Goal: Task Accomplishment & Management: Complete application form

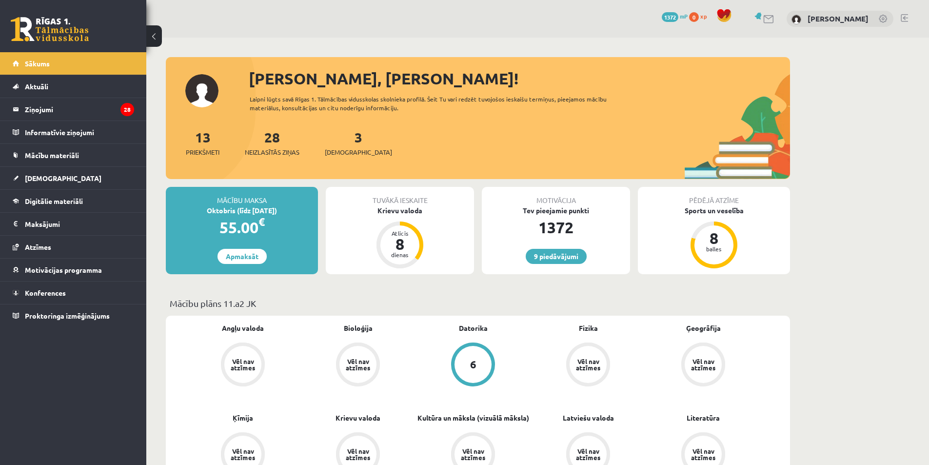
click at [36, 184] on link "[DEMOGRAPHIC_DATA]" at bounding box center [73, 178] width 121 height 22
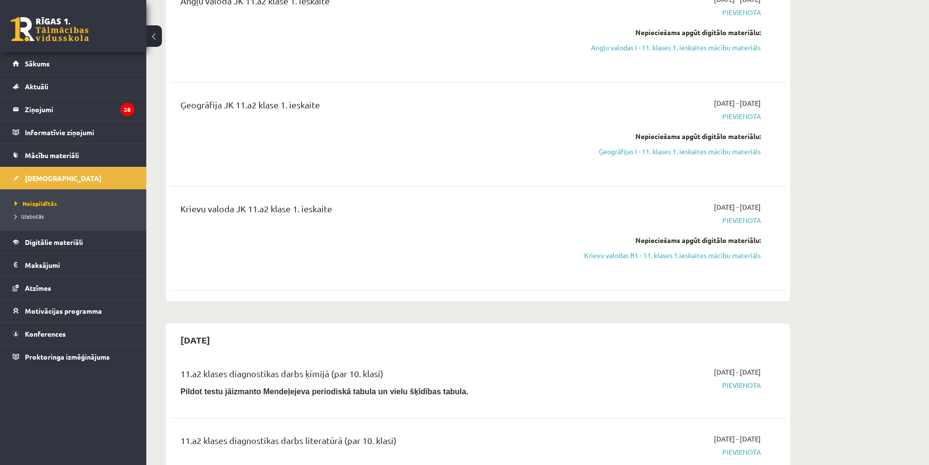
scroll to position [146, 0]
drag, startPoint x: 701, startPoint y: 152, endPoint x: 522, endPoint y: 58, distance: 202.6
click at [701, 152] on link "Ģeogrāfijas I - 11. klases 1. ieskaites mācību materiāls" at bounding box center [669, 150] width 184 height 10
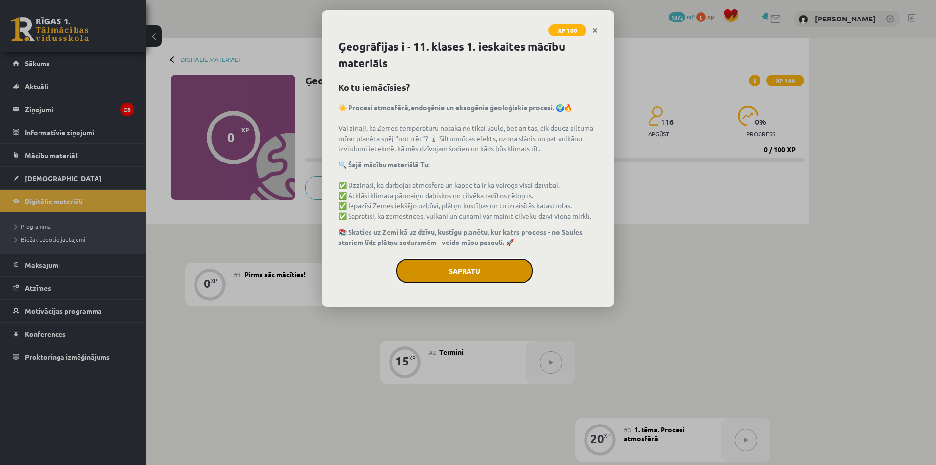
click at [498, 268] on button "Sapratu" at bounding box center [464, 270] width 137 height 24
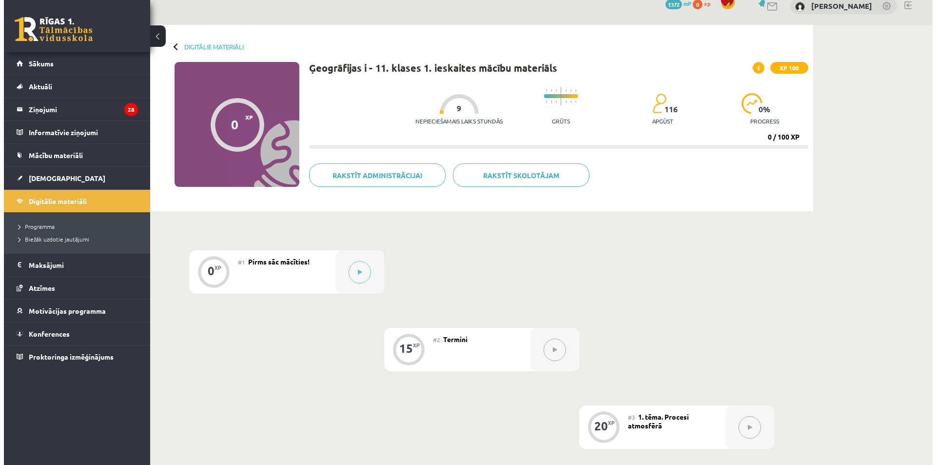
scroll to position [10, 0]
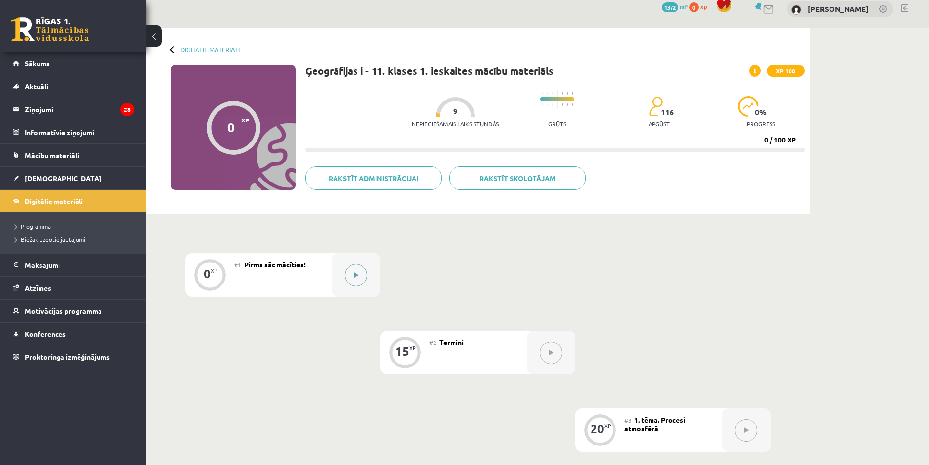
click at [359, 267] on button at bounding box center [356, 275] width 22 height 22
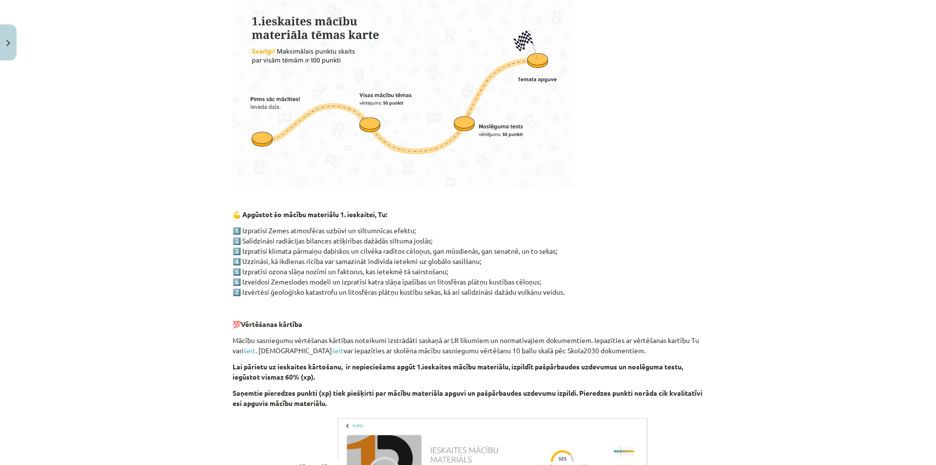
scroll to position [470, 0]
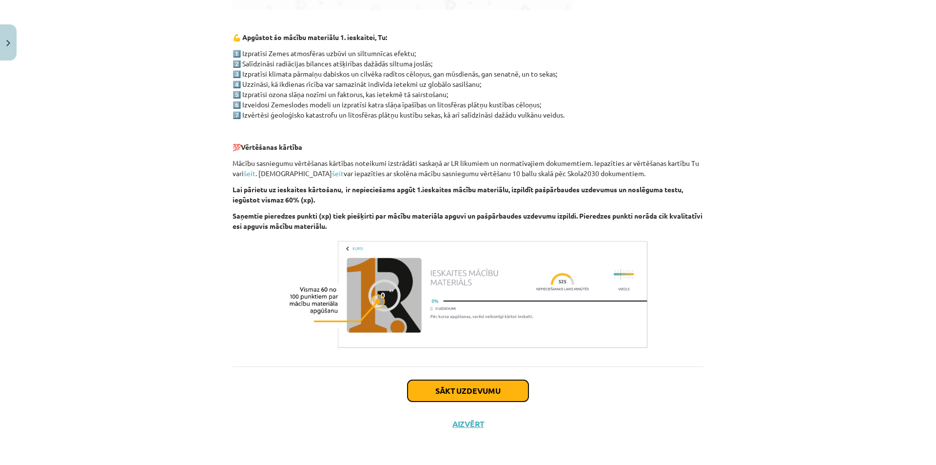
click at [479, 391] on button "Sākt uzdevumu" at bounding box center [468, 390] width 121 height 21
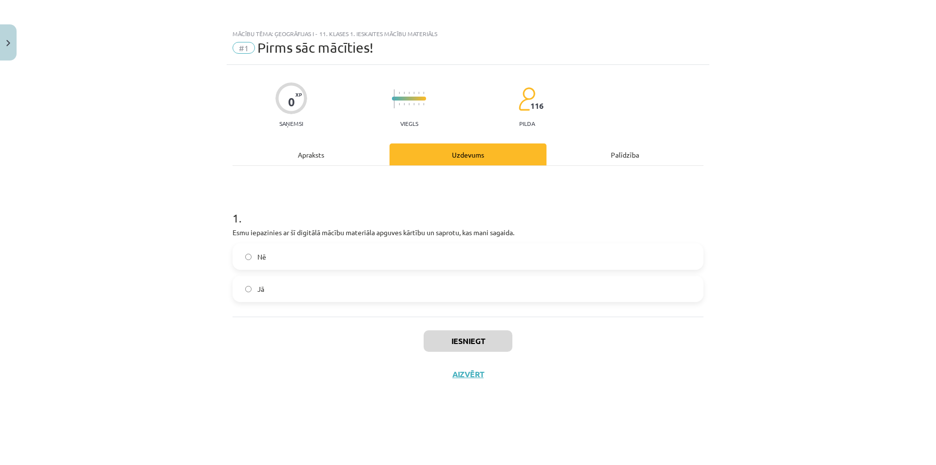
scroll to position [0, 0]
click at [263, 248] on label "Nē" at bounding box center [468, 256] width 469 height 24
click at [282, 282] on label "Jā" at bounding box center [468, 288] width 469 height 24
click at [476, 339] on button "Iesniegt" at bounding box center [468, 340] width 89 height 21
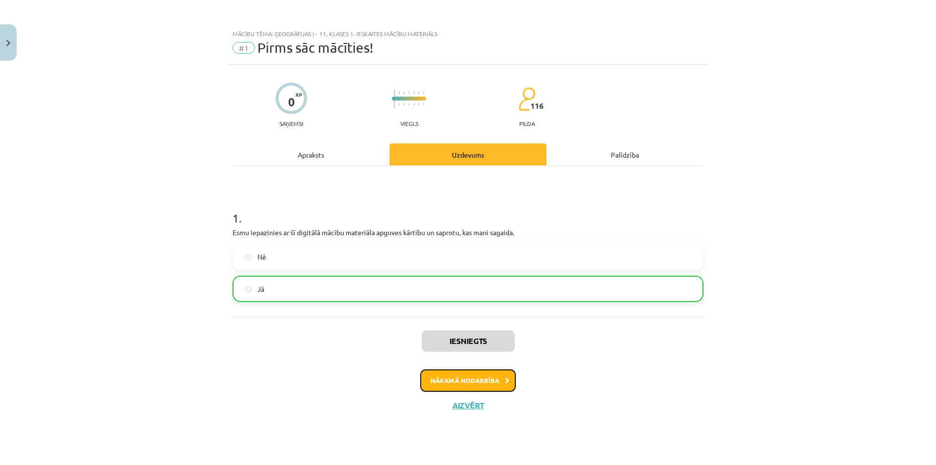
click at [462, 376] on button "Nākamā nodarbība" at bounding box center [468, 380] width 96 height 22
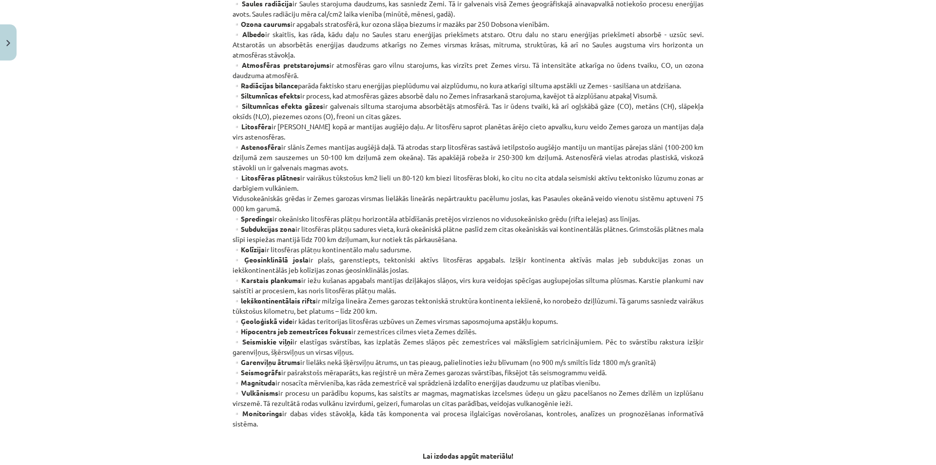
scroll to position [450, 0]
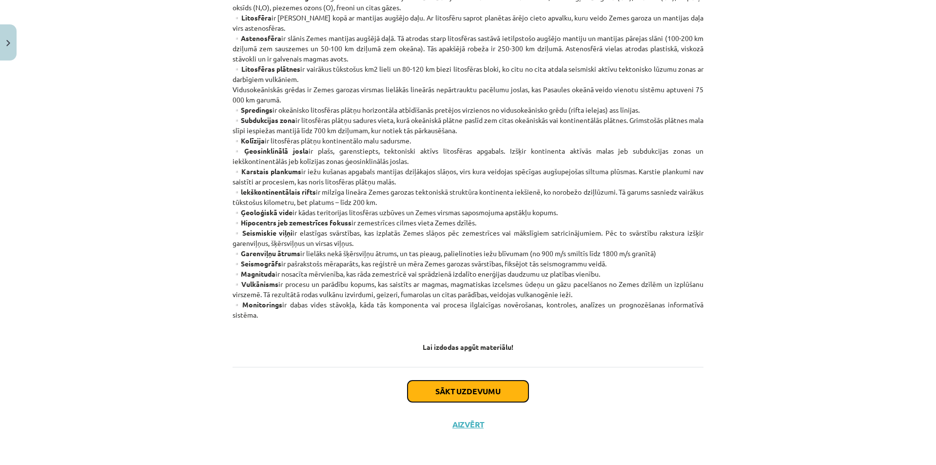
click at [490, 394] on button "Sākt uzdevumu" at bounding box center [468, 390] width 121 height 21
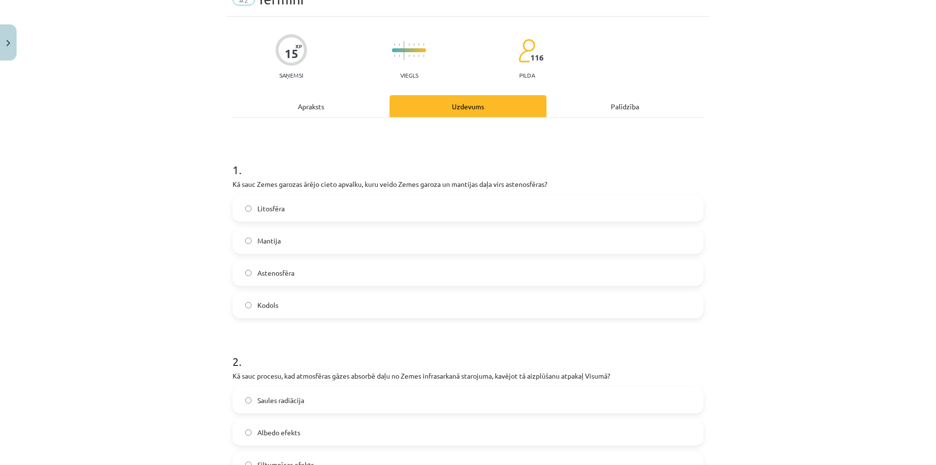
scroll to position [0, 0]
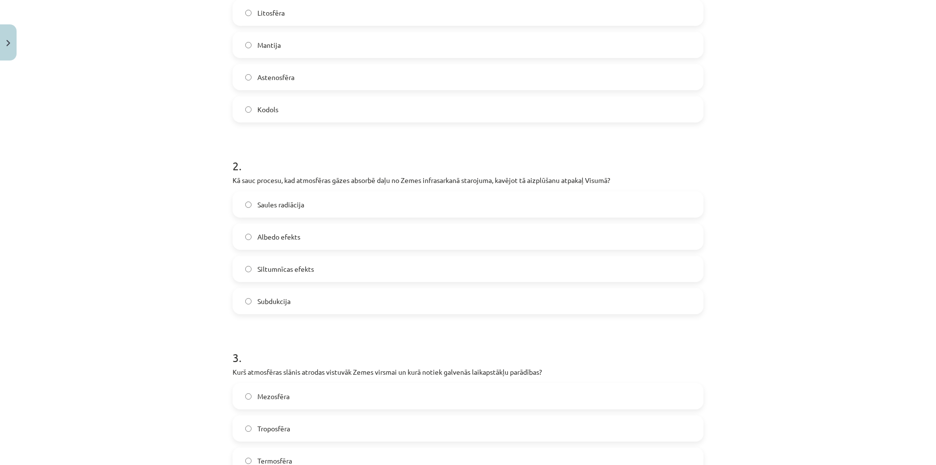
click at [233, 183] on div "1 . Kā sauc Zemes garozas ārējo cieto apvalku, kuru veido Zemes garoza un manti…" at bounding box center [468, 412] width 471 height 981
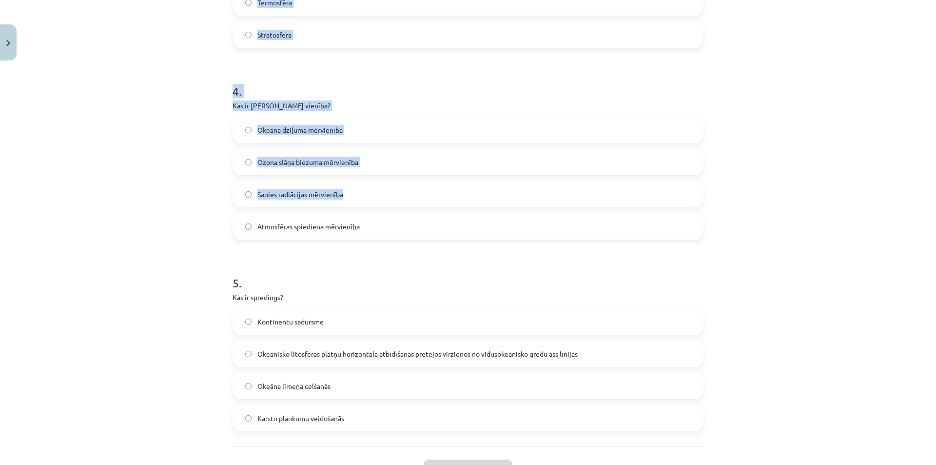
scroll to position [781, 0]
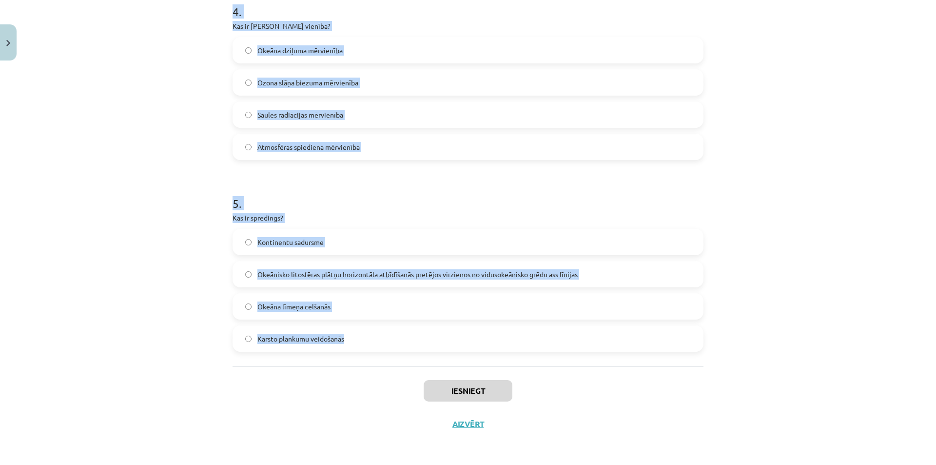
drag, startPoint x: 226, startPoint y: 165, endPoint x: 431, endPoint y: 355, distance: 279.4
copy form "1 . Kā sauc Zemes garozas ārējo cieto apvalku, kuru veido Zemes garoza un manti…"
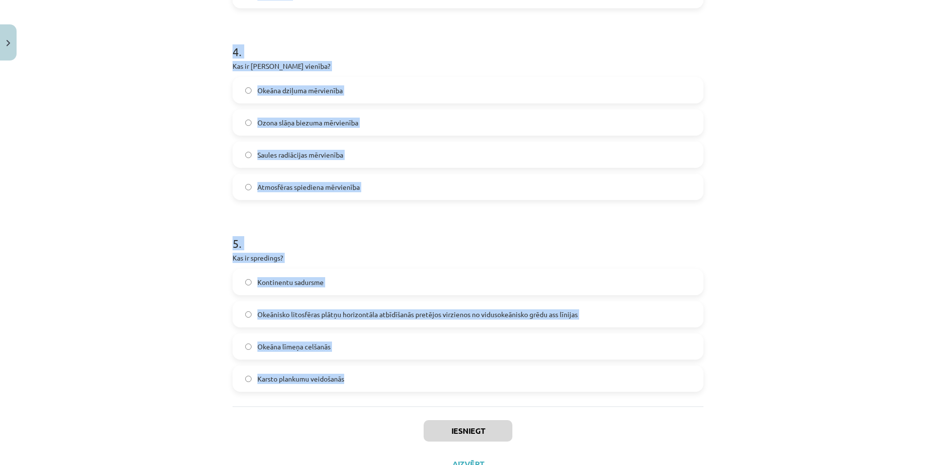
scroll to position [586, 0]
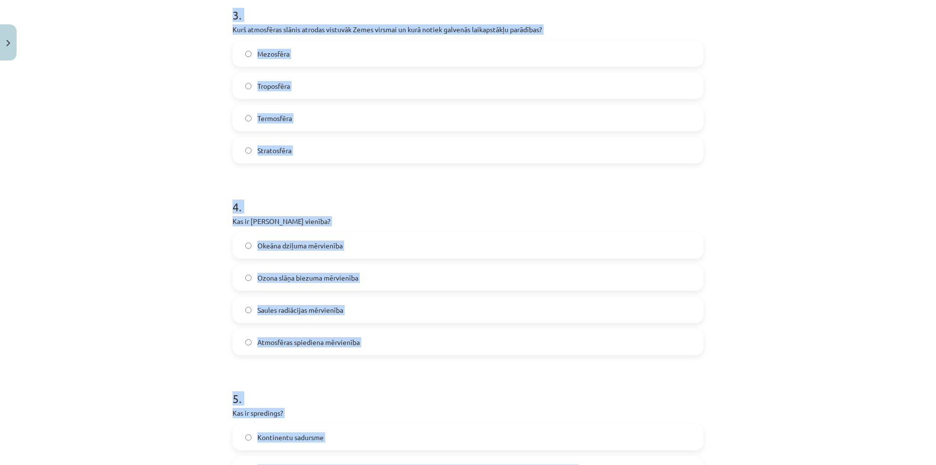
click at [174, 196] on div "Mācību tēma: Ģeogrāfijas i - 11. klases 1. ieskaites mācību materiāls #2 Termin…" at bounding box center [468, 232] width 936 height 465
click at [305, 165] on form "1 . Kā sauc Zemes garozas ārējo cieto apvalku, kuru veido Zemes garoza un manti…" at bounding box center [468, 77] width 471 height 939
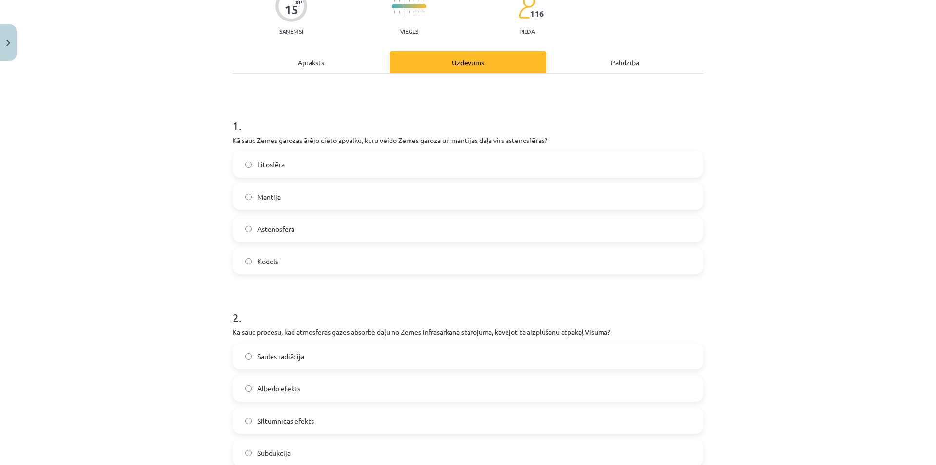
scroll to position [1, 0]
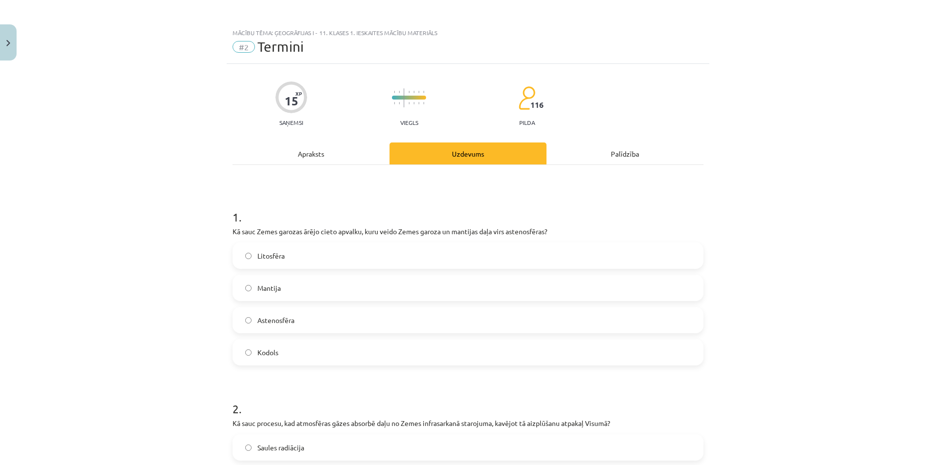
click at [303, 251] on label "Litosfēra" at bounding box center [468, 255] width 469 height 24
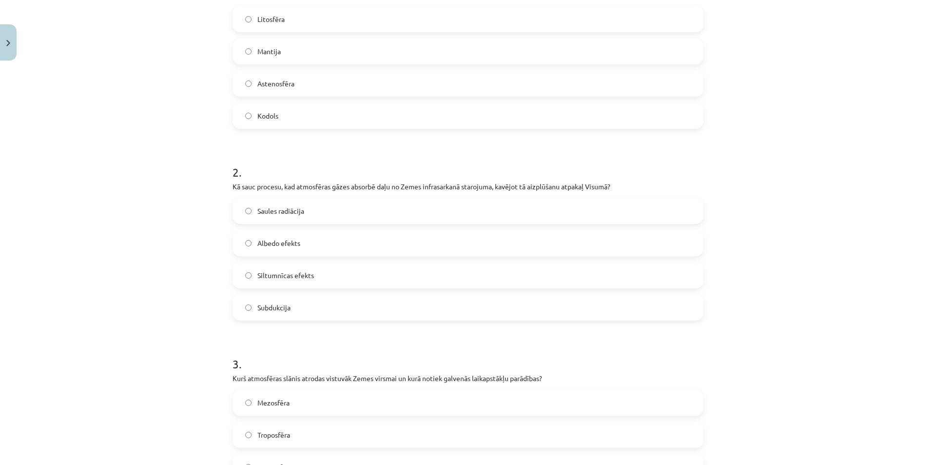
scroll to position [294, 0]
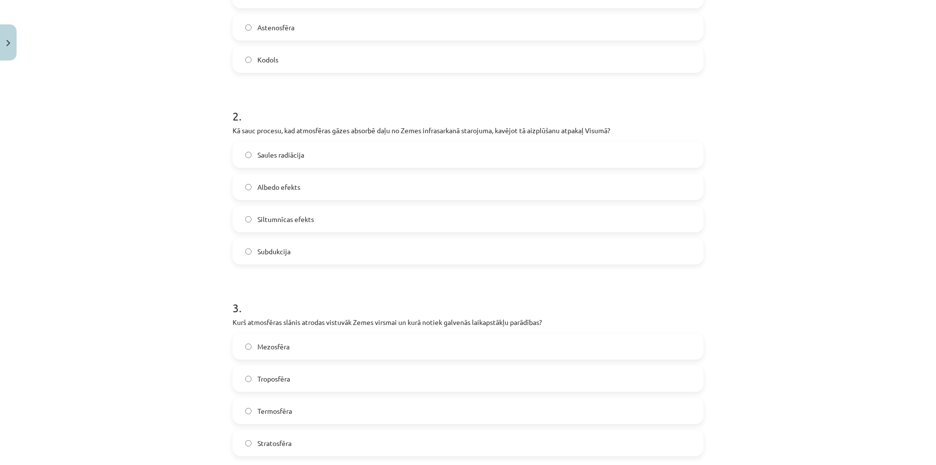
click at [277, 214] on span "Siltumnīcas efekts" at bounding box center [285, 219] width 57 height 10
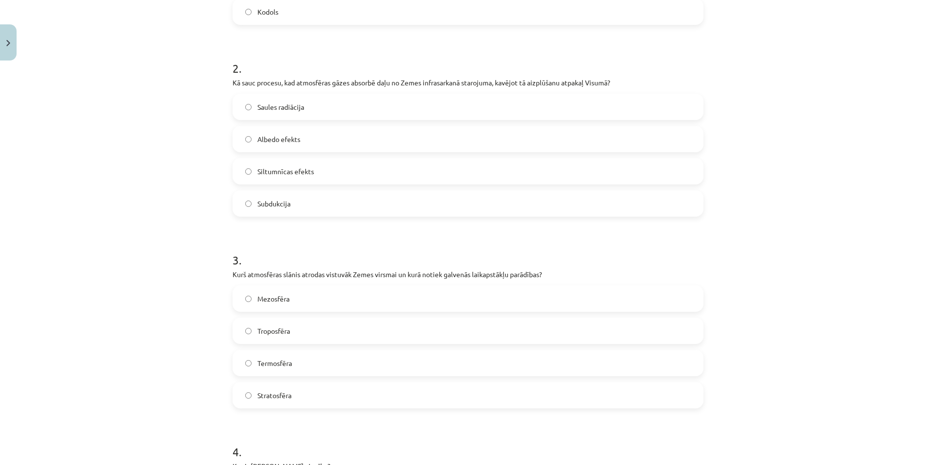
scroll to position [440, 0]
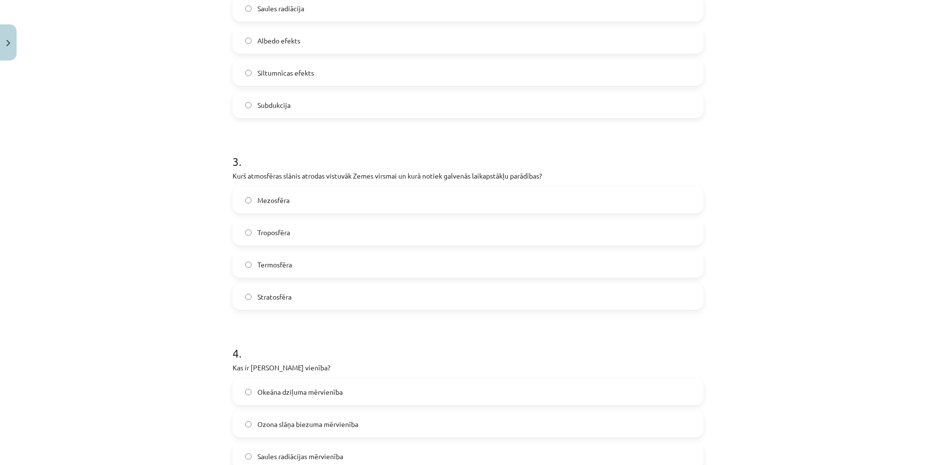
click at [275, 238] on label "Troposfēra" at bounding box center [468, 232] width 469 height 24
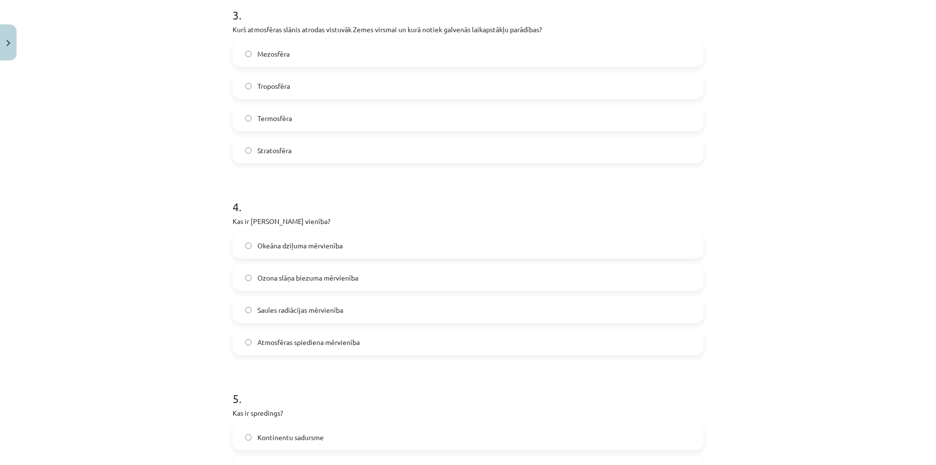
scroll to position [635, 0]
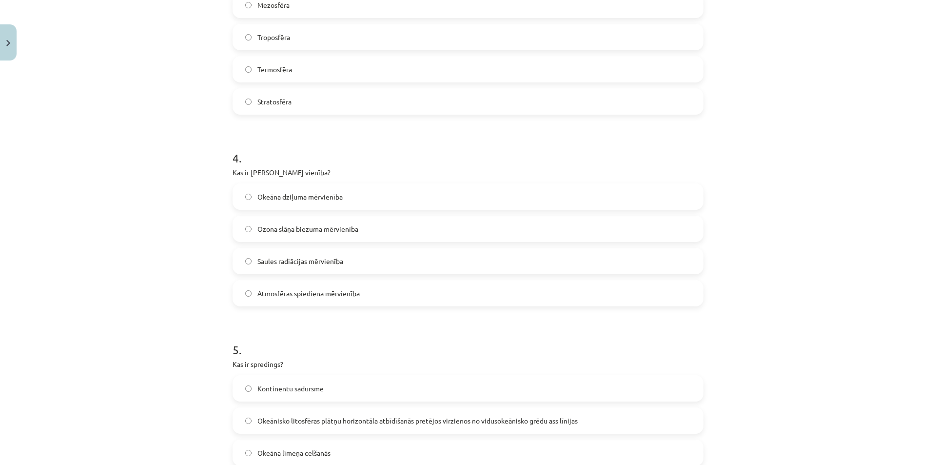
click at [305, 238] on label "Ozona slāņa biezuma mērvienība" at bounding box center [468, 228] width 469 height 24
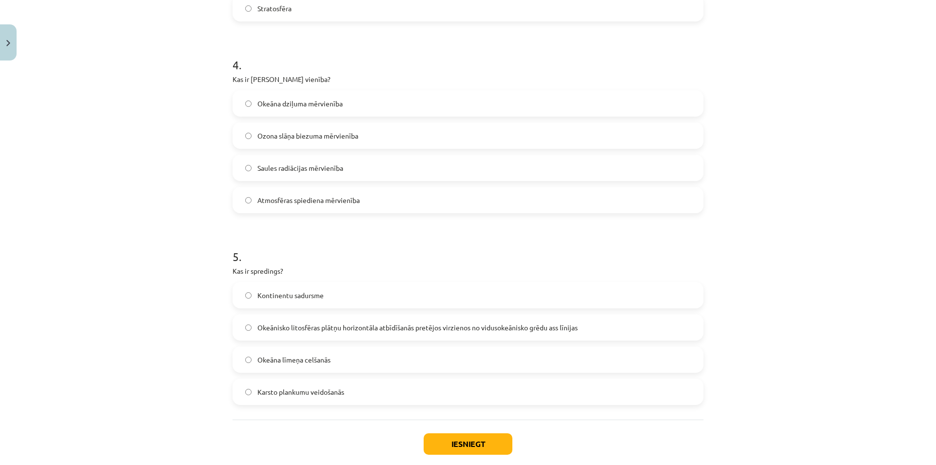
scroll to position [781, 0]
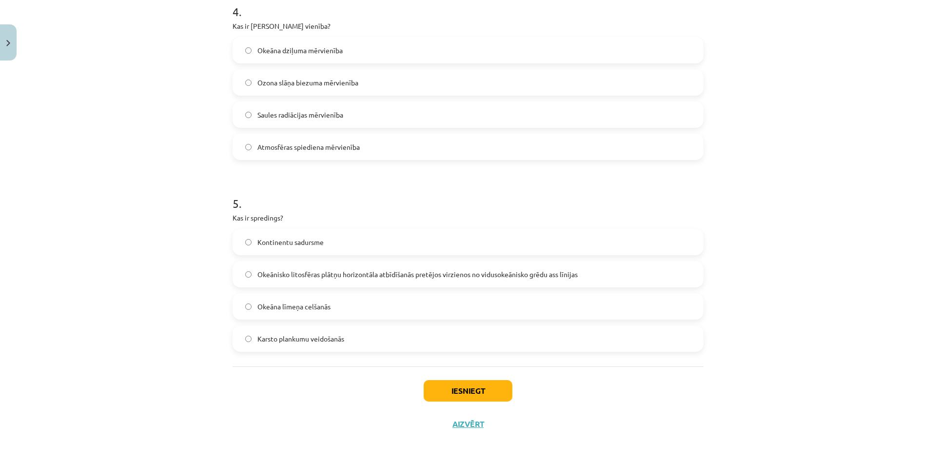
click at [308, 266] on label "Okeānisko litosfēras plātņu horizontāla atbīdīšanās pretējos virzienos no vidus…" at bounding box center [468, 274] width 469 height 24
click at [478, 395] on button "Iesniegt" at bounding box center [468, 390] width 89 height 21
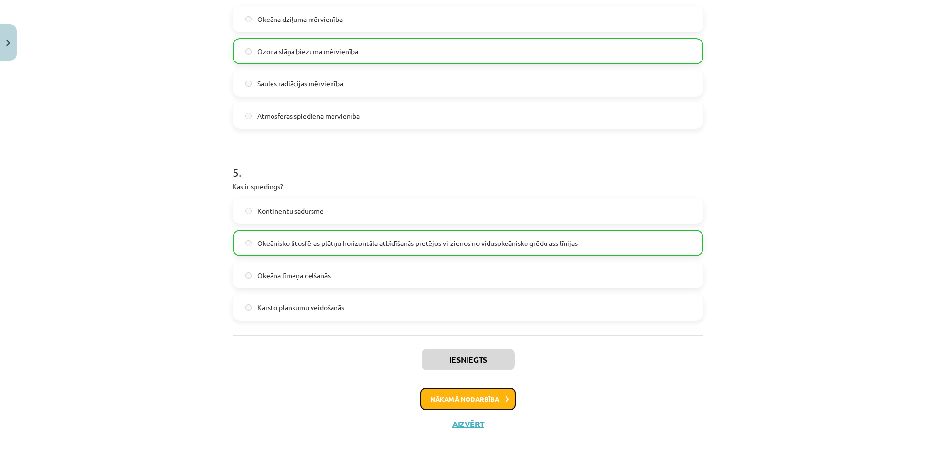
click at [480, 399] on button "Nākamā nodarbība" at bounding box center [468, 399] width 96 height 22
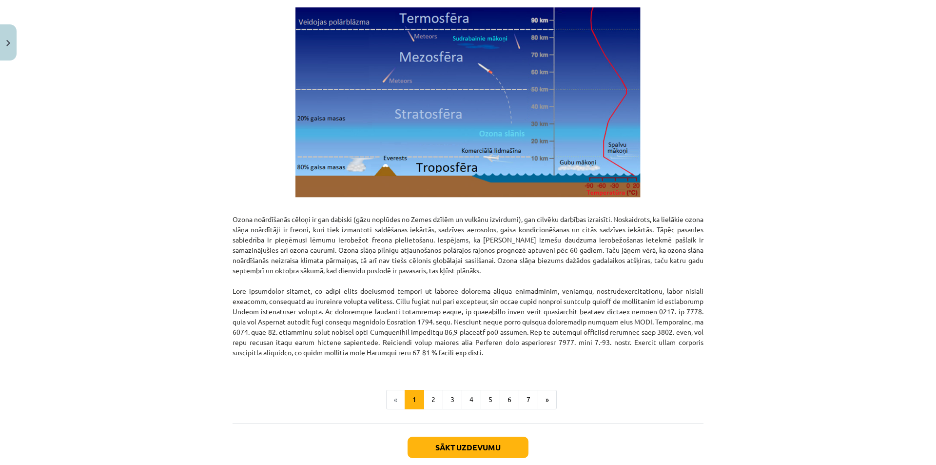
scroll to position [1129, 0]
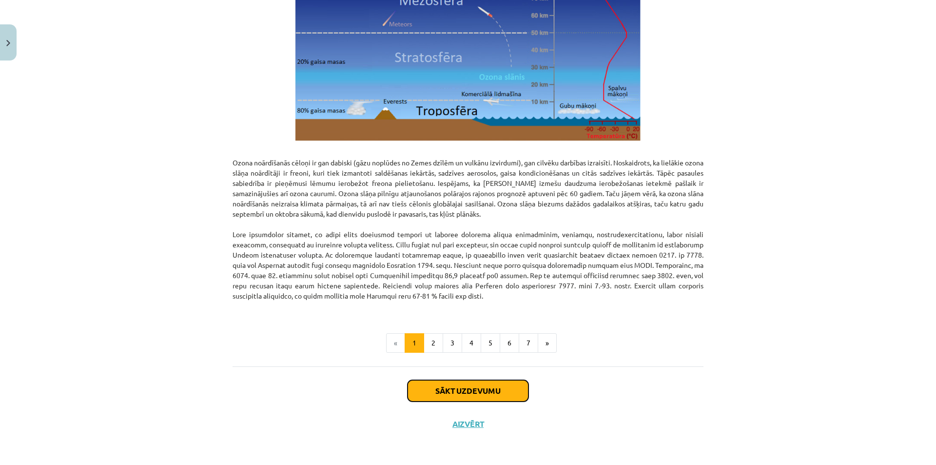
click at [479, 388] on button "Sākt uzdevumu" at bounding box center [468, 390] width 121 height 21
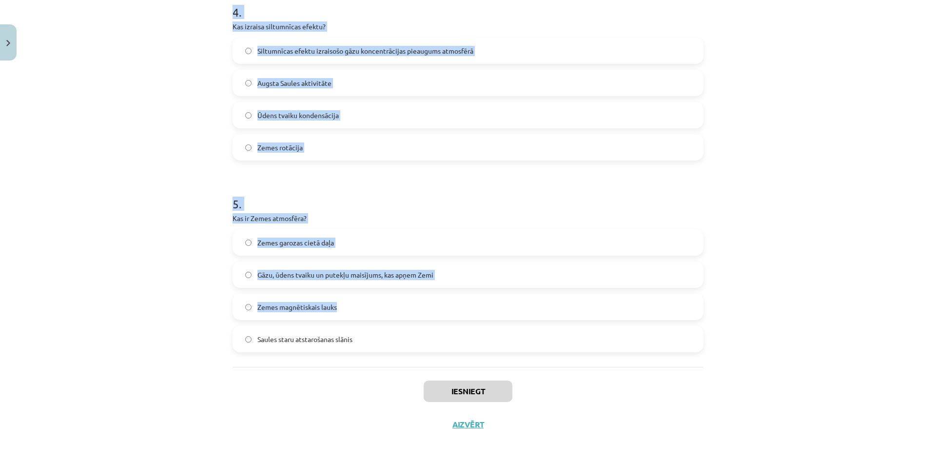
scroll to position [781, 0]
drag, startPoint x: 216, startPoint y: 179, endPoint x: 384, endPoint y: 354, distance: 242.4
click at [384, 354] on div "Mācību tēma: Ģeogrāfijas i - 11. klases 1. ieskaites mācību materiāls #3 1. tēm…" at bounding box center [468, 232] width 936 height 465
copy form "1 . Kas ir albedo? Saules radiācijas un siltuma starojuma attiecība Atmosfēras …"
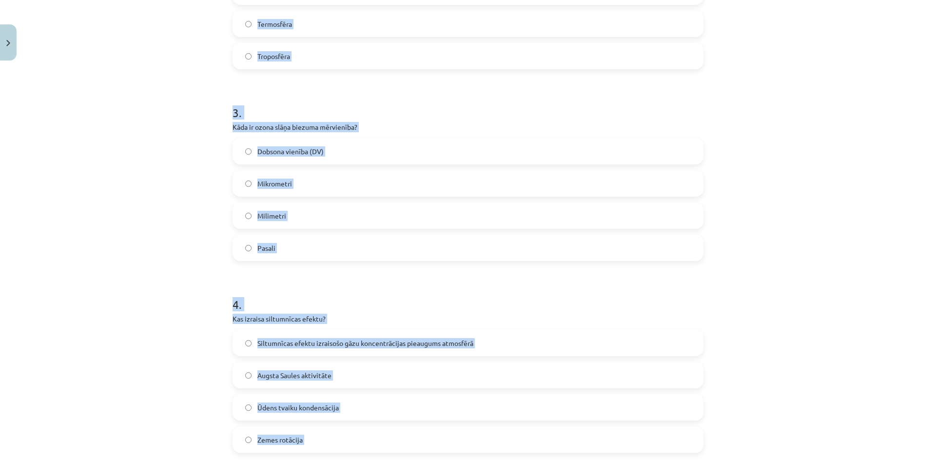
click at [235, 197] on div "Dobsona vienība (DV) Mikrometri Milimetri Pasali" at bounding box center [468, 199] width 471 height 123
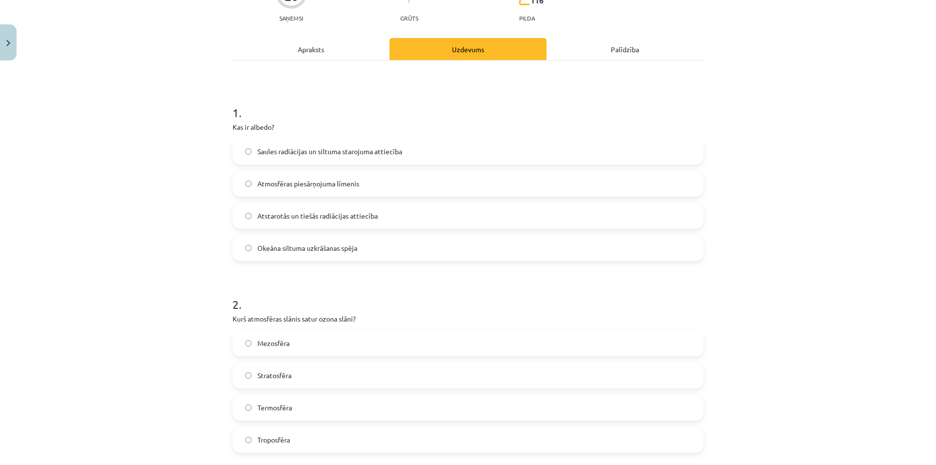
scroll to position [98, 0]
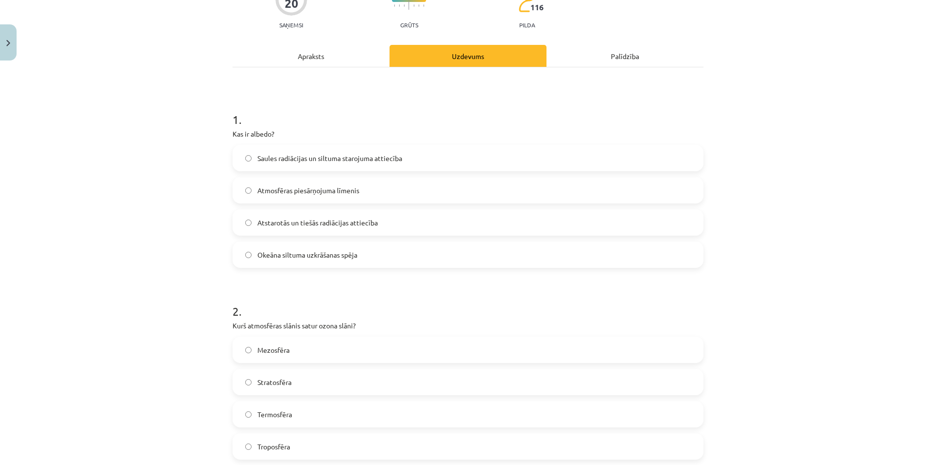
click at [302, 230] on label "Atstarotās un tiešās radiācijas attiecība" at bounding box center [468, 222] width 469 height 24
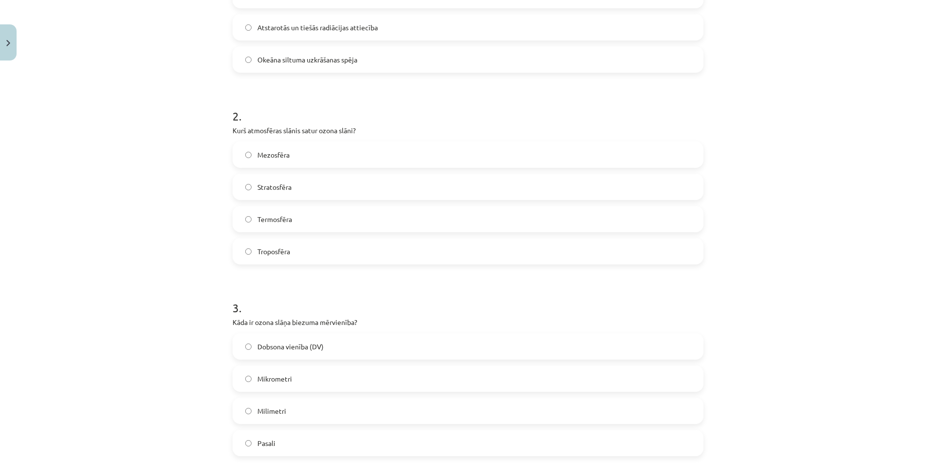
drag, startPoint x: 295, startPoint y: 189, endPoint x: 259, endPoint y: 157, distance: 48.7
click at [294, 187] on label "Stratosfēra" at bounding box center [468, 187] width 469 height 24
click at [287, 351] on span "Dobsona vienība (DV)" at bounding box center [290, 346] width 66 height 10
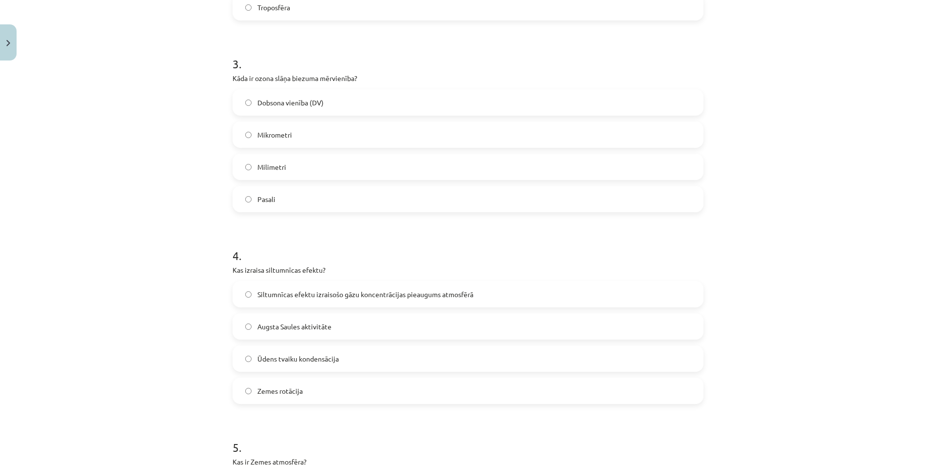
click at [307, 292] on span "Siltumnīcas efektu izraisošo gāzu koncentrācijas pieaugums atmosfērā" at bounding box center [365, 294] width 216 height 10
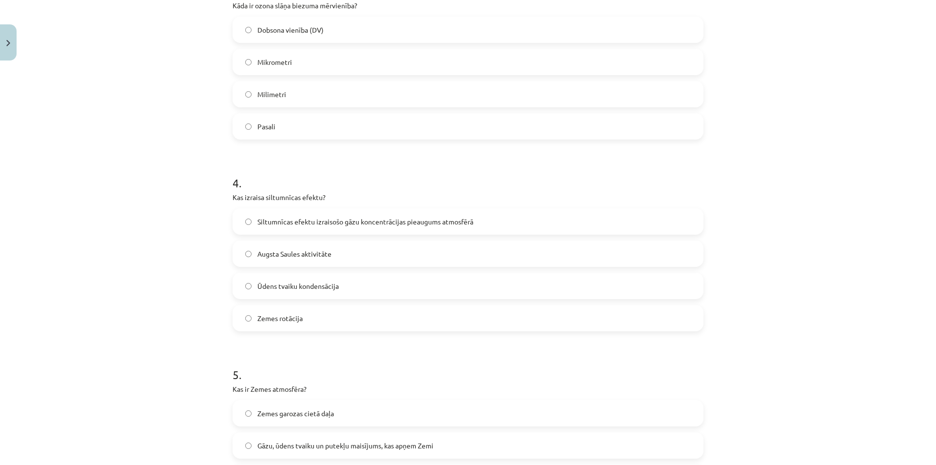
scroll to position [781, 0]
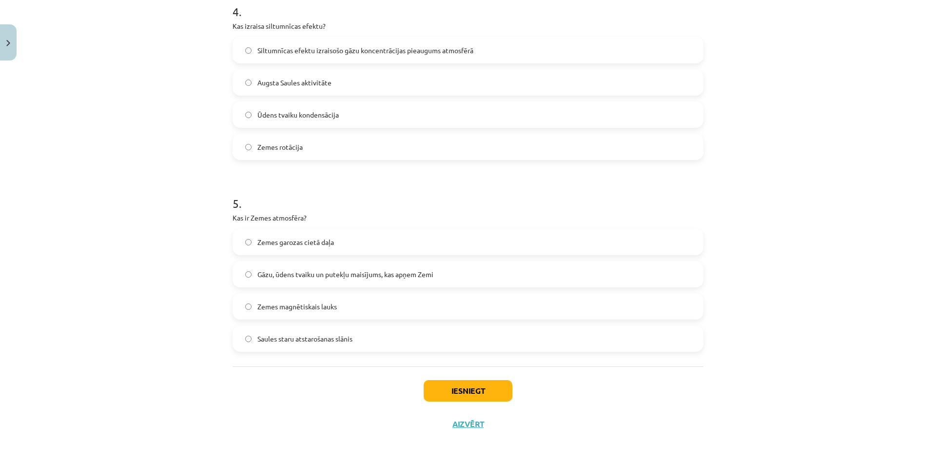
click at [323, 271] on span "Gāzu, ūdens tvaiku un putekļu maisījums, kas apņem Zemi" at bounding box center [345, 274] width 176 height 10
click at [457, 393] on button "Iesniegt" at bounding box center [468, 390] width 89 height 21
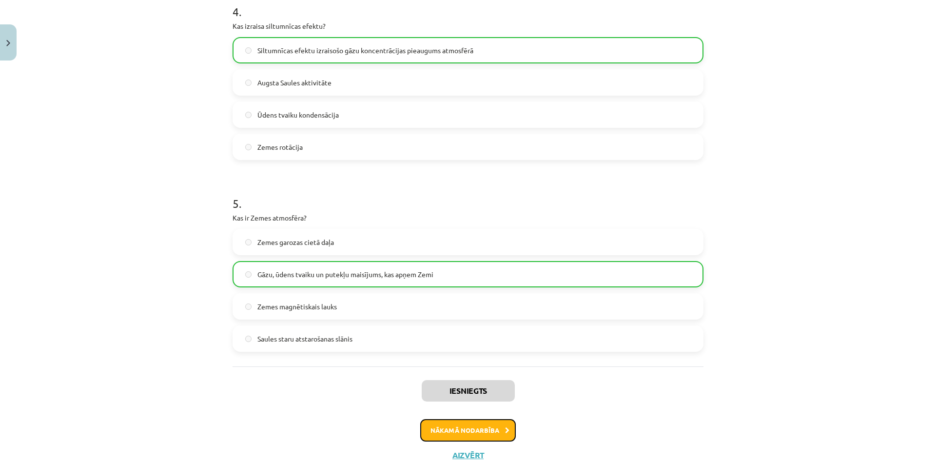
click at [467, 425] on button "Nākamā nodarbība" at bounding box center [468, 430] width 96 height 22
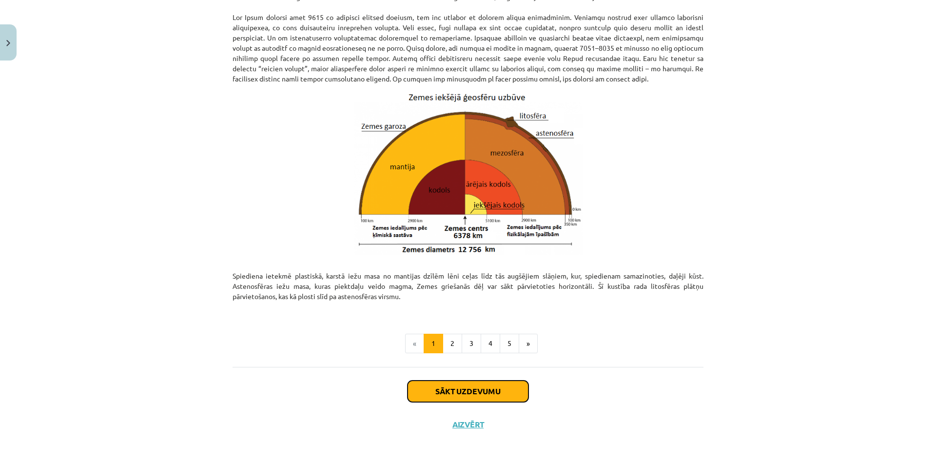
click at [448, 393] on button "Sākt uzdevumu" at bounding box center [468, 390] width 121 height 21
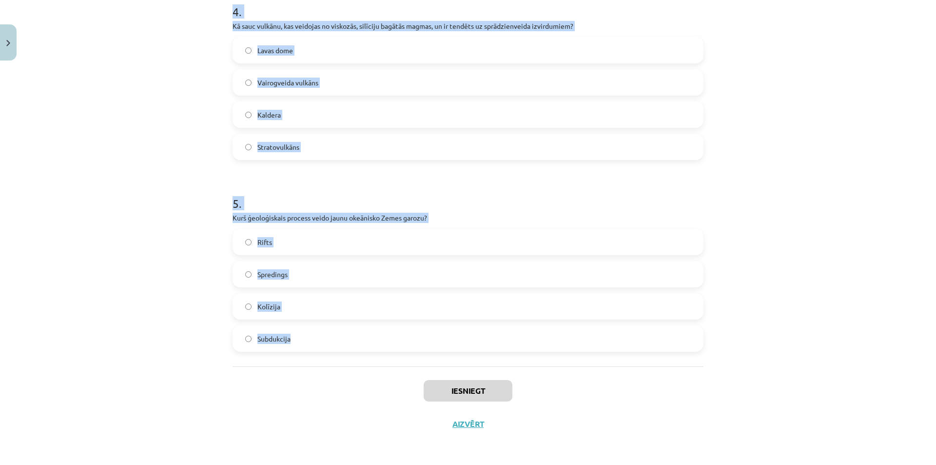
drag, startPoint x: 224, startPoint y: 180, endPoint x: 328, endPoint y: 349, distance: 198.8
copy form "1 . Cik bieza ir Zemes garoza? 1-5 km 50 – 1000m 5-80km 50 -250 km 2 . Kas veid…"
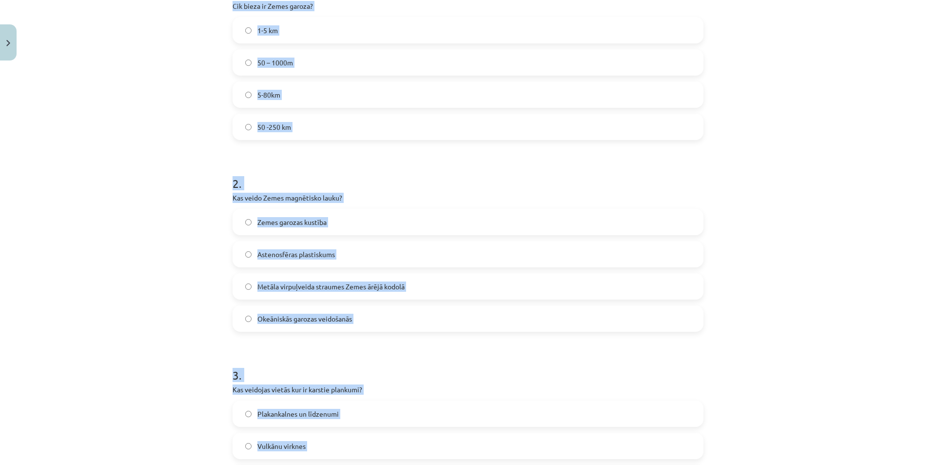
scroll to position [147, 0]
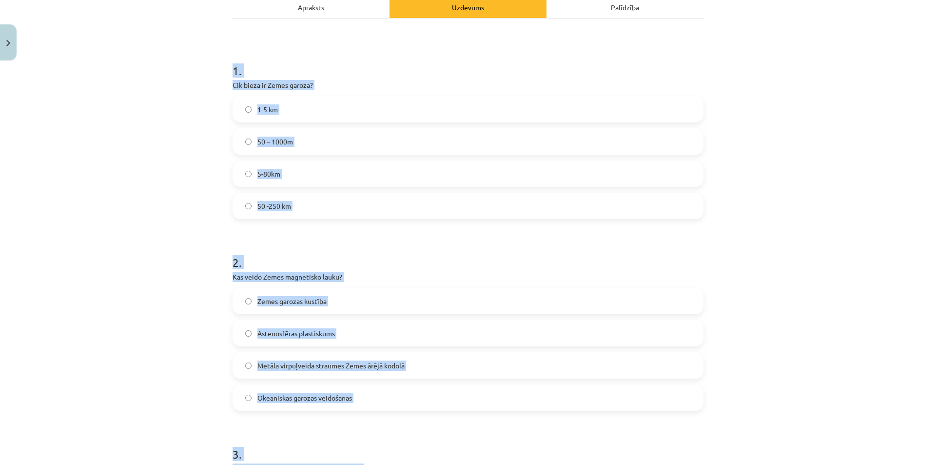
click at [212, 138] on div "Mācību tēma: Ģeogrāfijas i - 11. klases 1. ieskaites mācību materiāls #4 2. tēm…" at bounding box center [468, 232] width 936 height 465
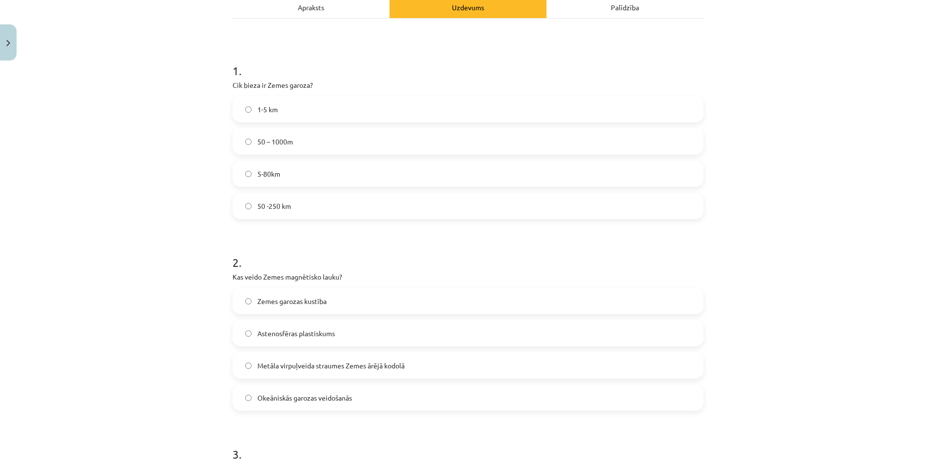
click at [275, 185] on label "5-80km" at bounding box center [468, 173] width 469 height 24
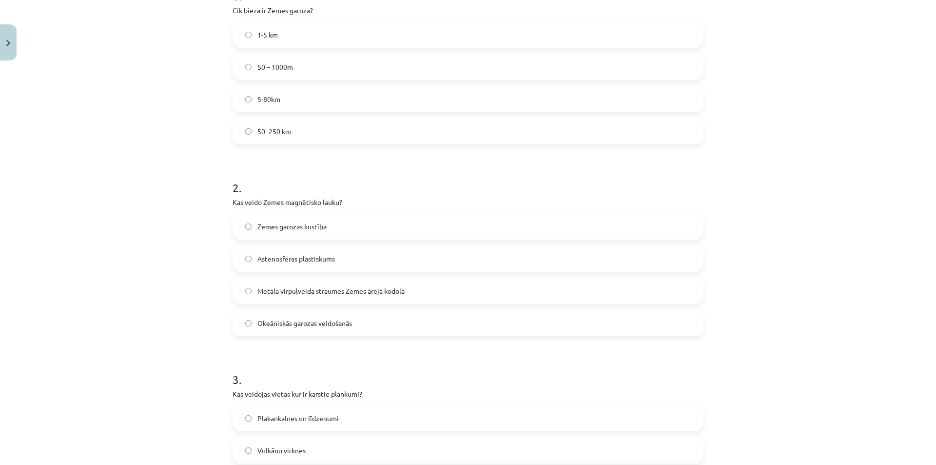
scroll to position [294, 0]
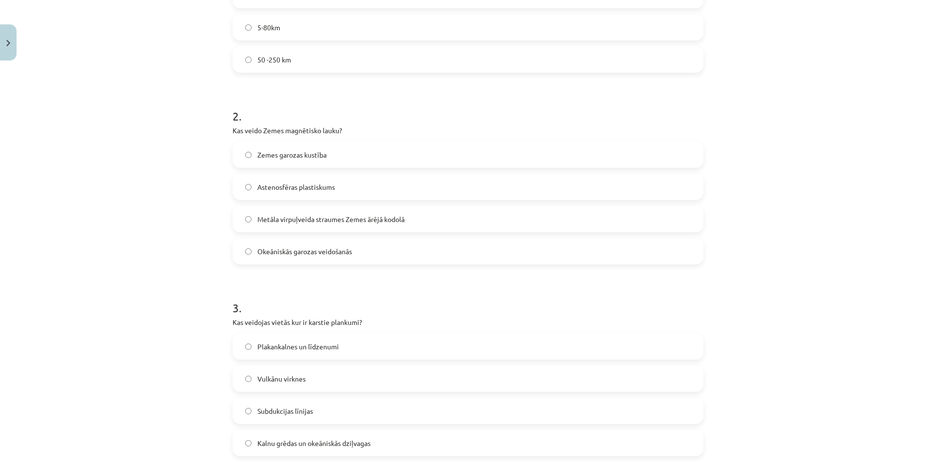
click at [314, 207] on div "Metāla virpuļveida straumes Zemes ārējā kodolā" at bounding box center [468, 219] width 471 height 26
click at [328, 223] on span "Metāla virpuļveida straumes Zemes ārējā kodolā" at bounding box center [330, 219] width 147 height 10
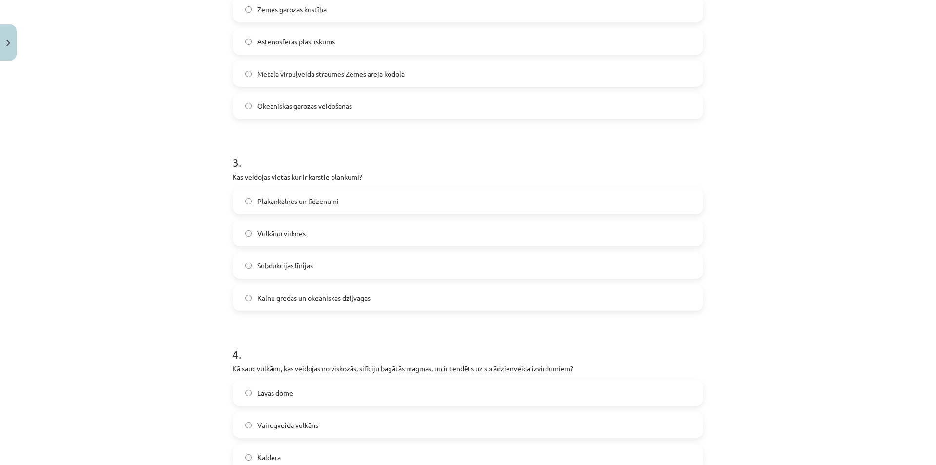
scroll to position [440, 0]
click at [314, 223] on label "Vulkānu virknes" at bounding box center [468, 232] width 469 height 24
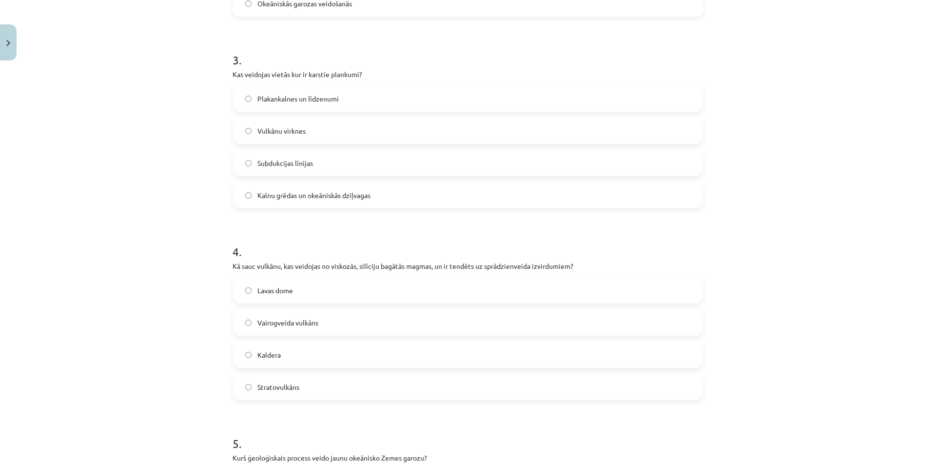
scroll to position [635, 0]
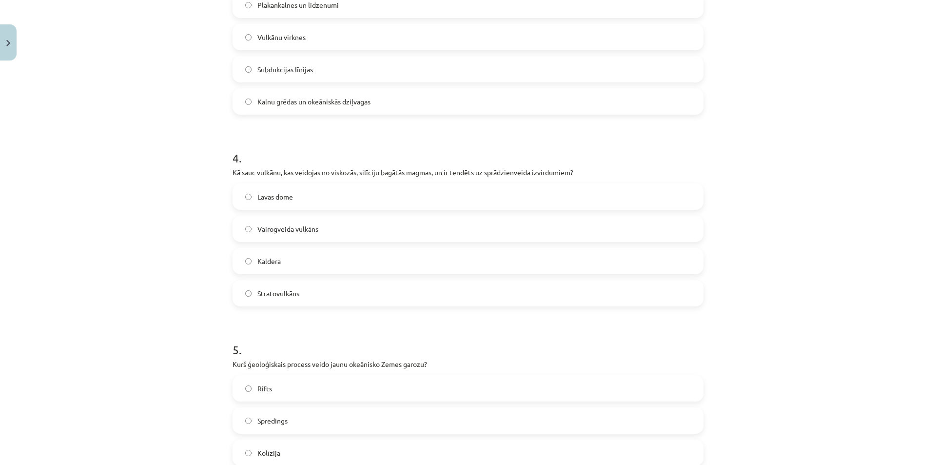
click at [296, 292] on span "Stratovulkāns" at bounding box center [278, 293] width 42 height 10
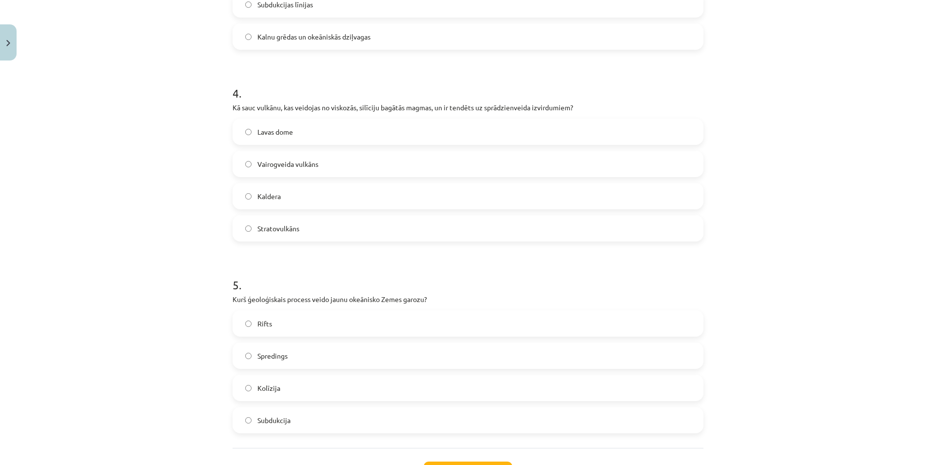
scroll to position [781, 0]
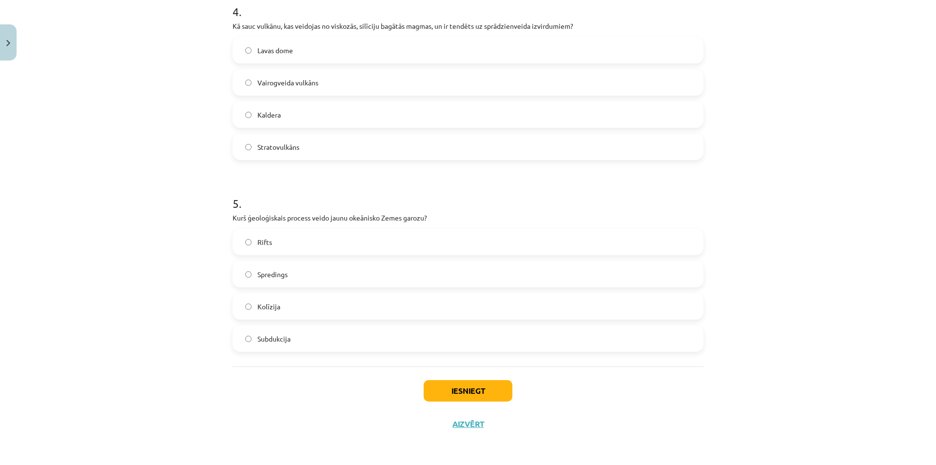
click at [287, 291] on div "Rifts Spredings Kolīzija Subdukcija" at bounding box center [468, 290] width 471 height 123
click at [280, 281] on label "Spredings" at bounding box center [468, 274] width 469 height 24
click at [470, 394] on button "Iesniegt" at bounding box center [468, 390] width 89 height 21
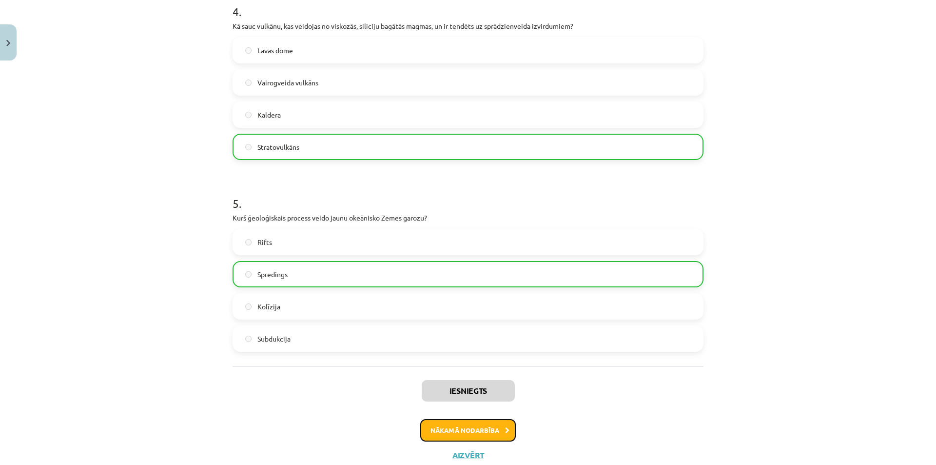
click at [490, 430] on button "Nākamā nodarbība" at bounding box center [468, 430] width 96 height 22
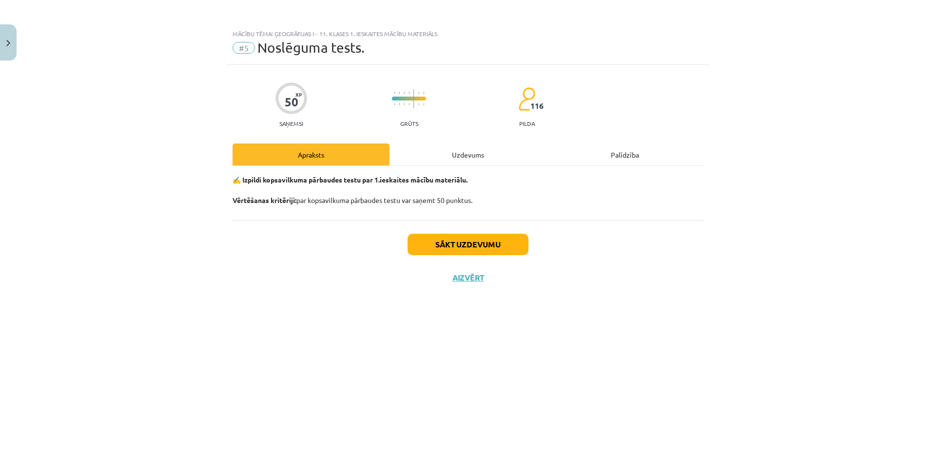
scroll to position [0, 0]
click at [494, 247] on button "Sākt uzdevumu" at bounding box center [468, 244] width 121 height 21
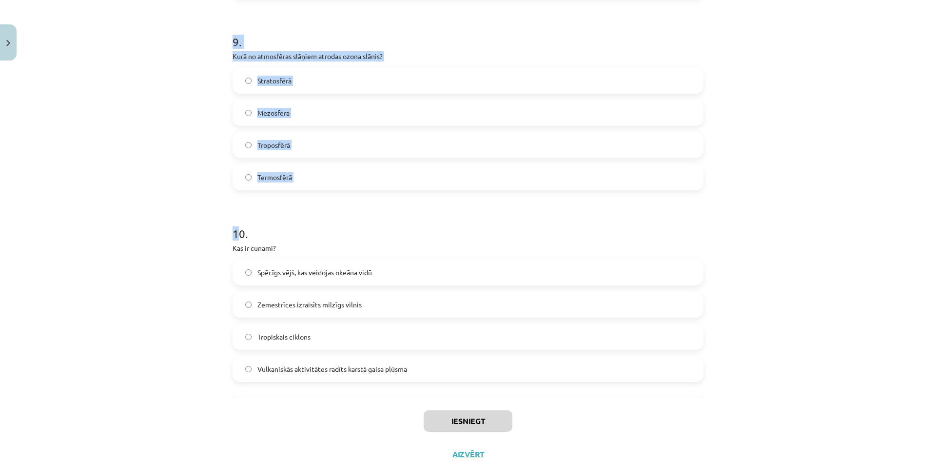
scroll to position [1723, 0]
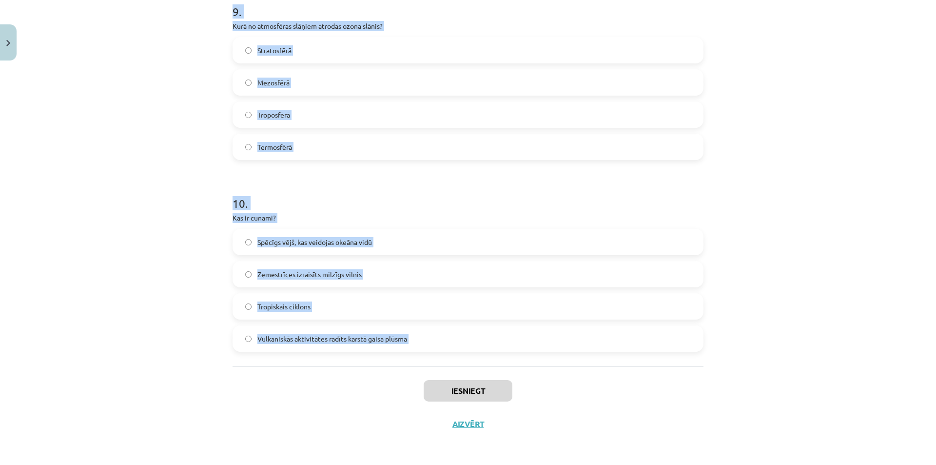
drag, startPoint x: 235, startPoint y: 184, endPoint x: 404, endPoint y: 393, distance: 268.6
copy form ". Kurš faktors būtiski neietekmē Zemes klimatu? Vulkāniskā aktivitāte Saules ak…"
click at [239, 210] on div "10 . Kas ir cunami? Spēcīgs vējš, kas veidojas okeāna vidū Zemestrīces izraisīt…" at bounding box center [468, 265] width 471 height 172
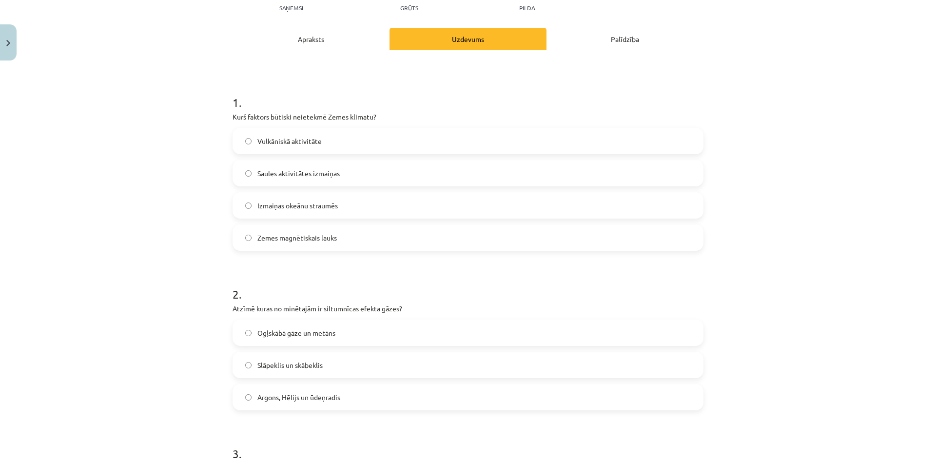
scroll to position [17, 0]
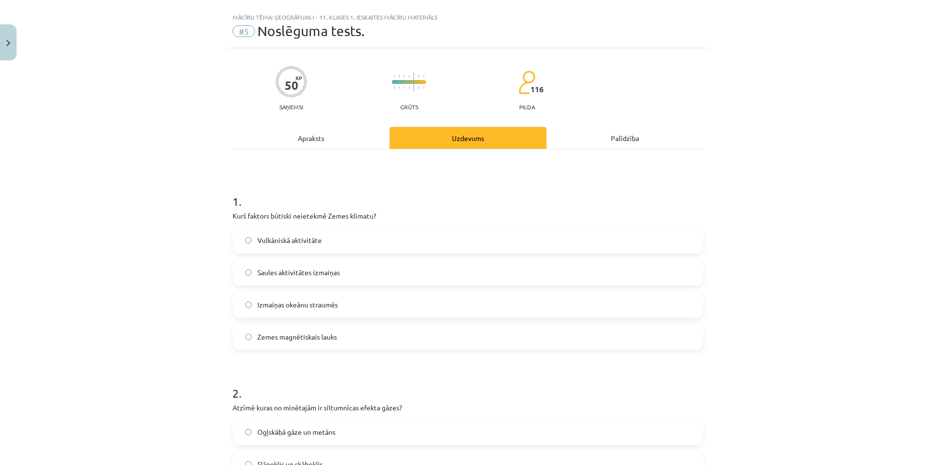
drag, startPoint x: 298, startPoint y: 330, endPoint x: 289, endPoint y: 270, distance: 61.2
click at [299, 331] on label "Zemes magnētiskais lauks" at bounding box center [468, 336] width 469 height 24
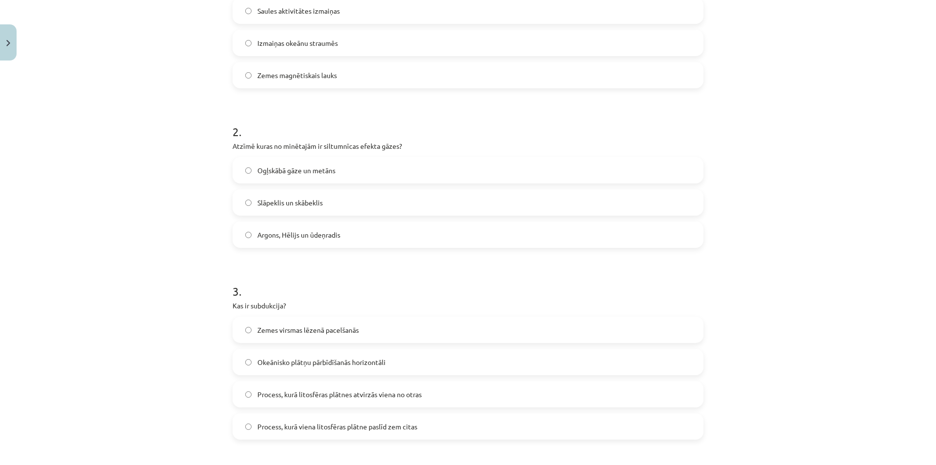
scroll to position [309, 0]
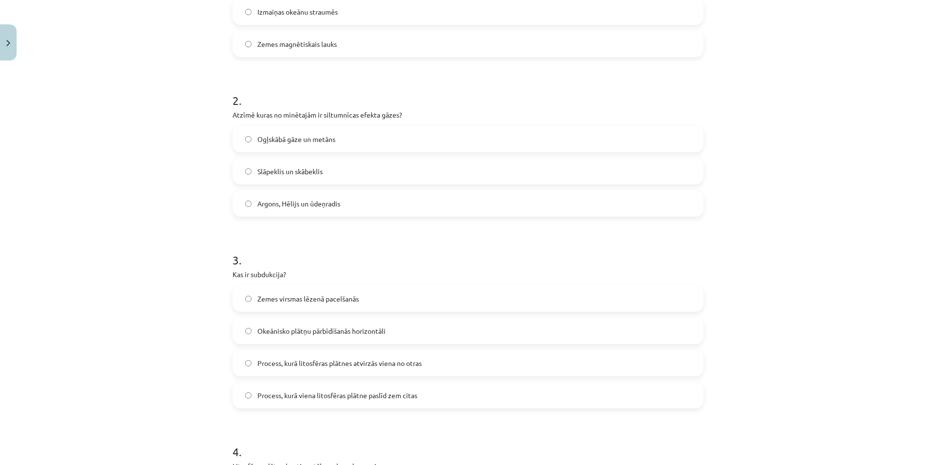
drag, startPoint x: 274, startPoint y: 140, endPoint x: 270, endPoint y: 134, distance: 6.8
click at [274, 139] on span "Ogļskābā gāze un metāns" at bounding box center [296, 139] width 78 height 10
click at [321, 364] on span "Process, kurā litosfēras plātnes atvirzās viena no otras" at bounding box center [339, 363] width 164 height 10
click at [333, 390] on span "Process, kurā viena litosfēras plātne paslīd zem citas" at bounding box center [337, 395] width 160 height 10
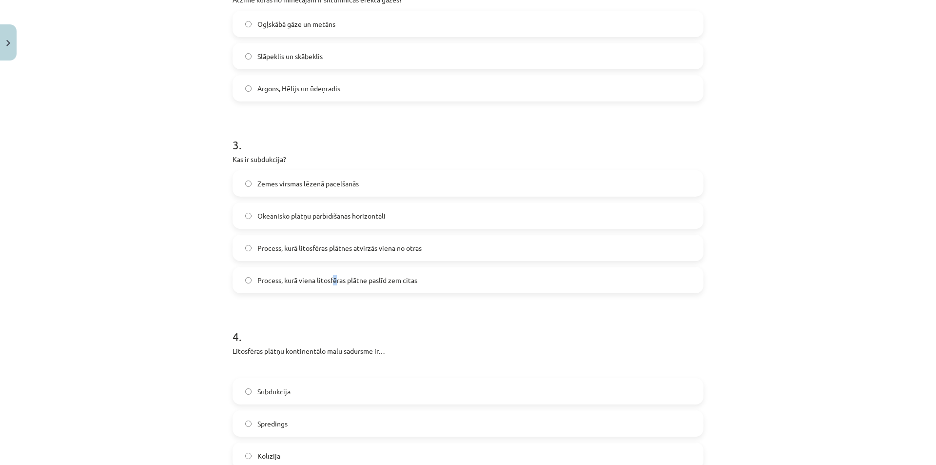
scroll to position [553, 0]
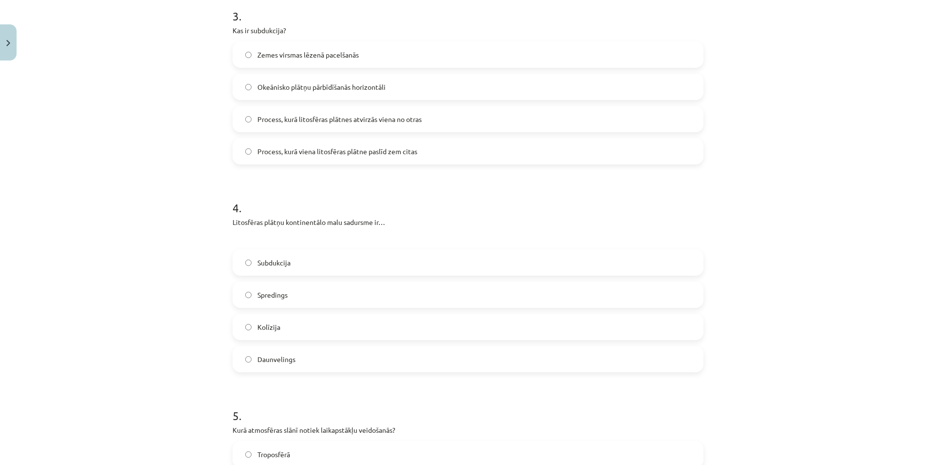
click at [324, 137] on div "Zemes virsmas lēzenā pacelšanās Okeānisko plātņu pārbīdīšanās horizontāli Proce…" at bounding box center [468, 102] width 471 height 123
click at [330, 155] on span "Process, kurā viena litosfēras plātne paslīd zem citas" at bounding box center [337, 151] width 160 height 10
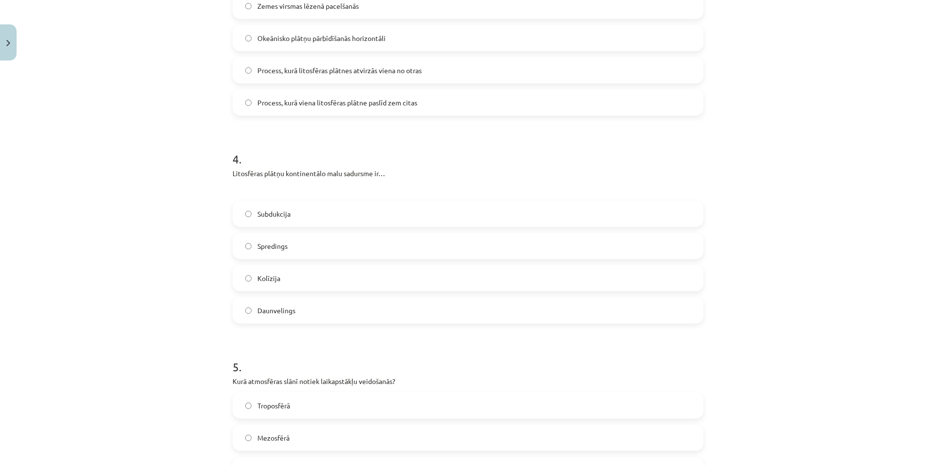
click at [304, 274] on label "Kolīzija" at bounding box center [468, 278] width 469 height 24
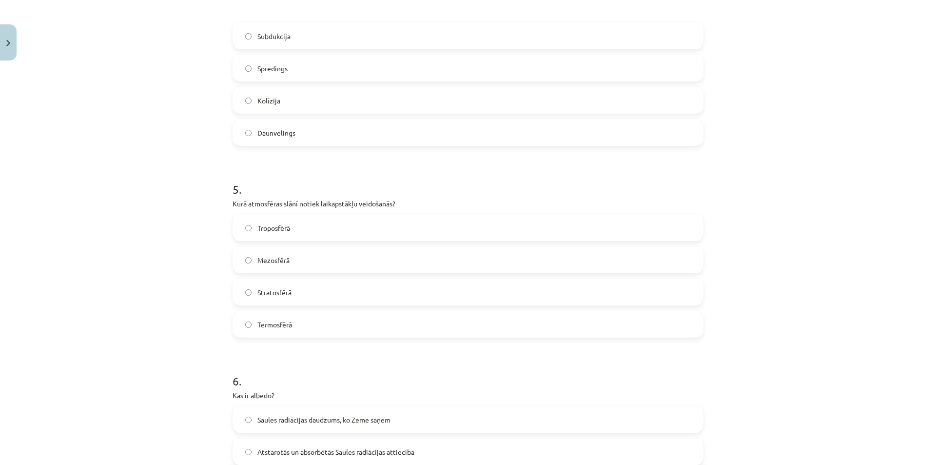
scroll to position [797, 0]
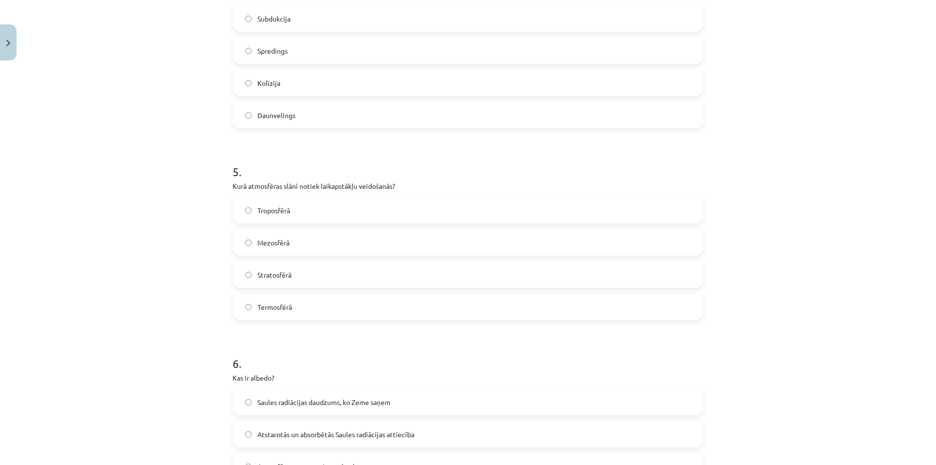
drag, startPoint x: 292, startPoint y: 209, endPoint x: 258, endPoint y: 177, distance: 46.2
click at [292, 208] on label "Troposfērā" at bounding box center [468, 210] width 469 height 24
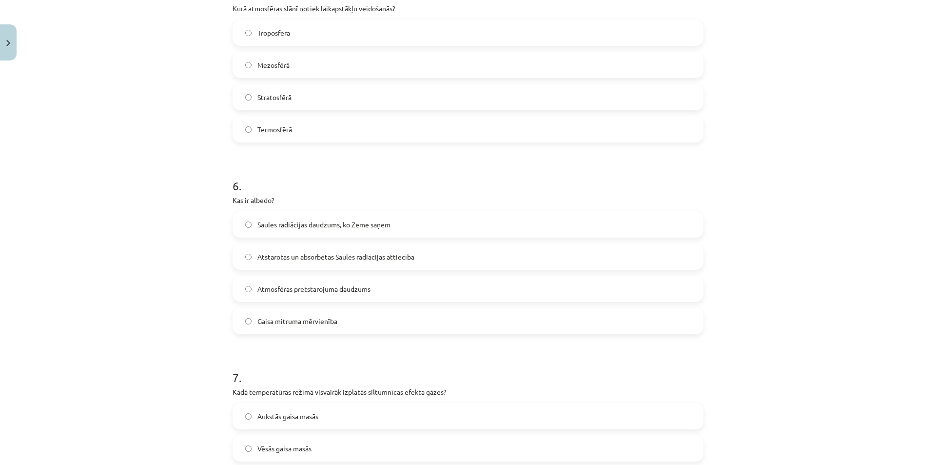
scroll to position [992, 0]
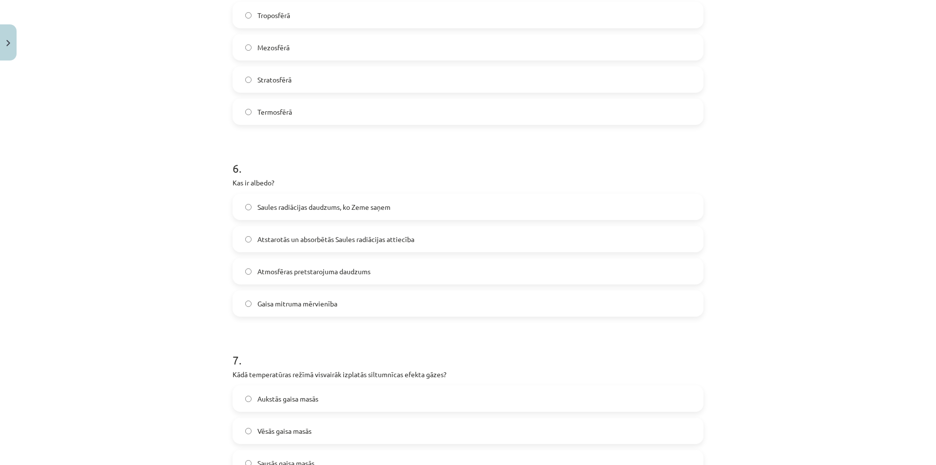
click at [314, 245] on label "Atstarotās un absorbētās Saules radiācijas attiecība" at bounding box center [468, 239] width 469 height 24
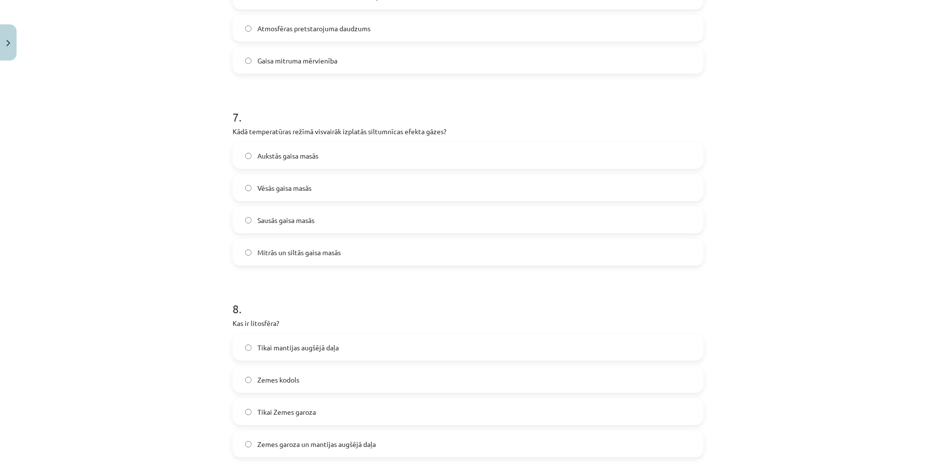
scroll to position [1235, 0]
click at [304, 261] on label "Mitrās un siltās gaisa masās" at bounding box center [468, 251] width 469 height 24
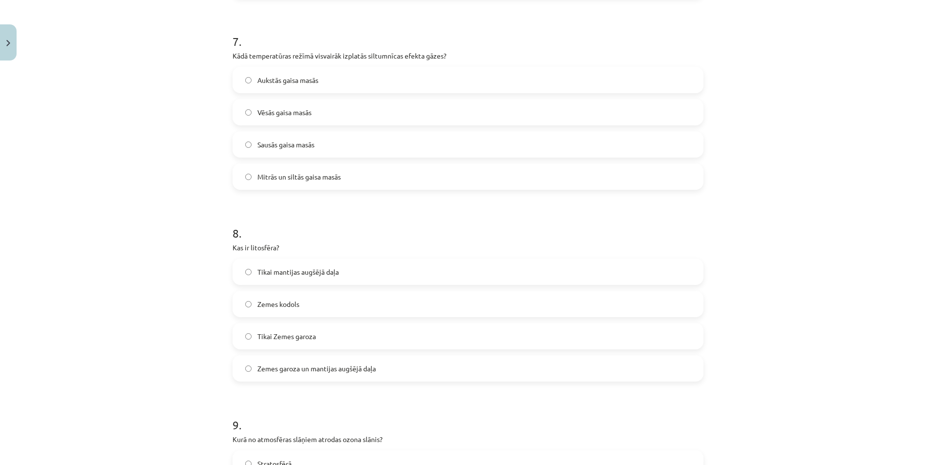
scroll to position [1382, 0]
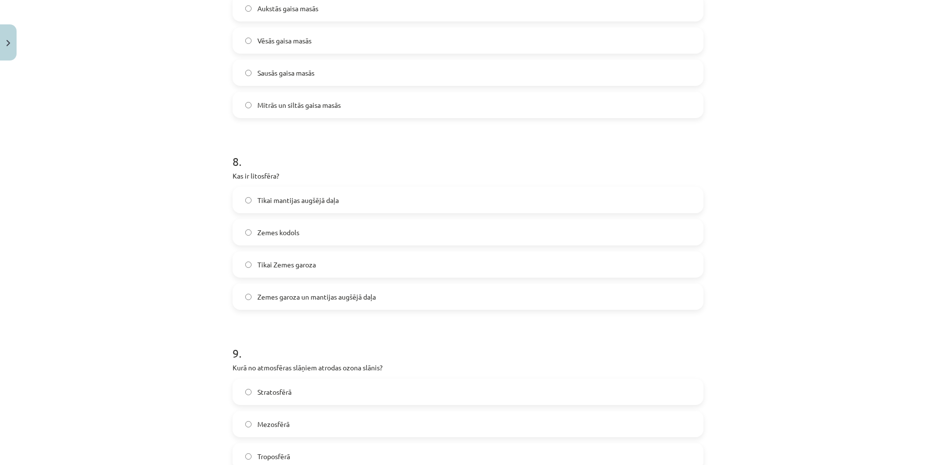
click at [312, 294] on span "Zemes garoza un mantijas augšējā daļa" at bounding box center [316, 297] width 118 height 10
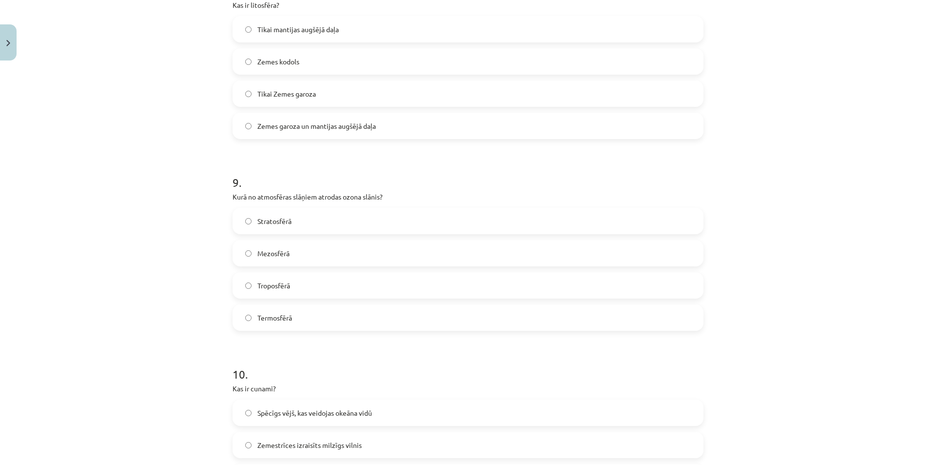
scroll to position [1577, 0]
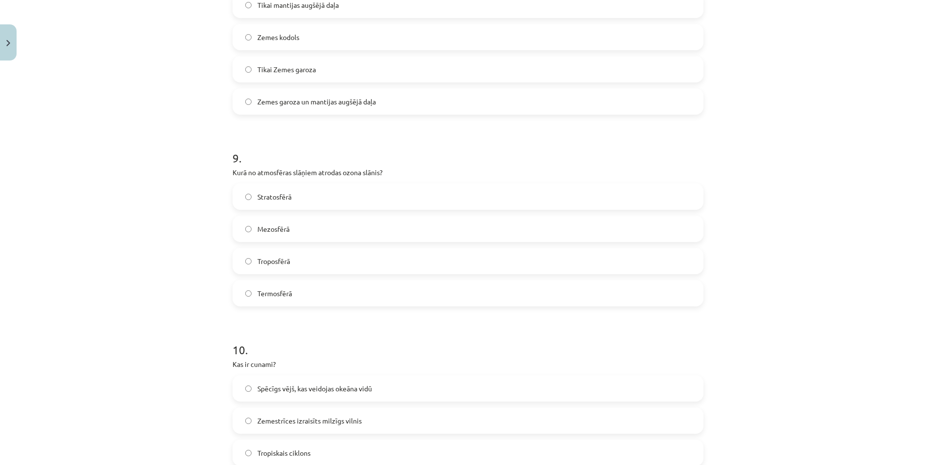
click at [291, 213] on div "Stratosfērā Mezosfērā Troposfērā Termosfērā" at bounding box center [468, 244] width 471 height 123
click at [291, 206] on label "Stratosfērā" at bounding box center [468, 196] width 469 height 24
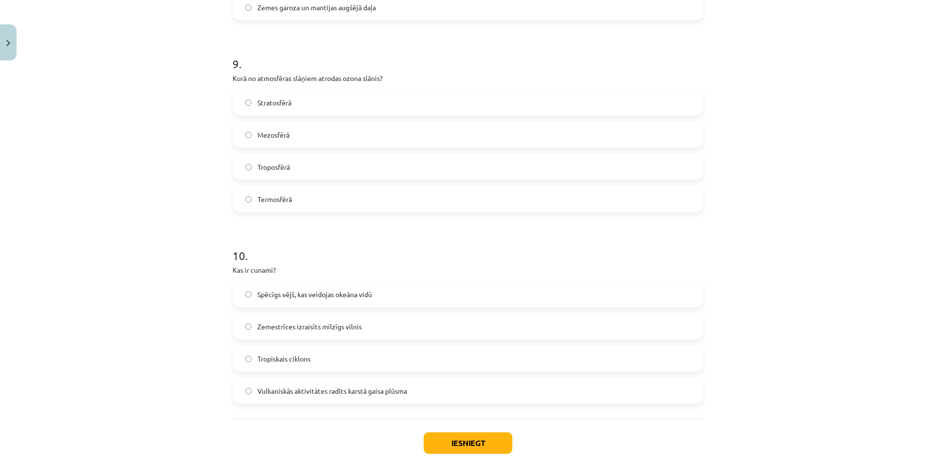
scroll to position [1723, 0]
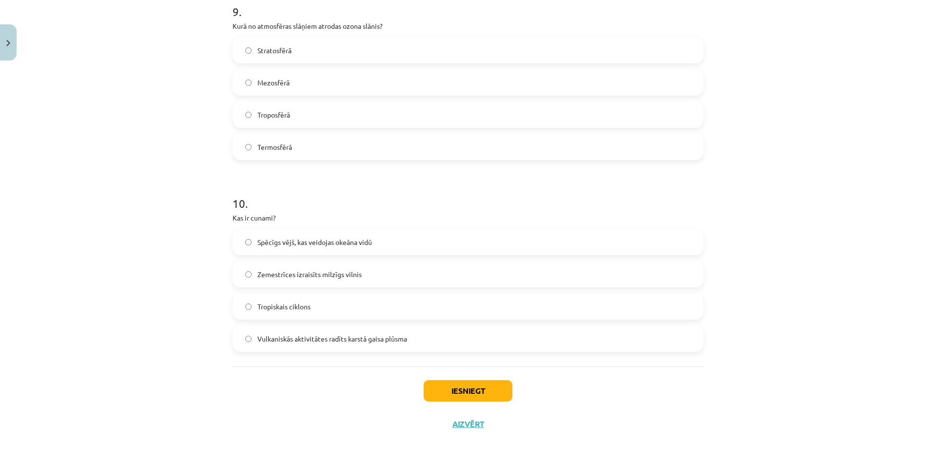
click at [326, 284] on label "Zemestrīces izraisīts milzīgs vilnis" at bounding box center [468, 274] width 469 height 24
click at [451, 388] on button "Iesniegt" at bounding box center [468, 390] width 89 height 21
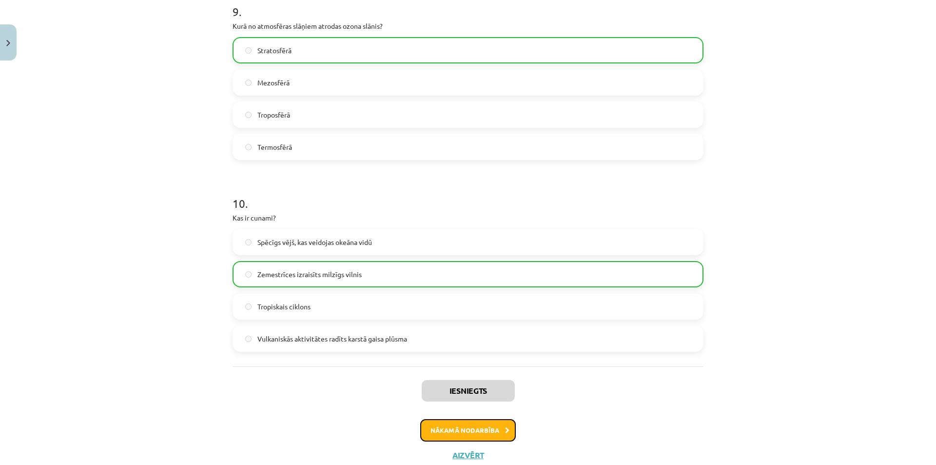
click at [470, 435] on button "Nākamā nodarbība" at bounding box center [468, 430] width 96 height 22
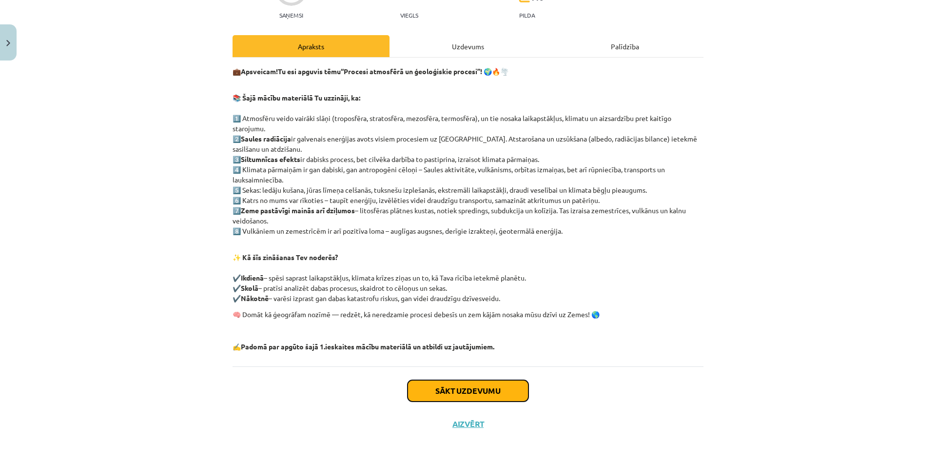
click at [471, 393] on button "Sākt uzdevumu" at bounding box center [468, 390] width 121 height 21
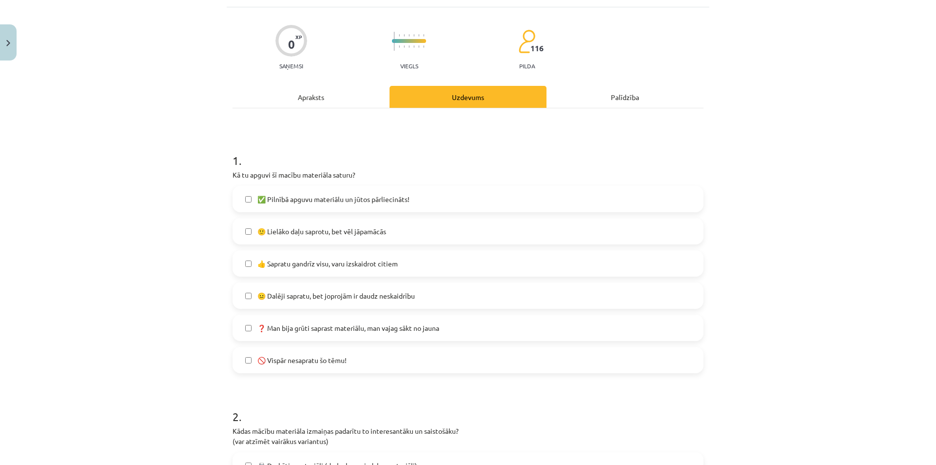
scroll to position [0, 0]
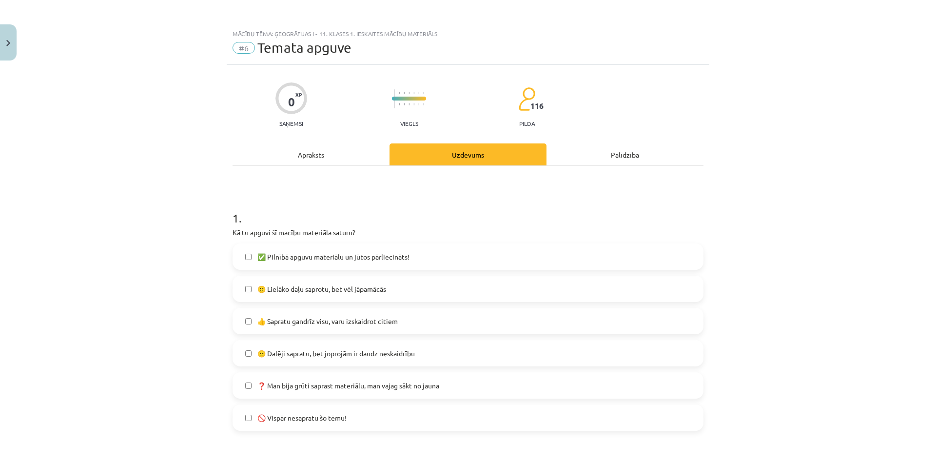
click at [333, 258] on span "✅ Pilnībā apguvu materiālu un jūtos pārliecināts!" at bounding box center [333, 257] width 152 height 10
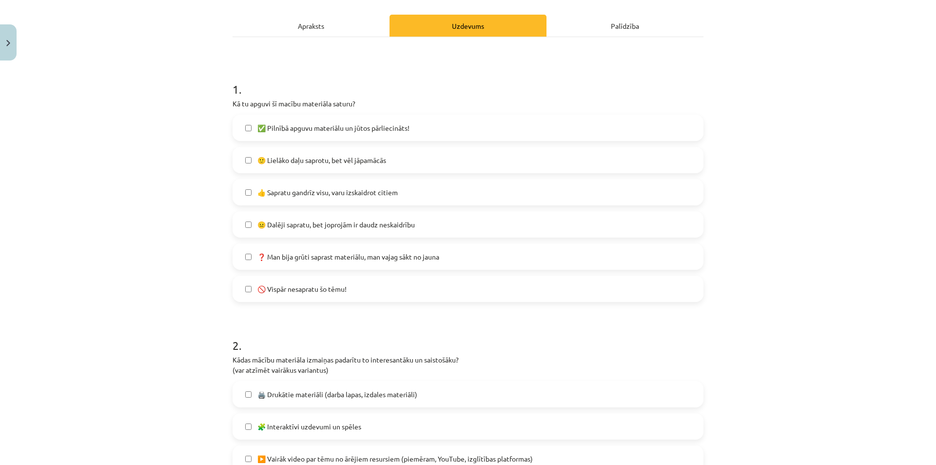
scroll to position [146, 0]
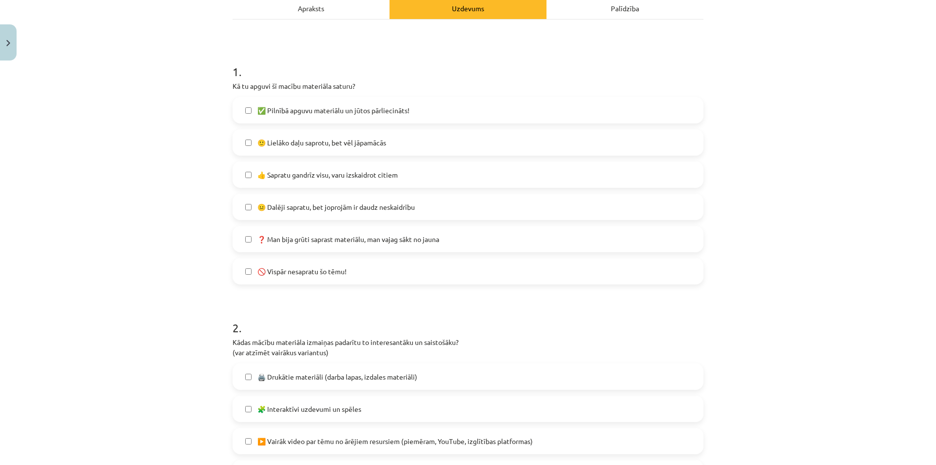
click at [327, 112] on span "✅ Pilnībā apguvu materiālu un jūtos pārliecināts!" at bounding box center [333, 110] width 152 height 10
click at [330, 141] on span "🙂 Lielāko daļu saprotu, bet vēl jāpamācās" at bounding box center [321, 142] width 129 height 10
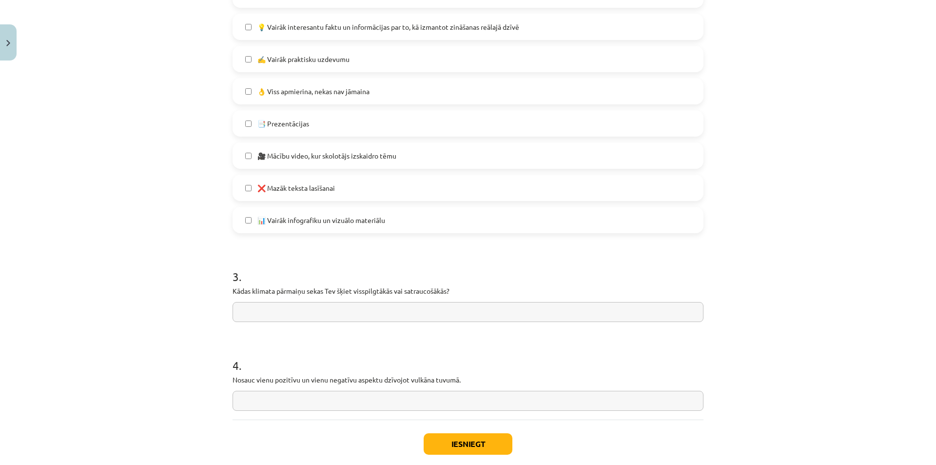
scroll to position [678, 0]
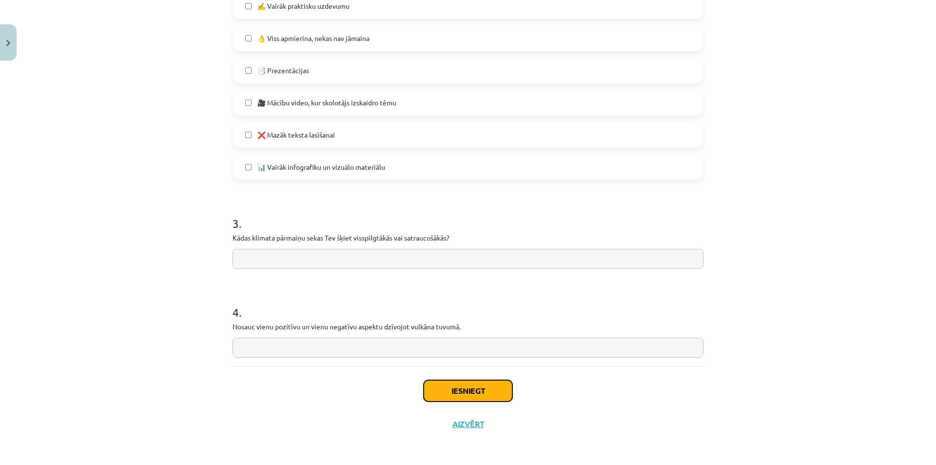
click at [489, 392] on button "Iesniegt" at bounding box center [468, 390] width 89 height 21
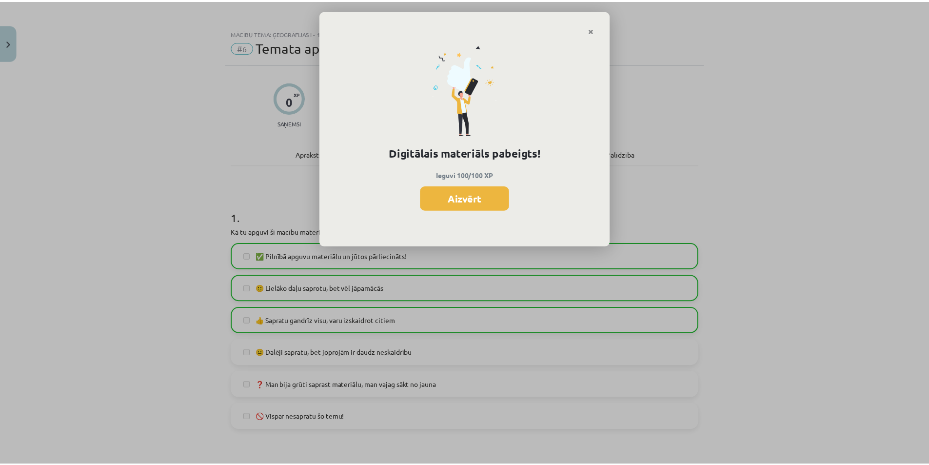
scroll to position [0, 0]
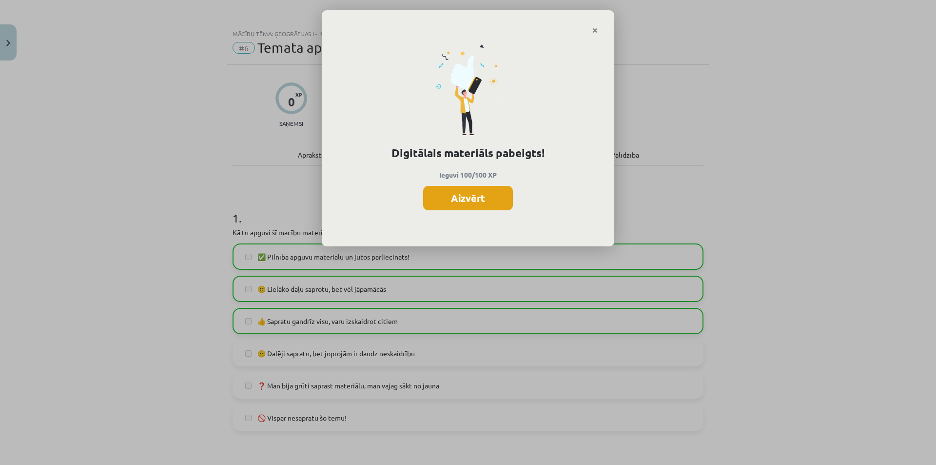
click at [485, 202] on button "Aizvērt" at bounding box center [468, 198] width 90 height 24
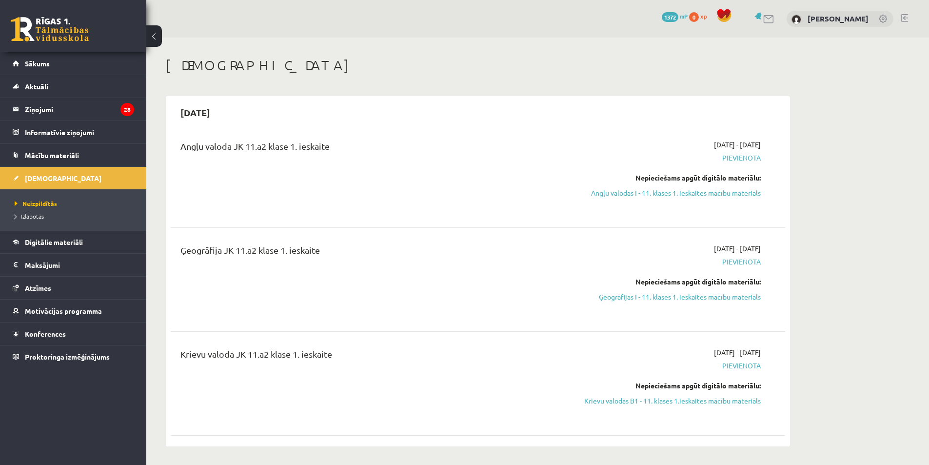
scroll to position [98, 0]
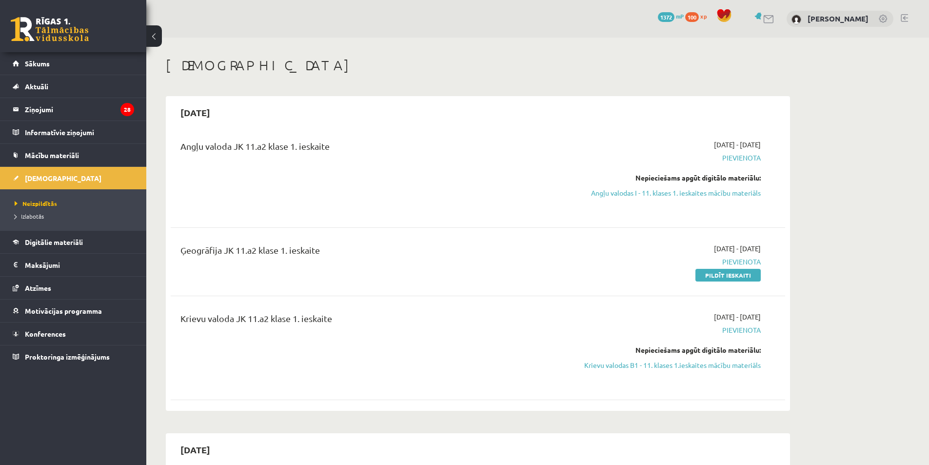
scroll to position [98, 0]
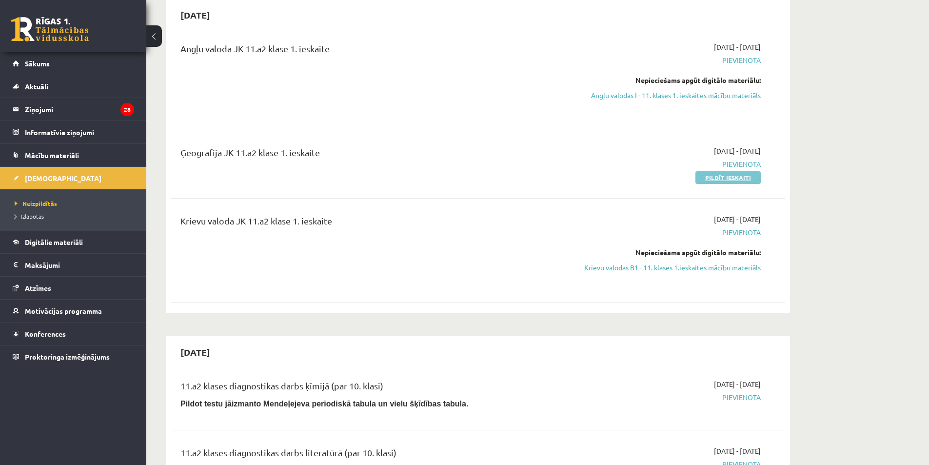
click at [723, 176] on link "Pildīt ieskaiti" at bounding box center [727, 177] width 65 height 13
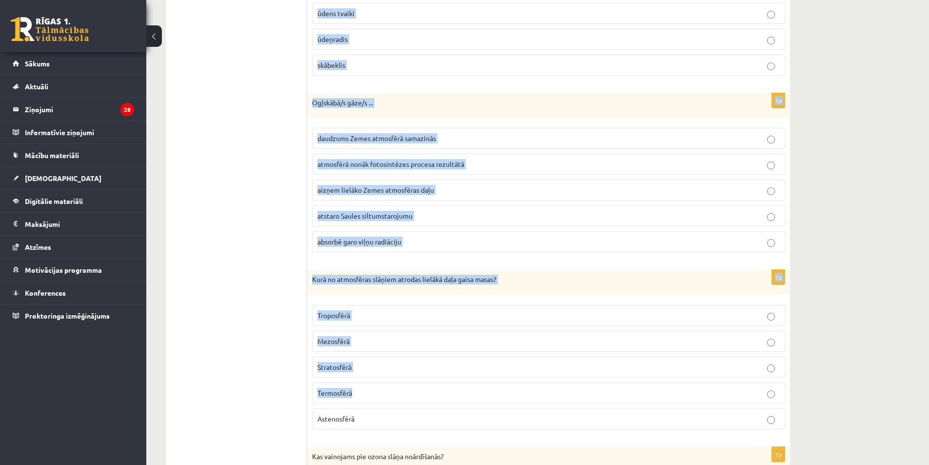
scroll to position [625, 0]
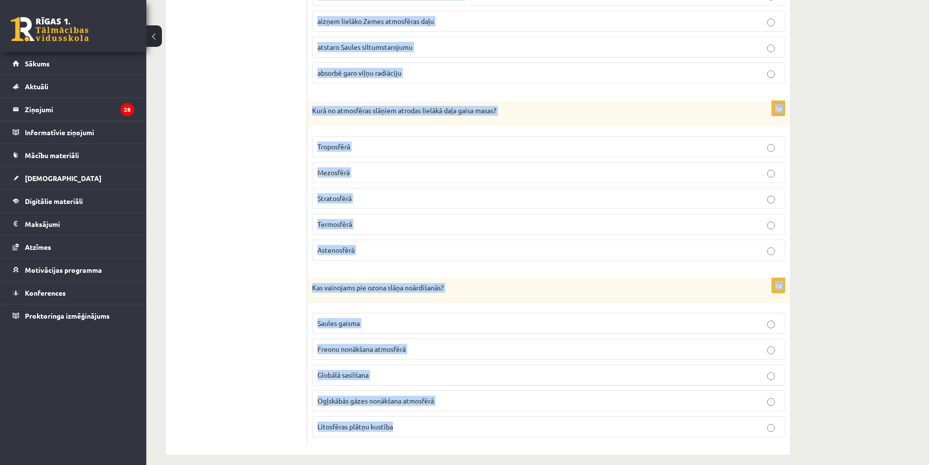
drag, startPoint x: 309, startPoint y: 181, endPoint x: 624, endPoint y: 440, distance: 407.7
copy form "Ozona slānis atrodas ... Termosfērā Stratosfērā Mezosfērā Astenosfērā Hidrosfēr…"
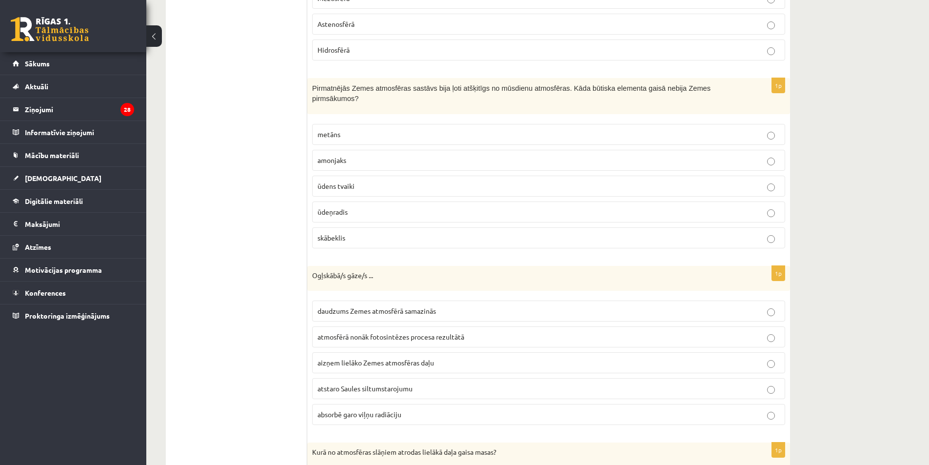
click at [287, 145] on ul "1. Atmosfēras sastāvs un uzbūve 2. Saules radiācija. 3. Klimata pārmaiņas 4. Ze…" at bounding box center [242, 339] width 132 height 895
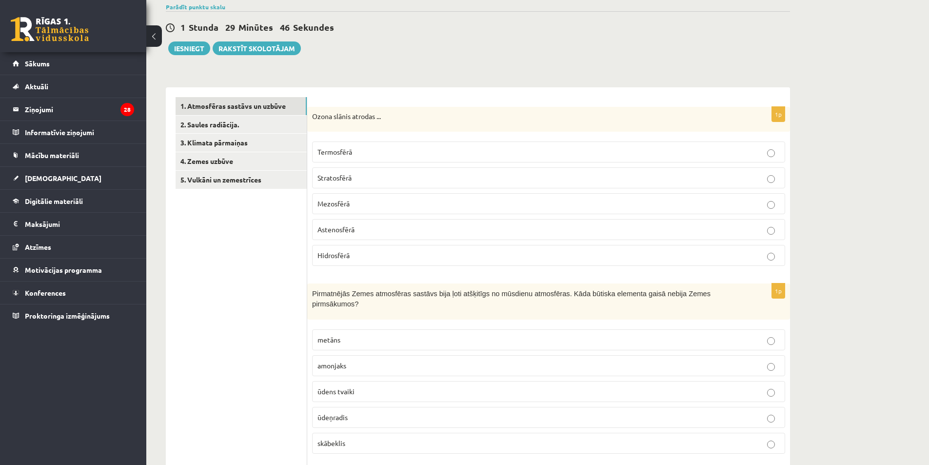
scroll to position [0, 0]
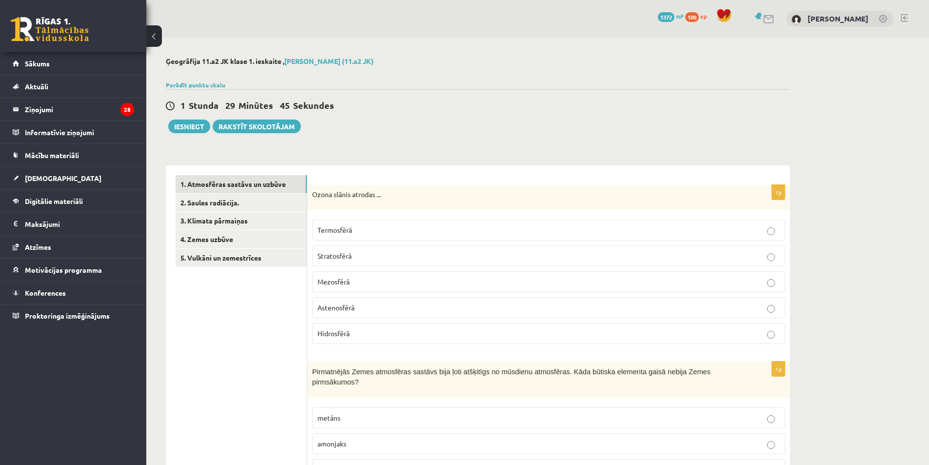
click at [375, 254] on p "Stratosfērā" at bounding box center [548, 256] width 462 height 10
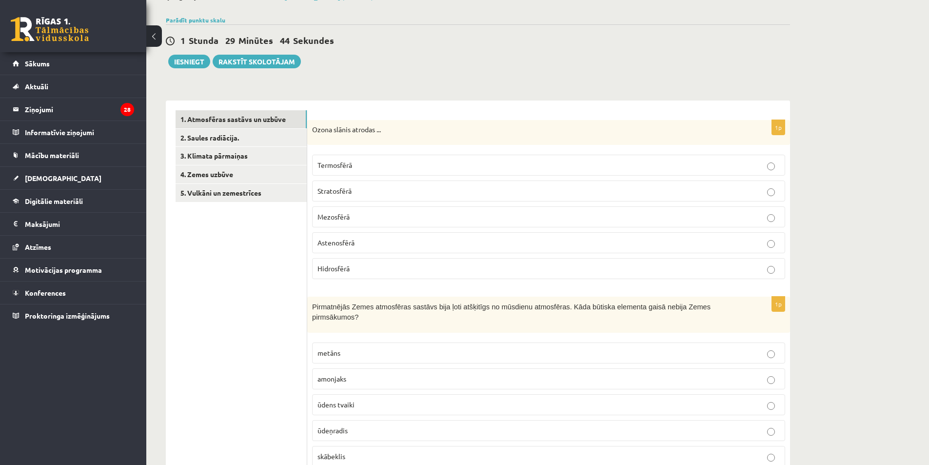
scroll to position [146, 0]
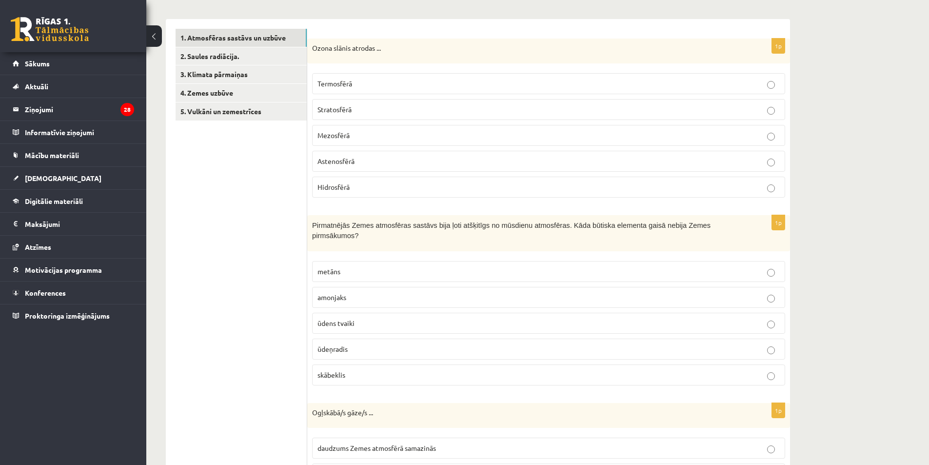
drag, startPoint x: 370, startPoint y: 356, endPoint x: 342, endPoint y: 298, distance: 64.6
click at [368, 364] on label "skābeklis" at bounding box center [548, 374] width 473 height 21
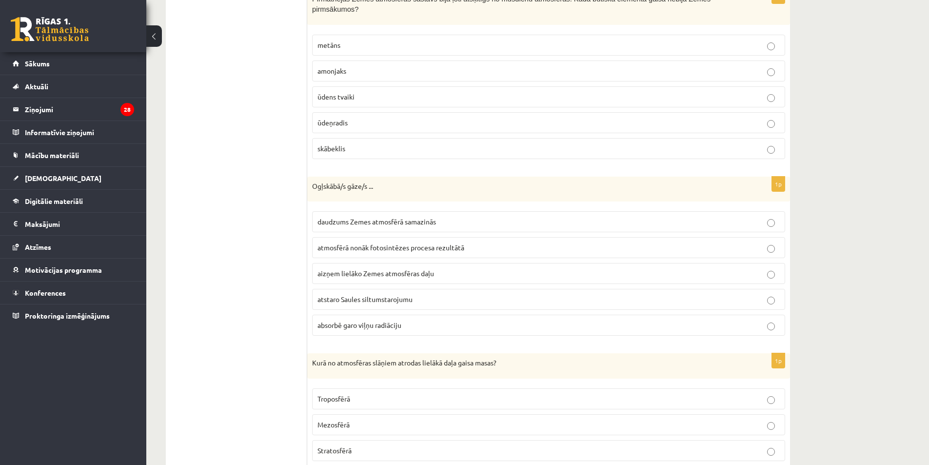
scroll to position [390, 0]
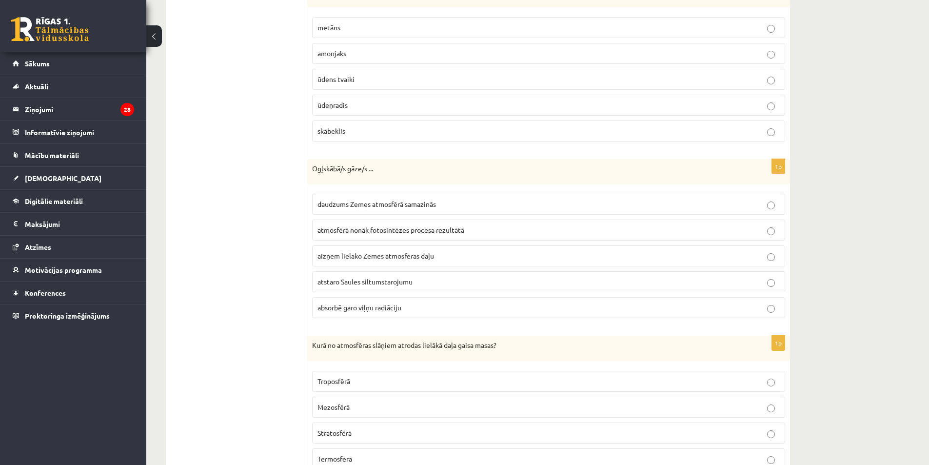
click at [386, 307] on label "absorbē garo viļņu radiāciju" at bounding box center [548, 307] width 473 height 21
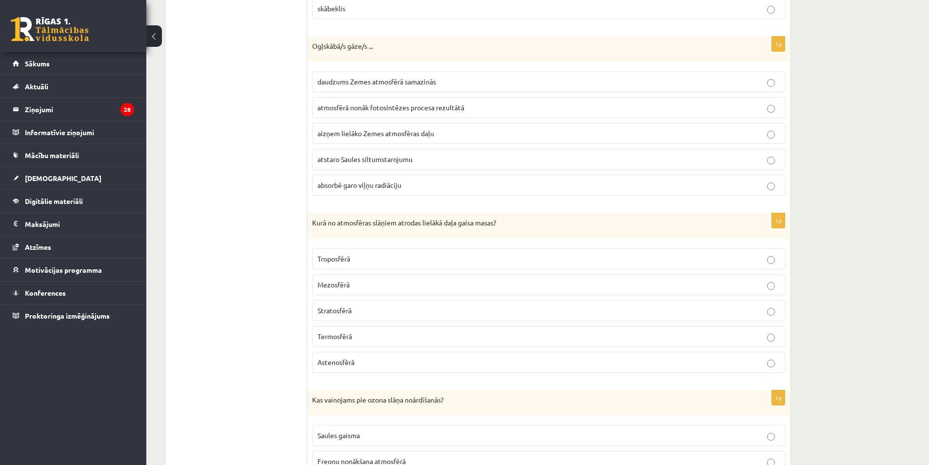
scroll to position [585, 0]
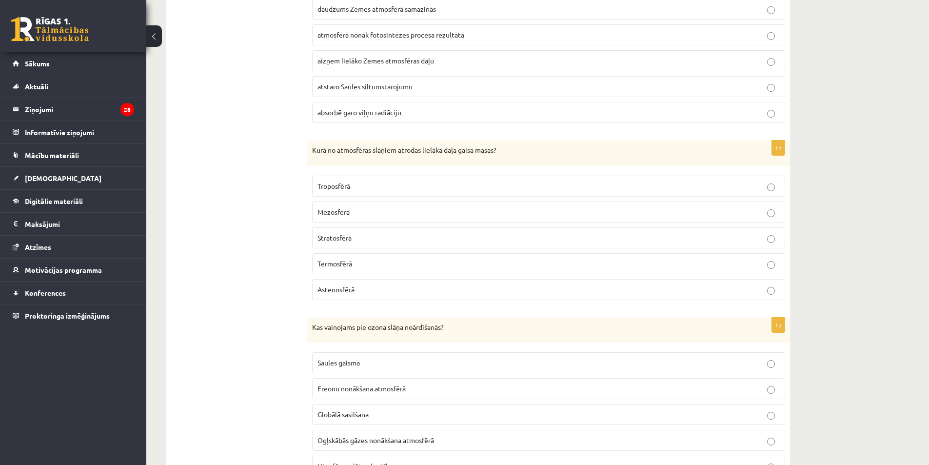
click at [358, 185] on label "Troposfērā" at bounding box center [548, 186] width 473 height 21
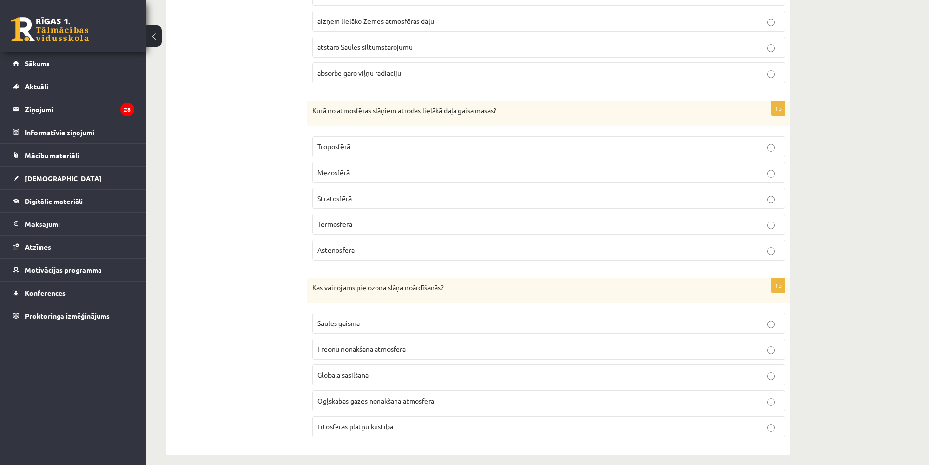
click at [383, 344] on span "Freonu nonākšana atmosfērā" at bounding box center [361, 348] width 88 height 9
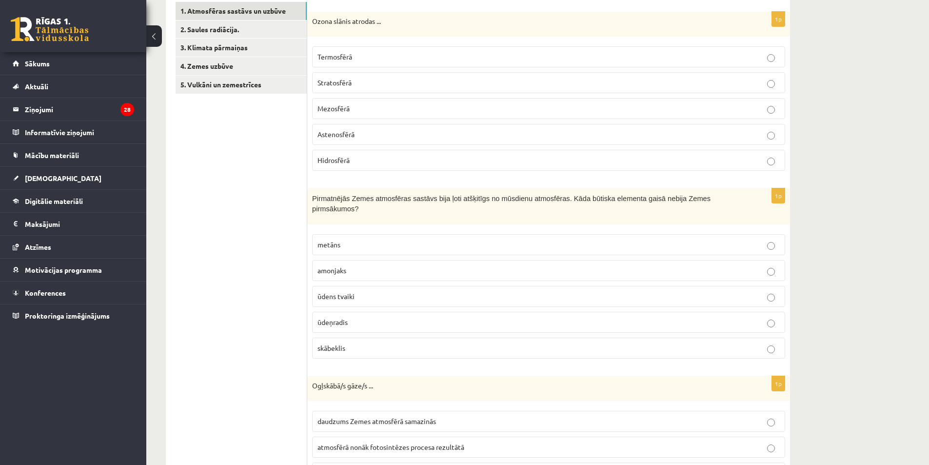
scroll to position [39, 0]
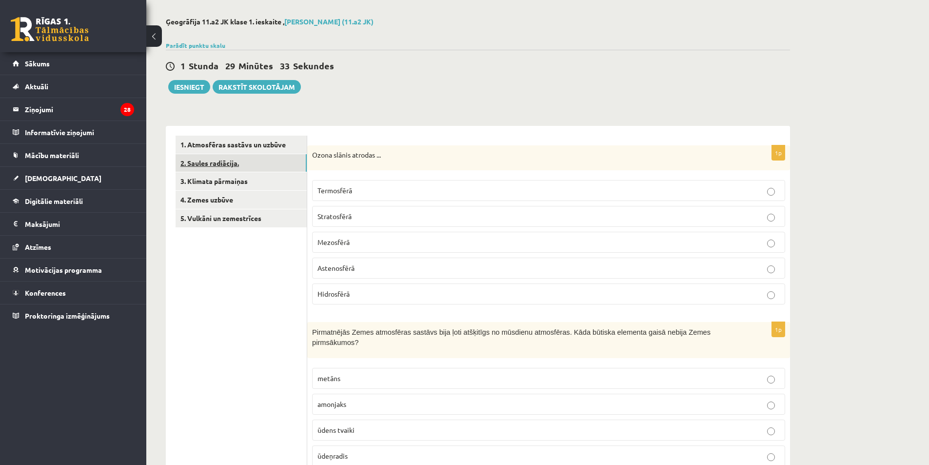
click at [230, 168] on link "2. Saules radiācija." at bounding box center [241, 163] width 131 height 18
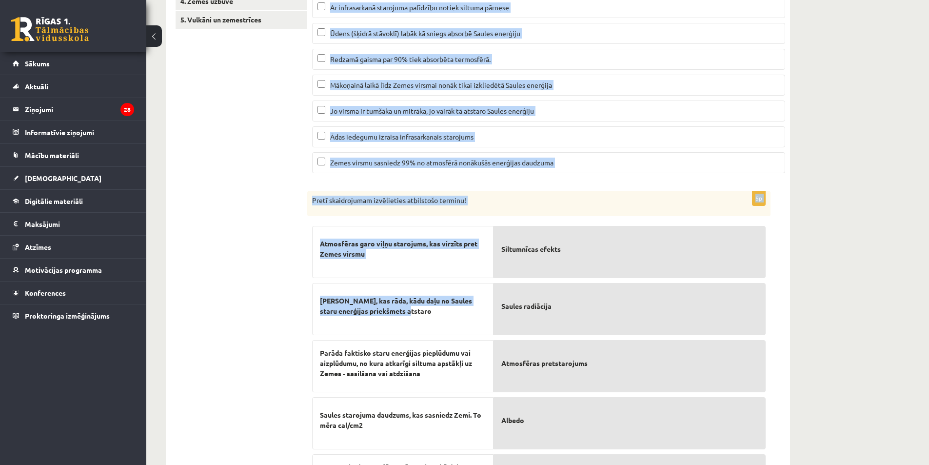
scroll to position [314, 0]
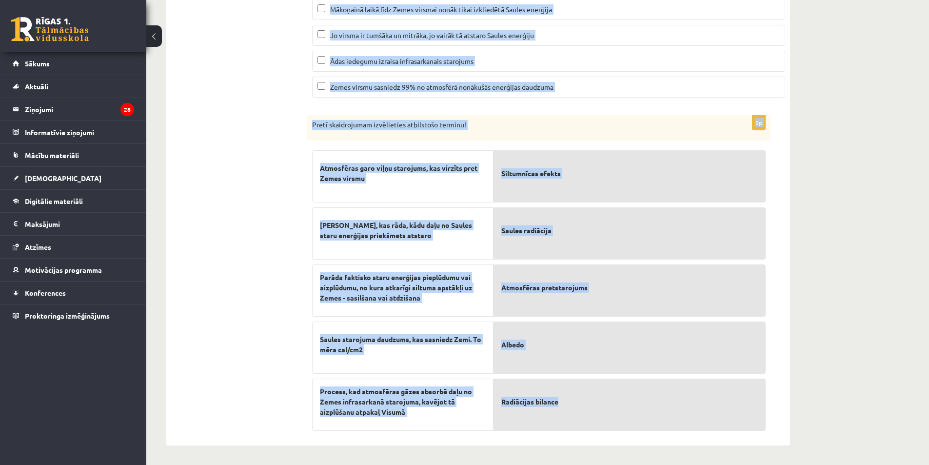
drag, startPoint x: 308, startPoint y: 186, endPoint x: 619, endPoint y: 401, distance: 378.0
click at [619, 401] on form "3p Atzīmējiet pareizos apgalvojumus par par Saules radiāciju! (Par katru pareiz…" at bounding box center [548, 149] width 463 height 574
copy form "Atzīmējiet pareizos apgalvojumus par par Saules radiāciju! (Par katru pareizi a…"
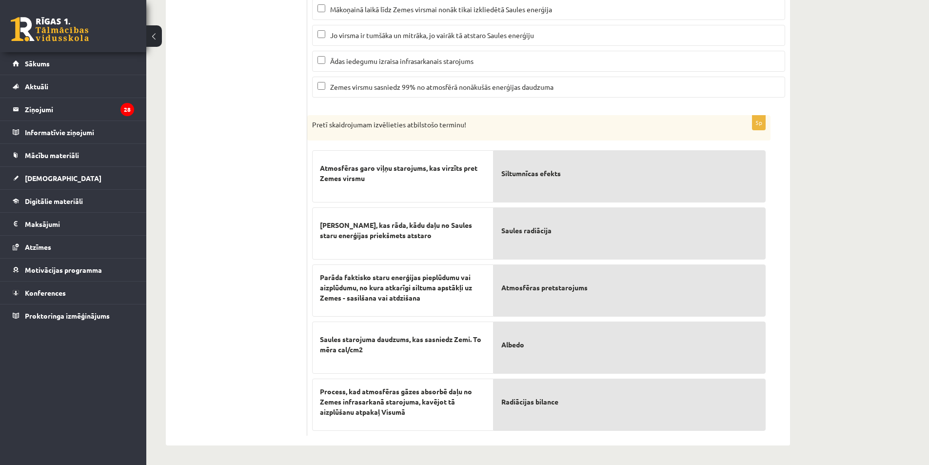
click at [288, 126] on ul "1. Atmosfēras sastāvs un uzbūve 2. Saules radiācija. 3. Klimata pārmaiņas 4. Ze…" at bounding box center [242, 149] width 132 height 574
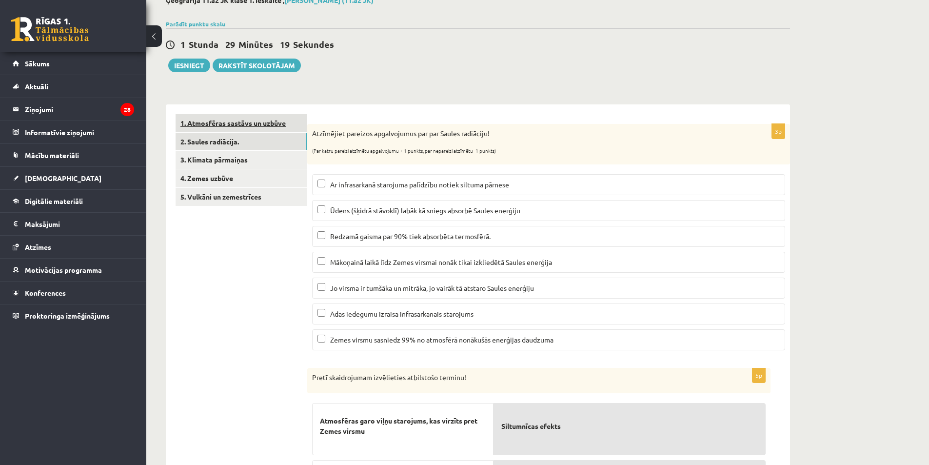
scroll to position [49, 0]
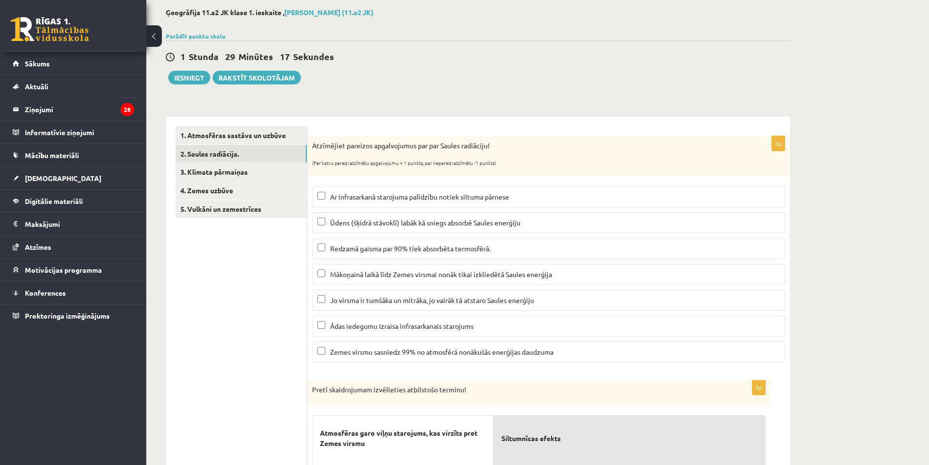
click at [397, 198] on span "Ar infrasarkanā starojuma palīdzību notiek siltuma pārnese" at bounding box center [419, 196] width 179 height 9
click at [401, 221] on span "Ūdens (šķidrā stāvoklī) labāk kā sniegs absorbē Saules enerģiju" at bounding box center [425, 222] width 190 height 9
click at [398, 286] on fieldset "Ar infrasarkanā starojuma palīdzību notiek siltuma pārnese Ūdens (šķidrā stāvok…" at bounding box center [548, 273] width 473 height 184
click at [396, 281] on label "Mākoņainā laikā līdz Zemes virsmai nonāk tikai izkliedētā Saules enerģija" at bounding box center [548, 274] width 473 height 21
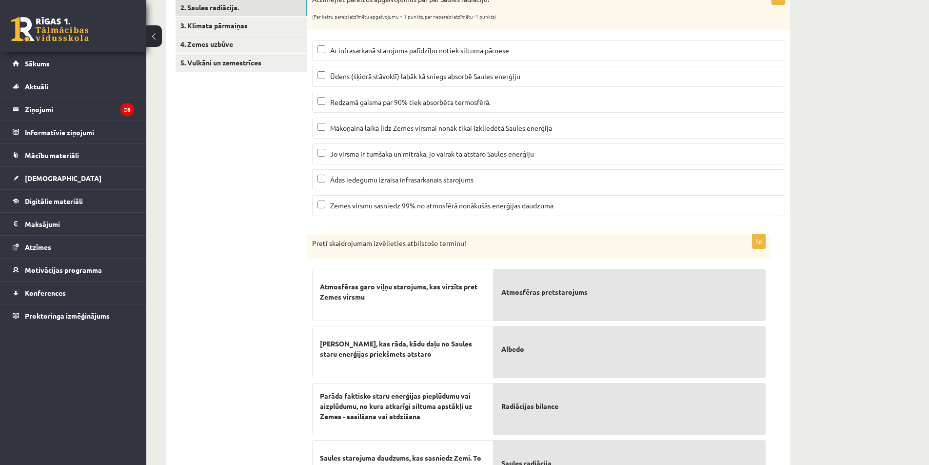
scroll to position [0, 0]
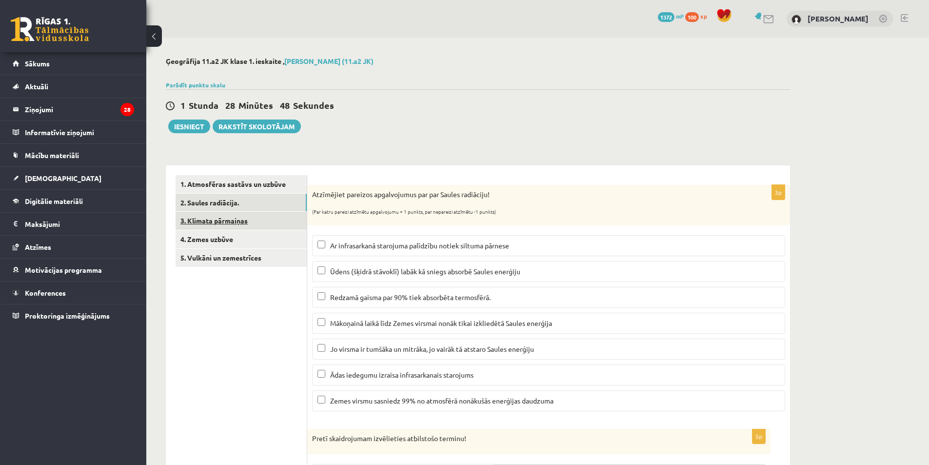
click at [222, 224] on link "3. Klimata pārmaiņas" at bounding box center [241, 221] width 131 height 18
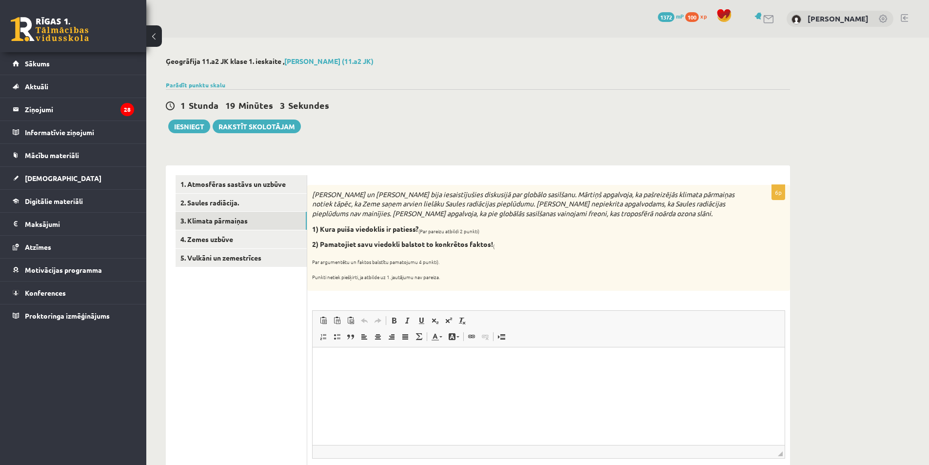
drag, startPoint x: 310, startPoint y: 196, endPoint x: 501, endPoint y: 289, distance: 212.0
click at [501, 289] on div "Mārtiņš un Jānis bija iesaistījušies diskusijā par globālo sasilšanu. Mārtiņš a…" at bounding box center [548, 238] width 483 height 106
copy div "Mārtiņš un Jānis bija iesaistījušies diskusijā par globālo sasilšanu. Mārtiņš a…"
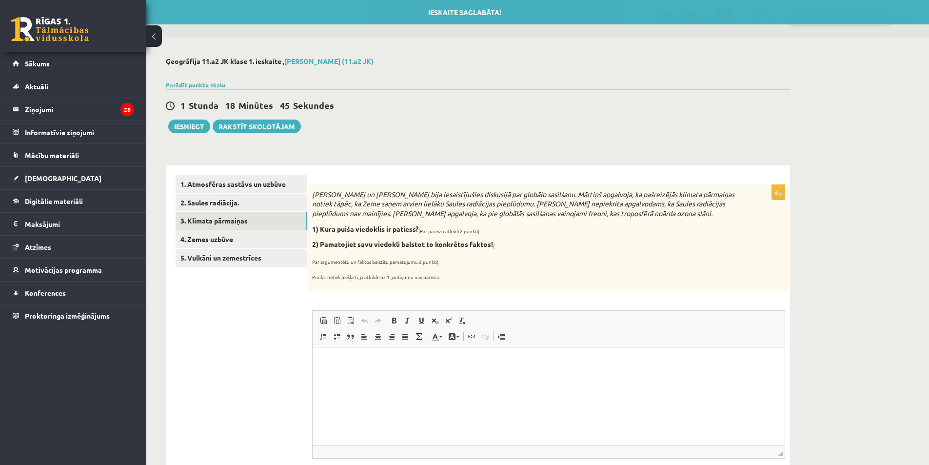
click at [521, 258] on p "Par argumentētu un faktos balstītu pamatojumu 4 punkti)." at bounding box center [524, 260] width 424 height 10
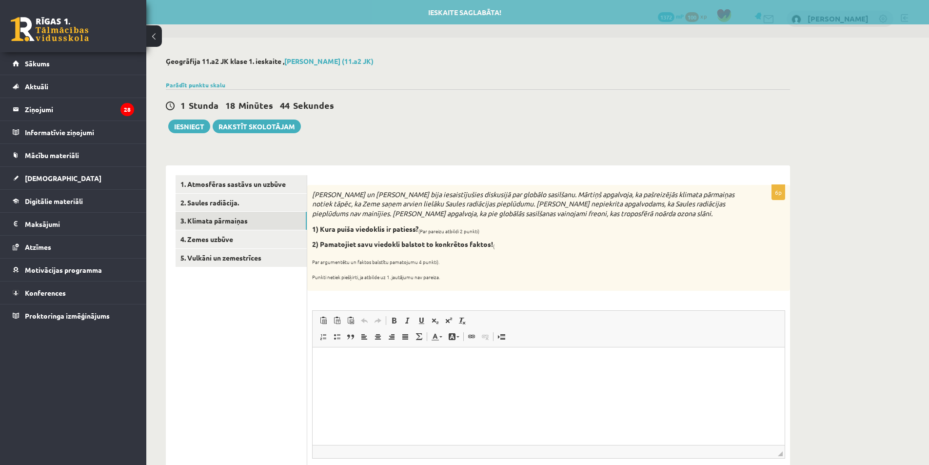
click at [467, 234] on sub "(Par pareizu atbildi 2 punkti)" at bounding box center [448, 230] width 61 height 7
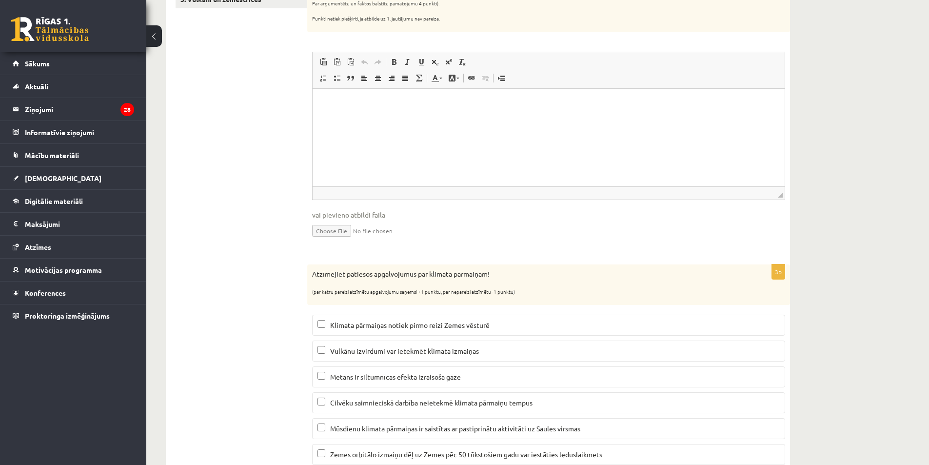
scroll to position [293, 0]
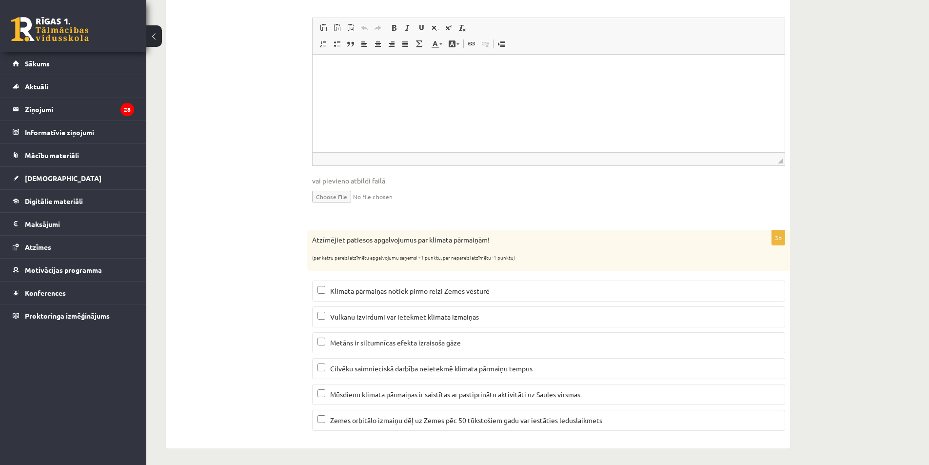
drag, startPoint x: 309, startPoint y: 233, endPoint x: 555, endPoint y: 251, distance: 247.3
click at [542, 306] on div "**********" at bounding box center [478, 160] width 624 height 575
click at [558, 241] on p "Atzīmējiet patiesos apgalvojumus par klimata pārmaiņām!" at bounding box center [524, 240] width 424 height 10
click at [320, 233] on div "Atzīmējiet patiesos apgalvojumus par klimata pārmaiņām! (par katru pareizi atzī…" at bounding box center [548, 250] width 483 height 40
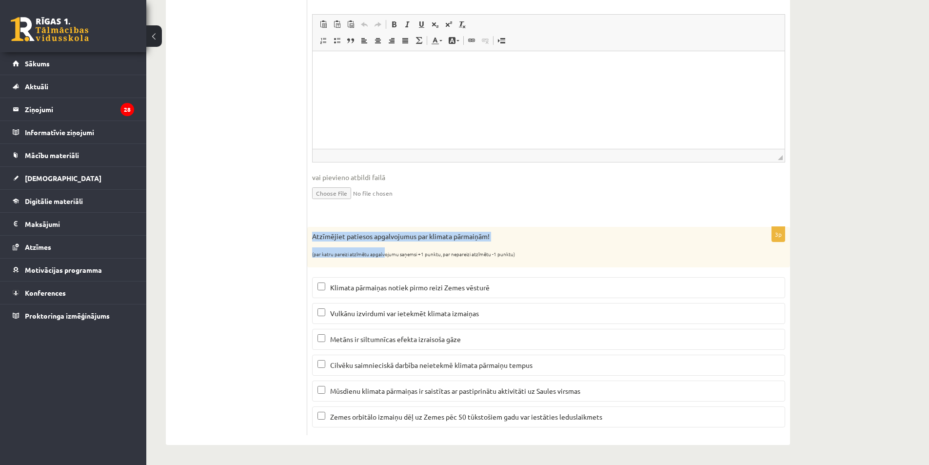
scroll to position [296, 0]
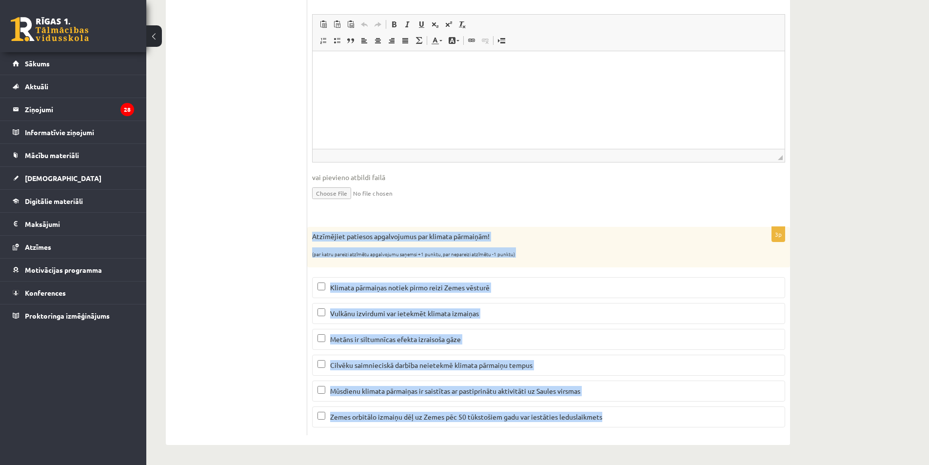
drag, startPoint x: 310, startPoint y: 235, endPoint x: 653, endPoint y: 426, distance: 392.6
click at [653, 426] on div "3p Atzīmējiet patiesos apgalvojumus par klimata pārmaiņām! (par katru pareizi a…" at bounding box center [548, 331] width 483 height 208
copy div "Atzīmējiet patiesos apgalvojumus par klimata pārmaiņām! (par katru pareizi atzī…"
click at [469, 192] on input "file" at bounding box center [548, 192] width 473 height 20
click at [471, 230] on div "Atzīmējiet patiesos apgalvojumus par klimata pārmaiņām! (par katru pareizi atzī…" at bounding box center [548, 247] width 483 height 40
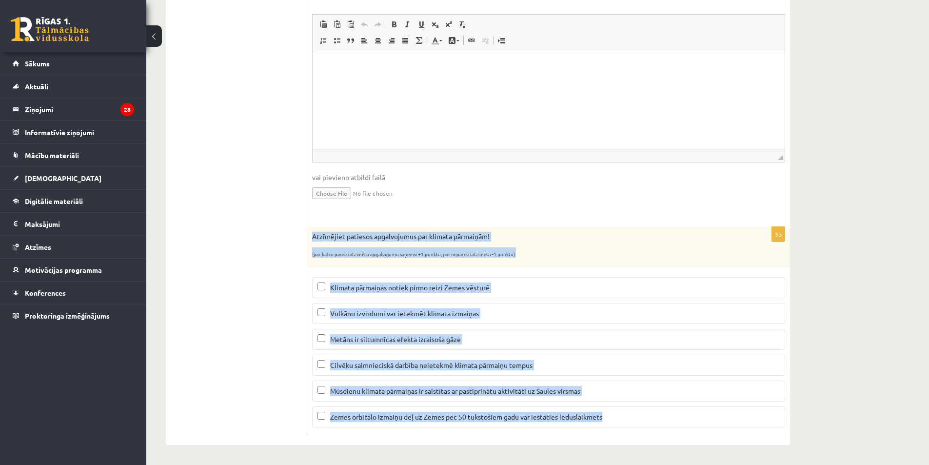
click at [476, 253] on sub "(par katru pareizi atzīmētu apgalvojumu saņemsi +1 punktu, par nepareizi atzīmē…" at bounding box center [413, 253] width 203 height 7
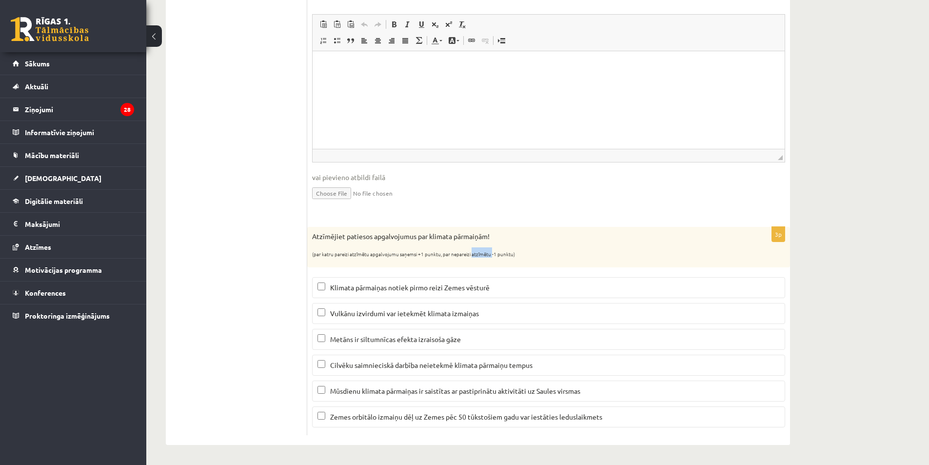
click at [476, 253] on sub "(par katru pareizi atzīmētu apgalvojumu saņemsi +1 punktu, par nepareizi atzīmē…" at bounding box center [413, 253] width 203 height 7
click at [471, 282] on label "Klimata pārmaiņas notiek pirmo reizi Zemes vēsturē" at bounding box center [548, 287] width 473 height 21
click at [467, 301] on fieldset "Klimata pārmaiņas notiek pirmo reizi Zemes vēsturē Vulkānu izvirdumi var ietekm…" at bounding box center [548, 351] width 473 height 158
click at [467, 306] on label "Vulkānu izvirdumi var ietekmēt klimata izmaiņas" at bounding box center [548, 313] width 473 height 21
click at [465, 288] on span "Klimata pārmaiņas notiek pirmo reizi Zemes vēsturē" at bounding box center [409, 287] width 159 height 9
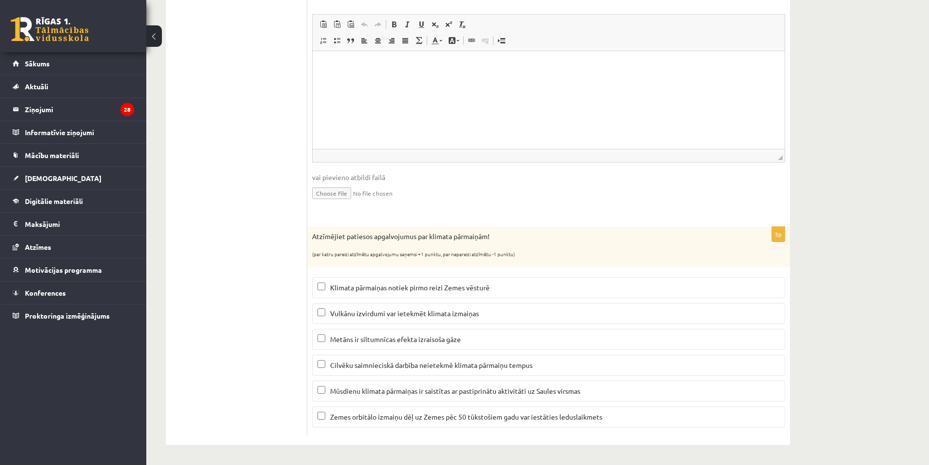
click at [401, 335] on span "Metāns ir siltumnīcas efekta izraisoša gāze" at bounding box center [395, 338] width 131 height 9
click at [437, 414] on span "Zemes orbitālo izmaiņu dēļ uz Zemes pēc 50 tūkstošiem gadu var iestāties ledusl…" at bounding box center [466, 416] width 272 height 9
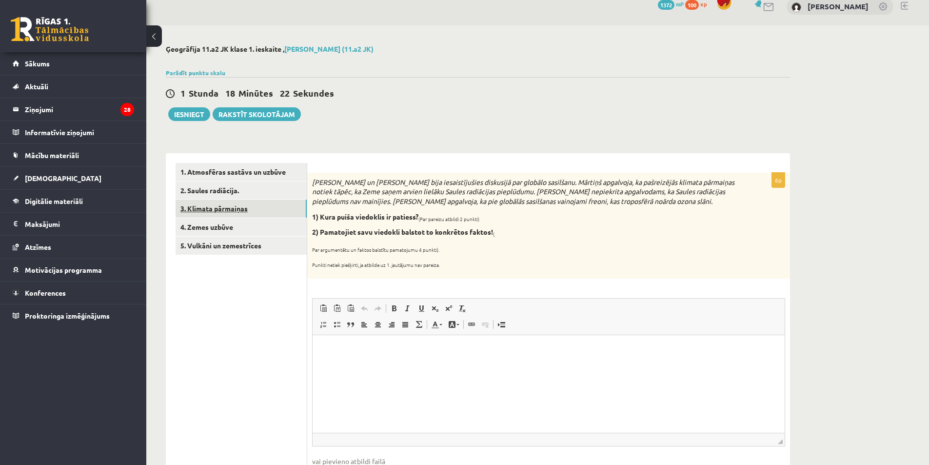
scroll to position [4, 0]
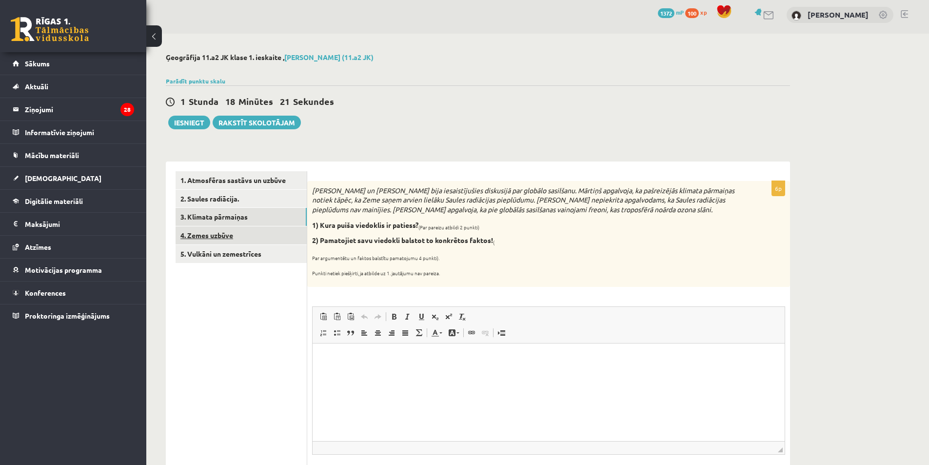
click at [235, 241] on link "4. Zemes uzbūve" at bounding box center [241, 235] width 131 height 18
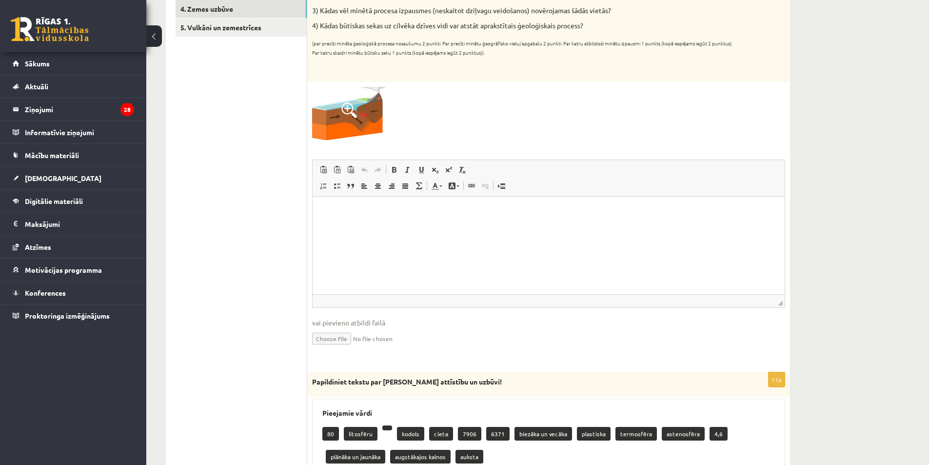
scroll to position [413, 0]
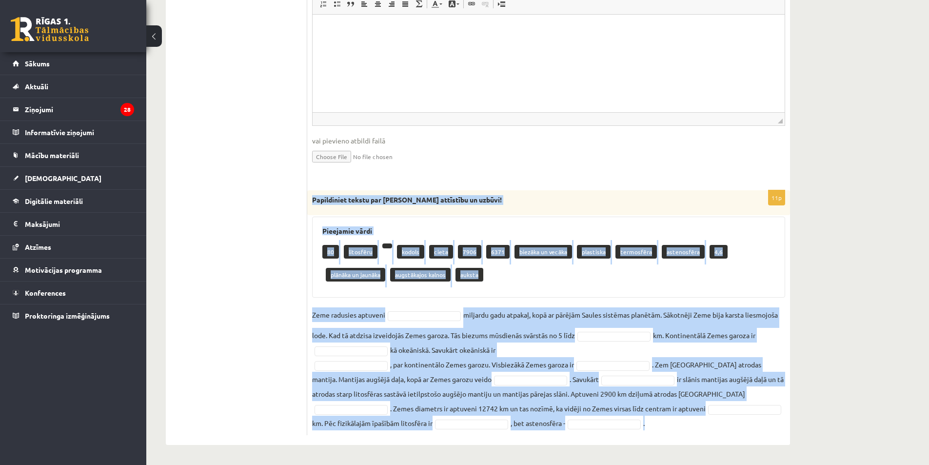
drag, startPoint x: 312, startPoint y: 187, endPoint x: 636, endPoint y: 427, distance: 403.7
click at [636, 427] on div "8p Atbildiet uz jautājumiem tos secīgi numurējot! 1) Kā sauc ģeoloģisku procesu…" at bounding box center [548, 98] width 483 height 691
copy div "Papildiniet tekstu par Zemes attīstību un uzbūvi! Pieejamie vārdi 80 litosfēru …"
click at [568, 285] on div "80 litosfēru kodols cieta 7906 6371 biezāka un vecāka plastiska termosfēra aste…" at bounding box center [548, 263] width 452 height 47
click at [558, 314] on fieldset "Zeme radusies aptuveni miljardu gadu atpakaļ, kopā ar pārējām Saules sistēmas p…" at bounding box center [548, 368] width 473 height 123
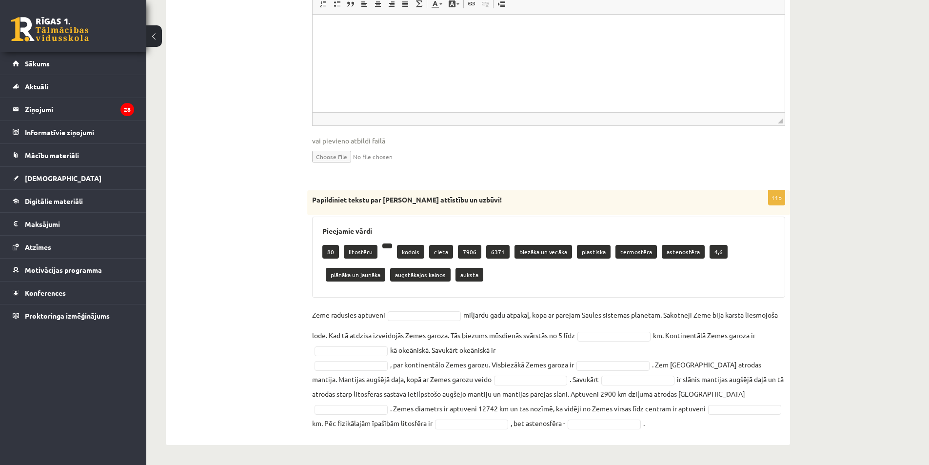
click at [560, 293] on div "Pieejamie vārdi 80 litosfēru kodols cieta 7906 6371 biezāka un vecāka plastiska…" at bounding box center [548, 256] width 473 height 81
click at [525, 274] on div "80 litosfēru kodols cieta 7906 6371 biezāka un vecāka plastiska termosfēra aste…" at bounding box center [548, 263] width 452 height 47
drag, startPoint x: 710, startPoint y: 250, endPoint x: 715, endPoint y: 258, distance: 9.4
click at [714, 258] on p "4,6" at bounding box center [718, 252] width 18 height 14
click at [711, 255] on p "4,6" at bounding box center [718, 252] width 18 height 14
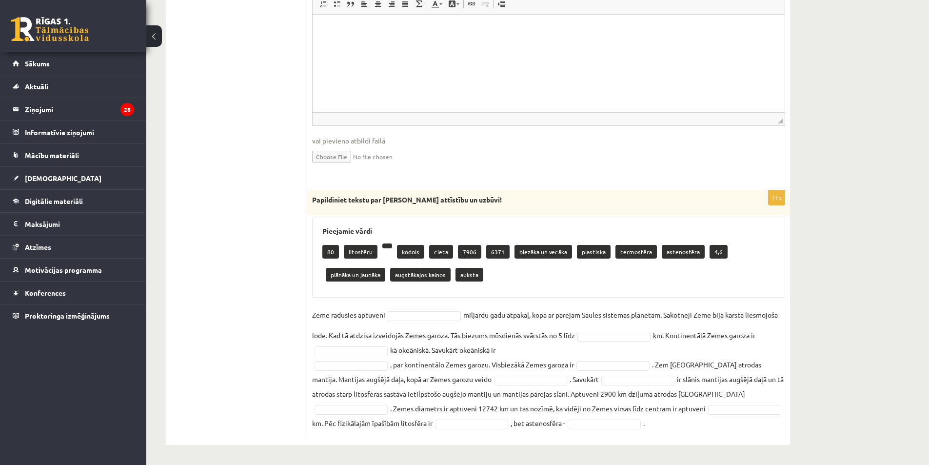
click at [431, 323] on fieldset "Zeme radusies aptuveni miljardu gadu atpakaļ, kopā ar pārējām Saules sistēmas p…" at bounding box center [548, 368] width 473 height 123
click at [428, 322] on fieldset "Zeme radusies aptuveni miljardu gadu atpakaļ, kopā ar pārējām Saules sistēmas p…" at bounding box center [548, 368] width 473 height 123
click at [426, 321] on fieldset "Zeme radusies aptuveni miljardu gadu atpakaļ, kopā ar pārējām Saules sistēmas p…" at bounding box center [548, 368] width 473 height 123
click at [485, 339] on fieldset "Zeme radusies aptuveni 4,6 *** miljardu gadu atpakaļ, kopā ar pārējām Saules si…" at bounding box center [548, 368] width 473 height 123
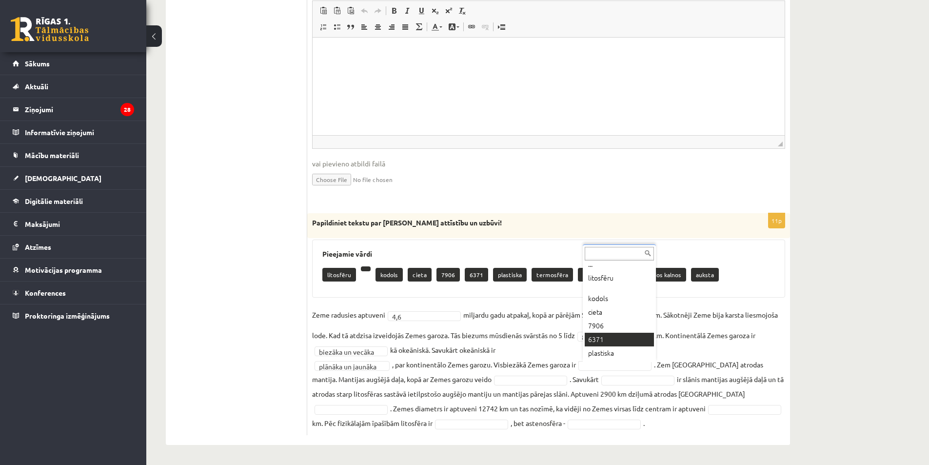
scroll to position [70, 0]
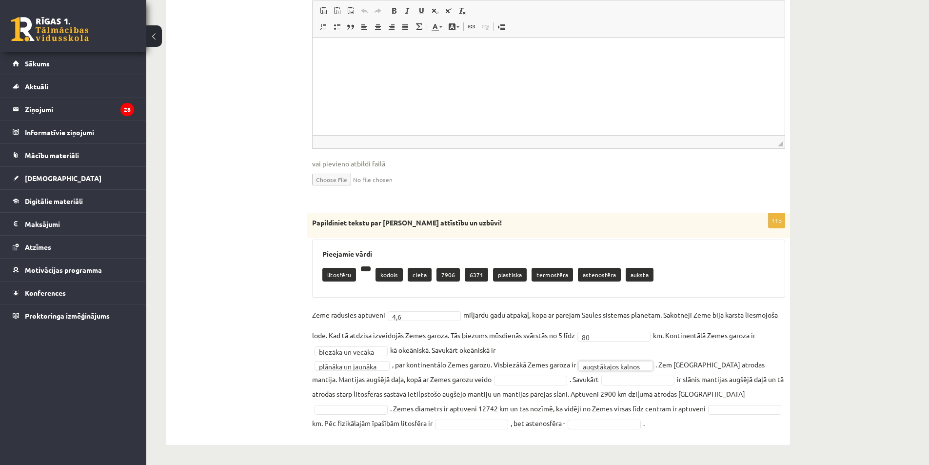
click at [621, 374] on fieldset "**********" at bounding box center [548, 368] width 473 height 123
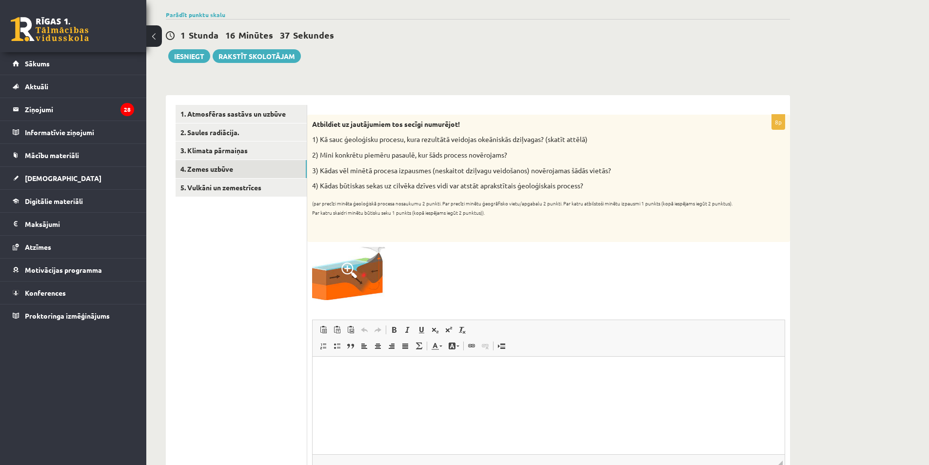
scroll to position [49, 0]
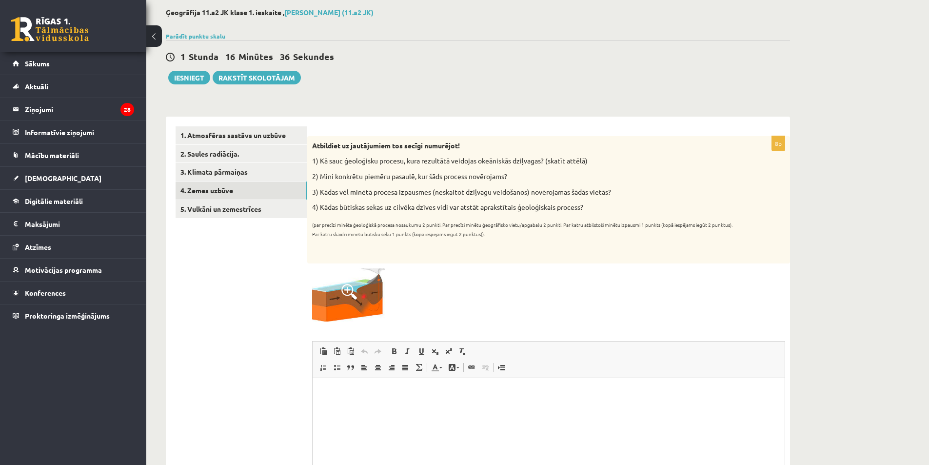
click at [316, 158] on p "1) Kā sauc ģeoloģisku procesu, kura rezultātā veidojas okeāniskās dziļvagas? (s…" at bounding box center [524, 161] width 424 height 10
drag, startPoint x: 311, startPoint y: 159, endPoint x: 610, endPoint y: 203, distance: 302.6
click at [610, 203] on div "Atbildiet uz jautājumiem tos secīgi numurējot! 1) Kā sauc ģeoloģisku procesu, k…" at bounding box center [548, 199] width 483 height 127
copy div "1) Kā sauc ģeoloģisku procesu, kura rezultātā veidojas okeāniskās dziļvagas? (s…"
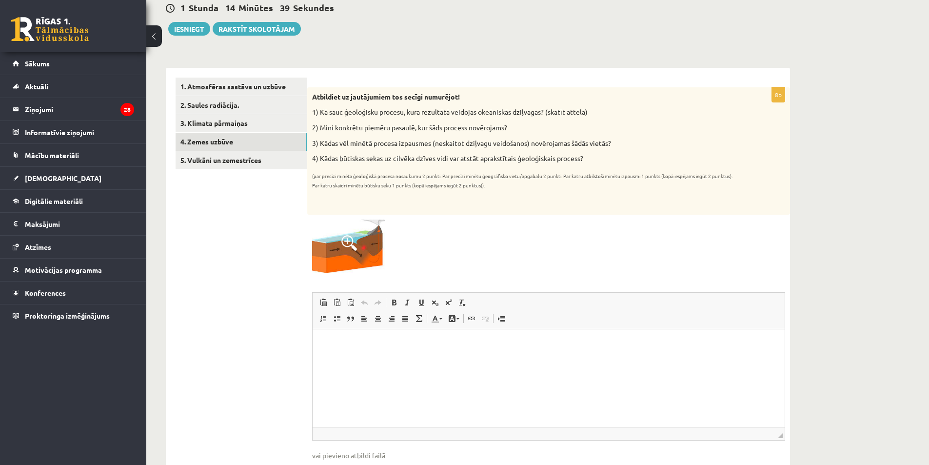
click at [451, 248] on div at bounding box center [548, 245] width 473 height 53
click at [455, 358] on html at bounding box center [549, 344] width 472 height 30
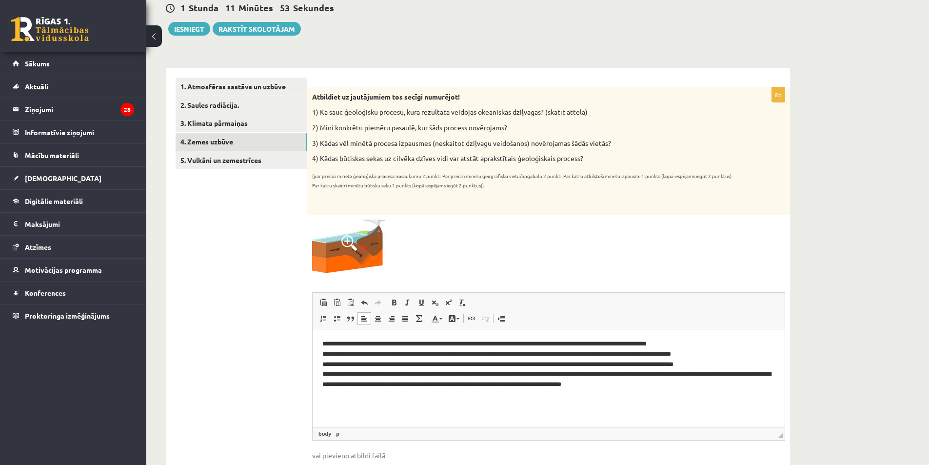
click at [867, 393] on div "Ģeogrāfija 11.a2 JK klase 1. ieskaite , Toms Vilnis Pujiņš (11.a2 JK) Parādīt p…" at bounding box center [537, 348] width 783 height 816
click at [686, 386] on p "**********" at bounding box center [548, 363] width 452 height 51
click at [766, 374] on p "**********" at bounding box center [548, 363] width 452 height 51
click at [843, 361] on div "Ģeogrāfija 11.a2 JK klase 1. ieskaite , Toms Vilnis Pujiņš (11.a2 JK) Parādīt p…" at bounding box center [537, 348] width 783 height 816
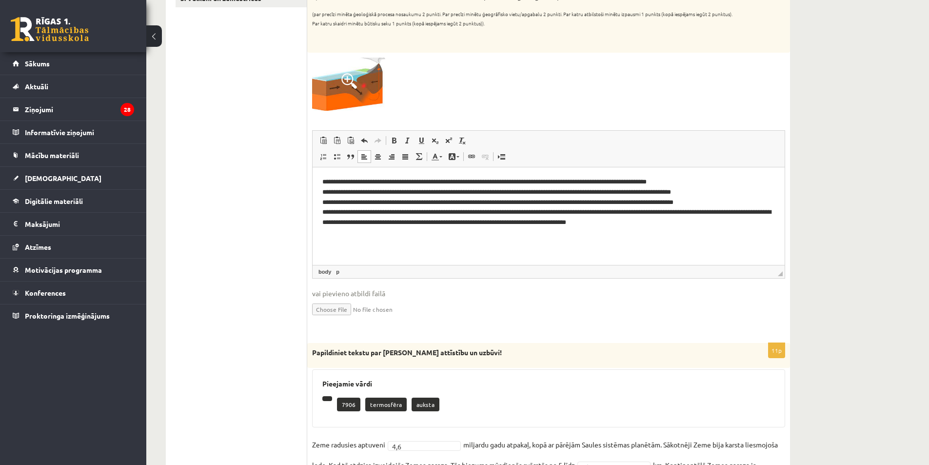
scroll to position [146, 0]
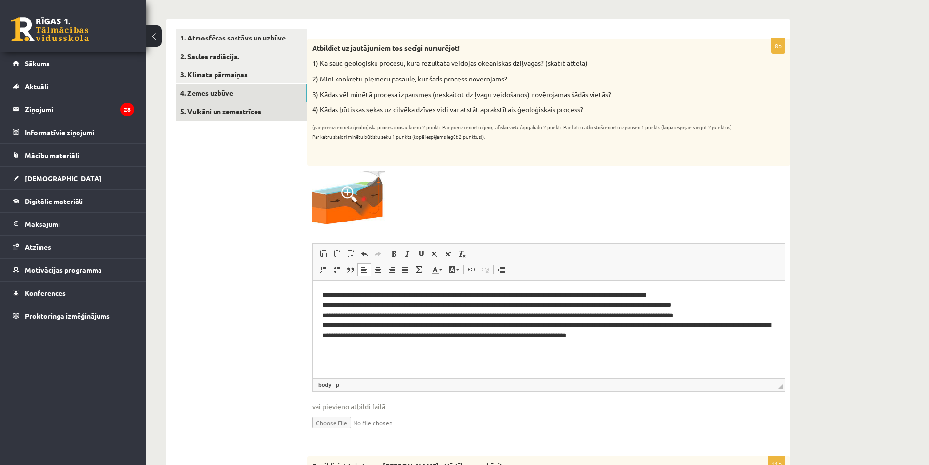
click at [235, 114] on link "5. Vulkāni un zemestrīces" at bounding box center [241, 111] width 131 height 18
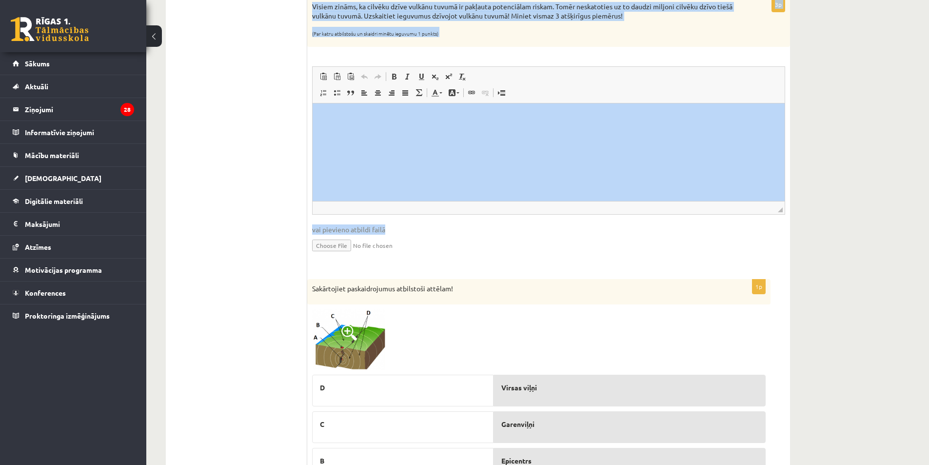
scroll to position [962, 0]
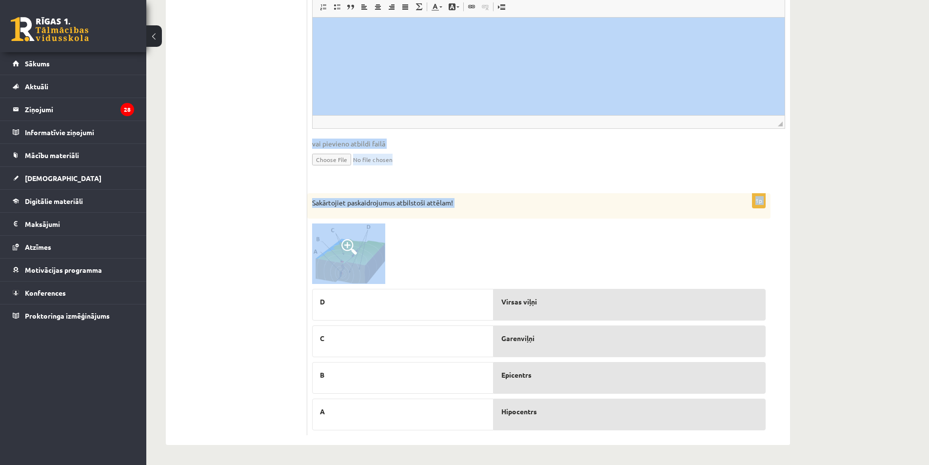
drag, startPoint x: 310, startPoint y: 191, endPoint x: 595, endPoint y: 438, distance: 377.5
copy form "Apskatiet karti un atzīmē kuras no minētajām valstīm atrodas augsta seismiskā r…"
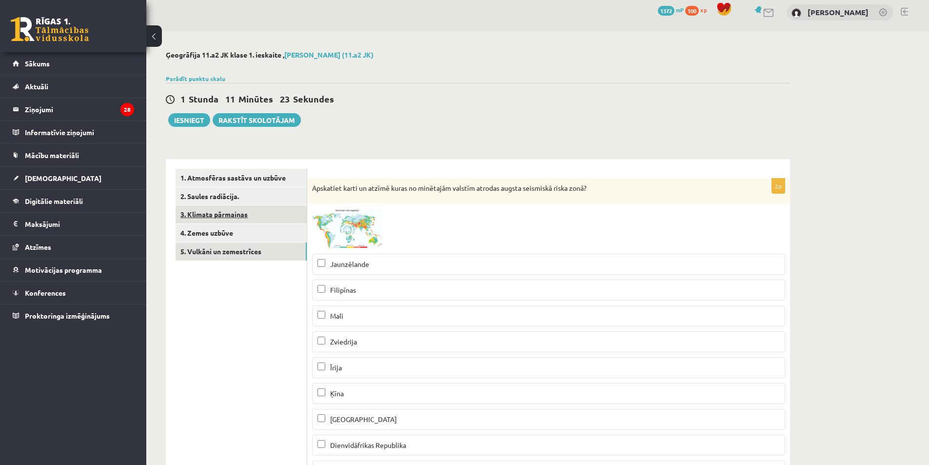
scroll to position [146, 0]
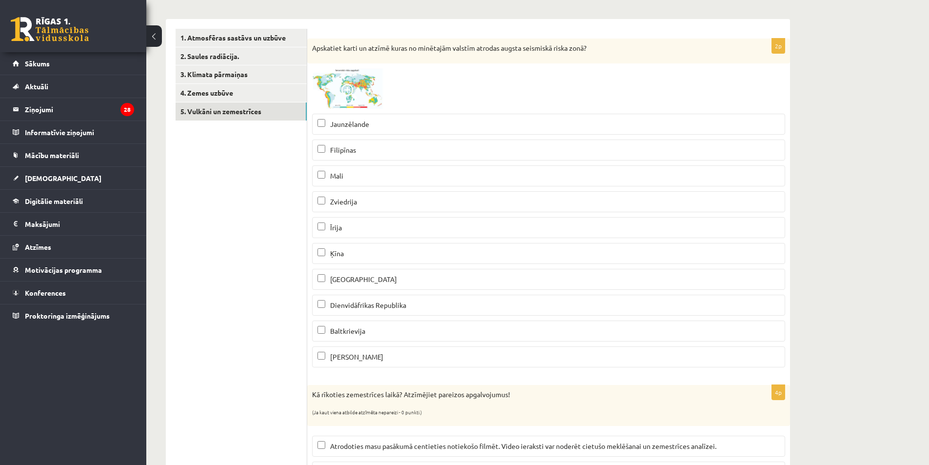
click at [359, 113] on fieldset "Jaunzēlande Filipīnas Mali Zviedrija Īrija Ķīna Surinama Dienvidāfrikas Republi…" at bounding box center [548, 239] width 473 height 261
click at [359, 118] on label "Jaunzēlande" at bounding box center [548, 124] width 473 height 21
click at [374, 160] on label "Filipīnas" at bounding box center [548, 149] width 473 height 21
click at [364, 144] on label "Filipīnas" at bounding box center [548, 149] width 473 height 21
click at [363, 150] on p "Filipīnas" at bounding box center [548, 150] width 462 height 10
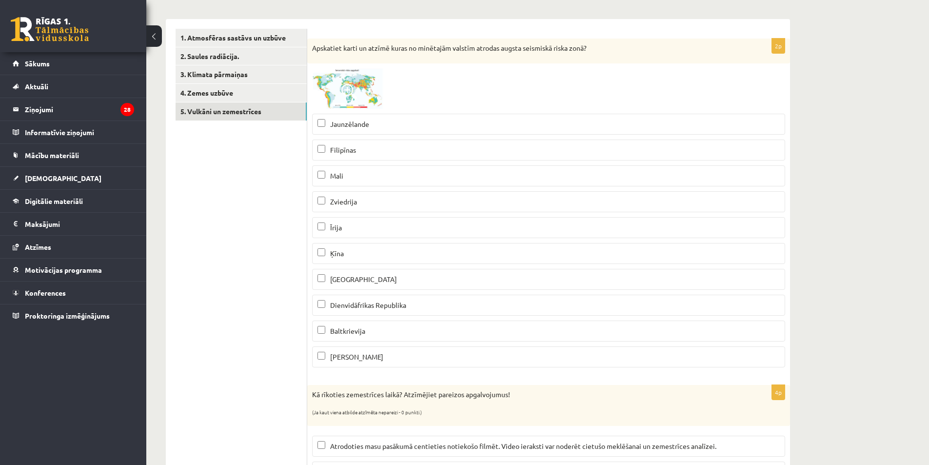
drag, startPoint x: 357, startPoint y: 255, endPoint x: 344, endPoint y: 222, distance: 34.8
click at [356, 255] on p "Ķīna" at bounding box center [548, 253] width 462 height 10
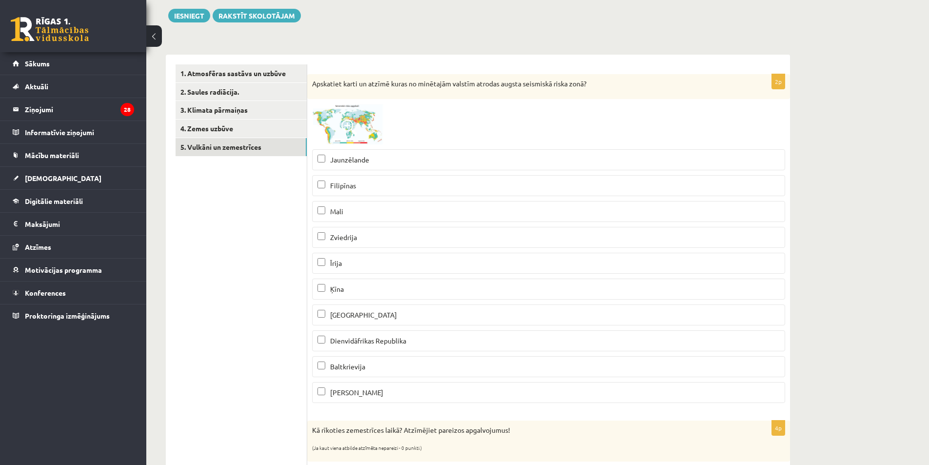
scroll to position [377, 0]
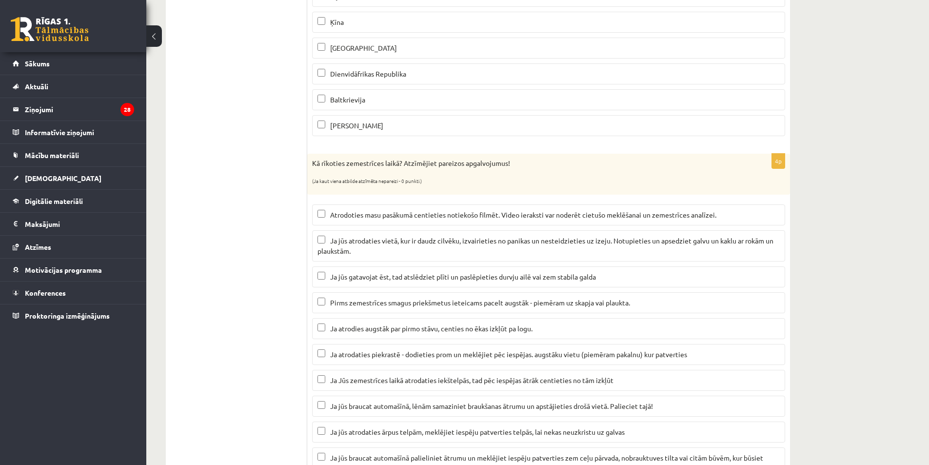
click at [378, 236] on p "Ja jūs atrodaties vietā, kur ir daudz cilvēku, izvairieties no panikas un neste…" at bounding box center [548, 245] width 462 height 20
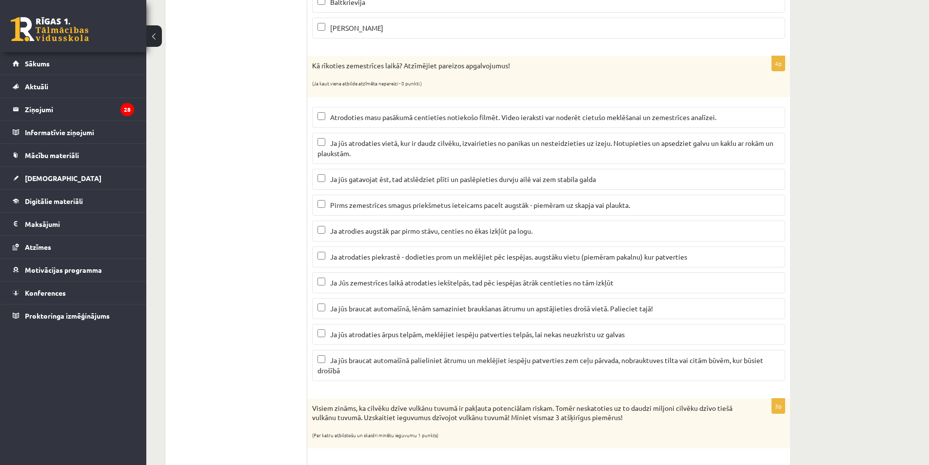
click at [373, 179] on span "Ja jūs gatavojat ēst, tad atslēdziet plīti un paslēpieties durvju ailē vai zem …" at bounding box center [463, 179] width 266 height 9
click at [383, 232] on span "Ja atrodies augstāk par pirmo stāvu, centies no ēkas izkļūt pa logu." at bounding box center [431, 230] width 202 height 9
click at [385, 235] on p "Ja atrodies augstāk par pirmo stāvu, centies no ēkas izkļūt pa logu." at bounding box center [548, 231] width 462 height 10
click at [392, 256] on span "Ja atrodaties piekrastē - dodieties prom un meklējiet pēc iespējas. augstāku vi…" at bounding box center [508, 256] width 357 height 9
click at [394, 311] on span "Ja jūs braucat automašīnā, lēnām samaziniet braukšanas ātrumu un apstājieties d…" at bounding box center [491, 308] width 323 height 9
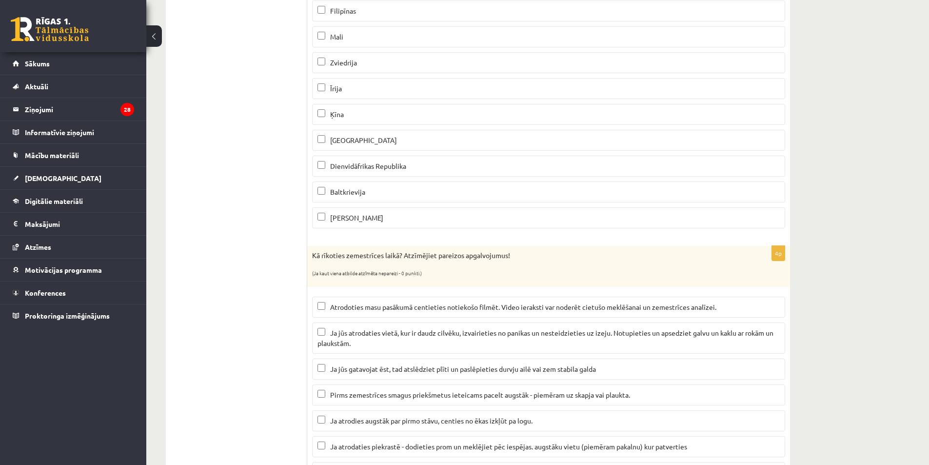
scroll to position [0, 0]
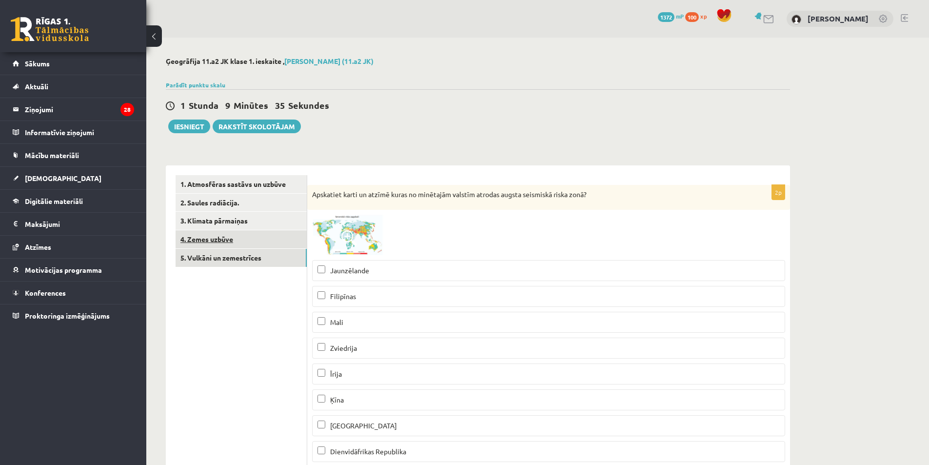
click at [217, 243] on link "4. Zemes uzbūve" at bounding box center [241, 239] width 131 height 18
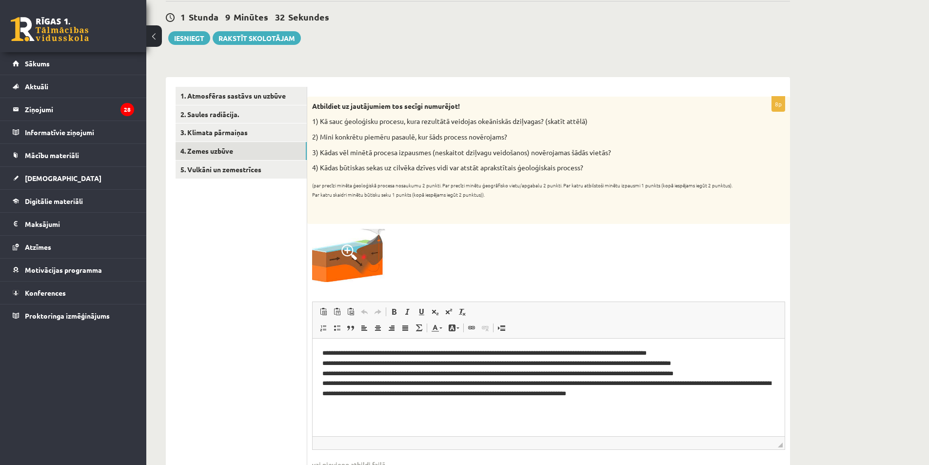
scroll to position [49, 0]
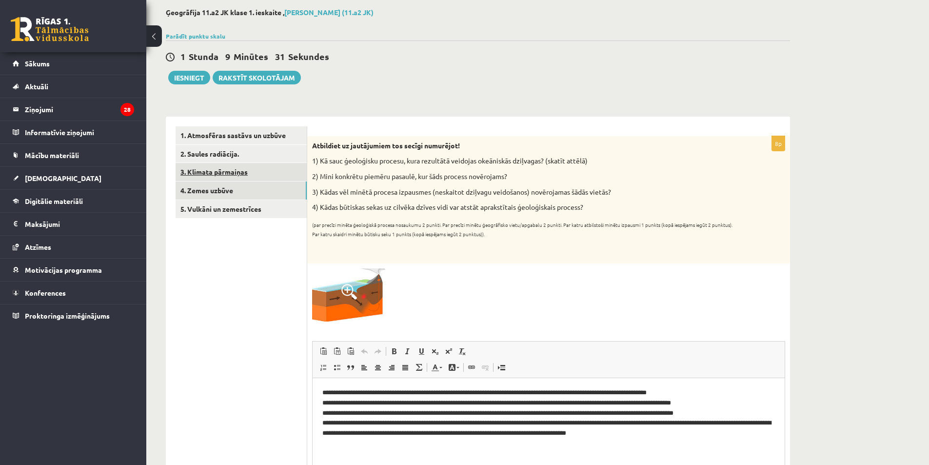
click at [258, 166] on link "3. Klimata pārmaiņas" at bounding box center [241, 172] width 131 height 18
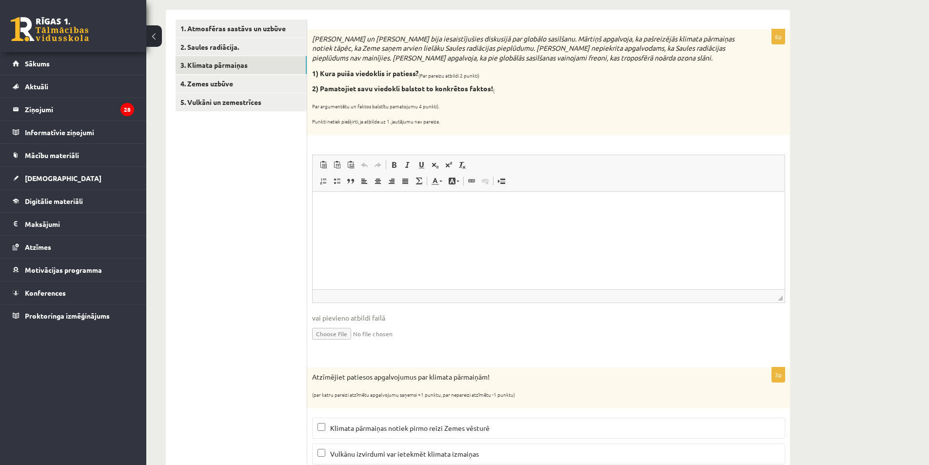
scroll to position [0, 0]
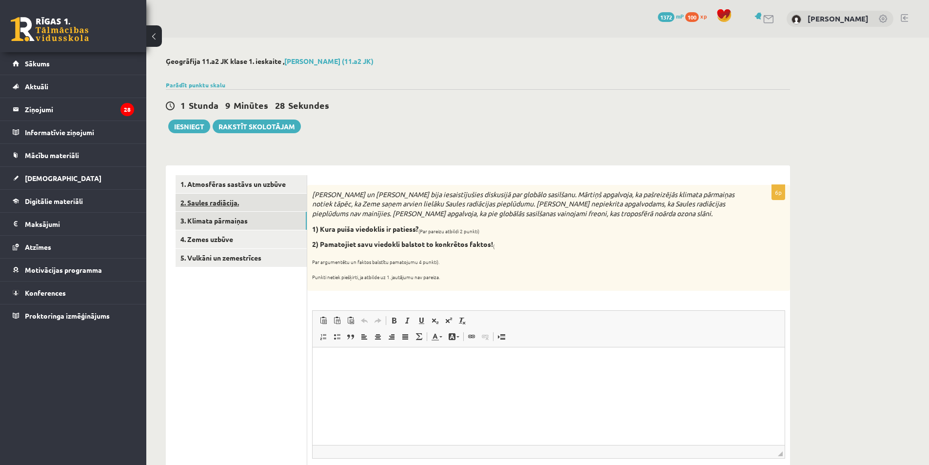
click at [251, 199] on link "2. Saules radiācija." at bounding box center [241, 203] width 131 height 18
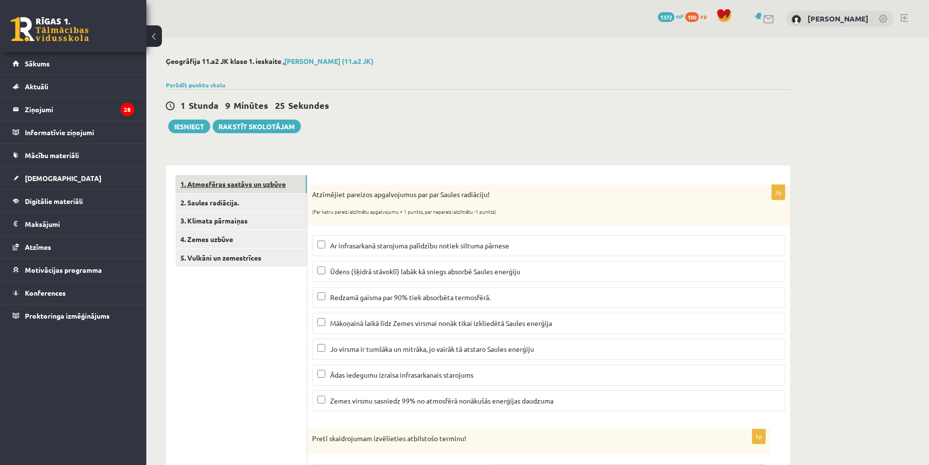
click at [245, 183] on link "1. Atmosfēras sastāvs un uzbūve" at bounding box center [241, 184] width 131 height 18
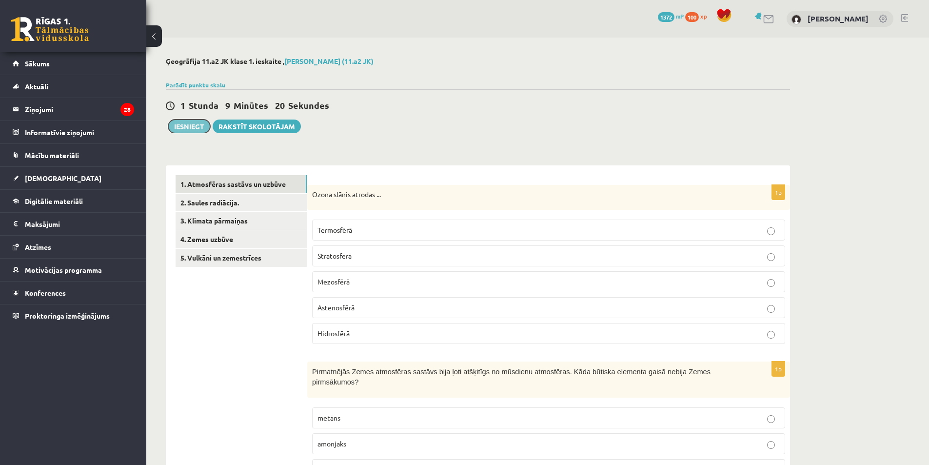
click at [193, 128] on button "Iesniegt" at bounding box center [189, 126] width 42 height 14
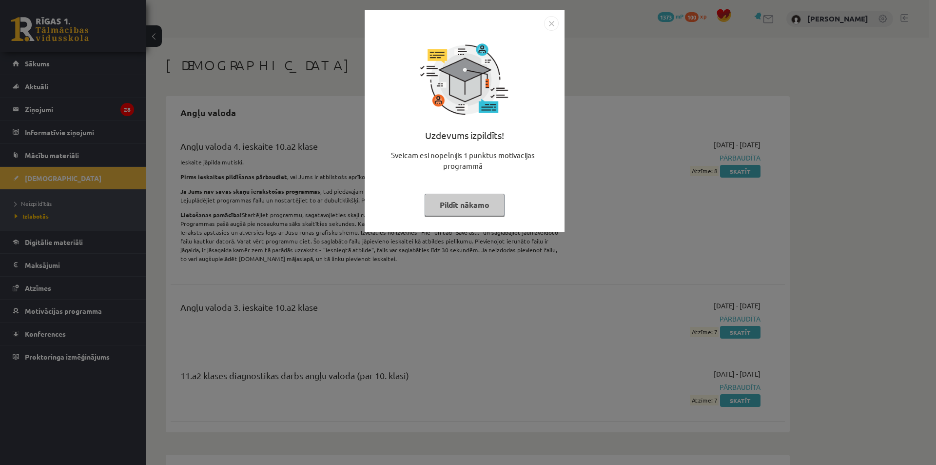
click at [547, 24] on img "Close" at bounding box center [551, 23] width 15 height 15
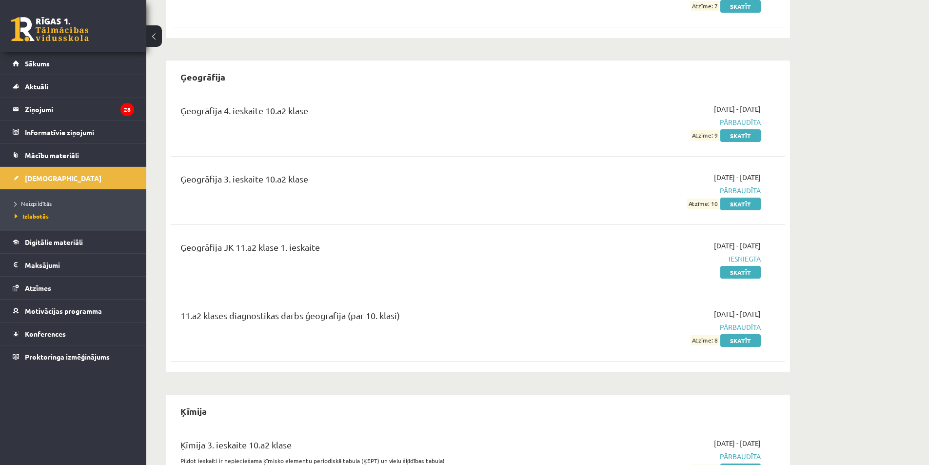
scroll to position [1463, 0]
